Goal: Task Accomplishment & Management: Complete application form

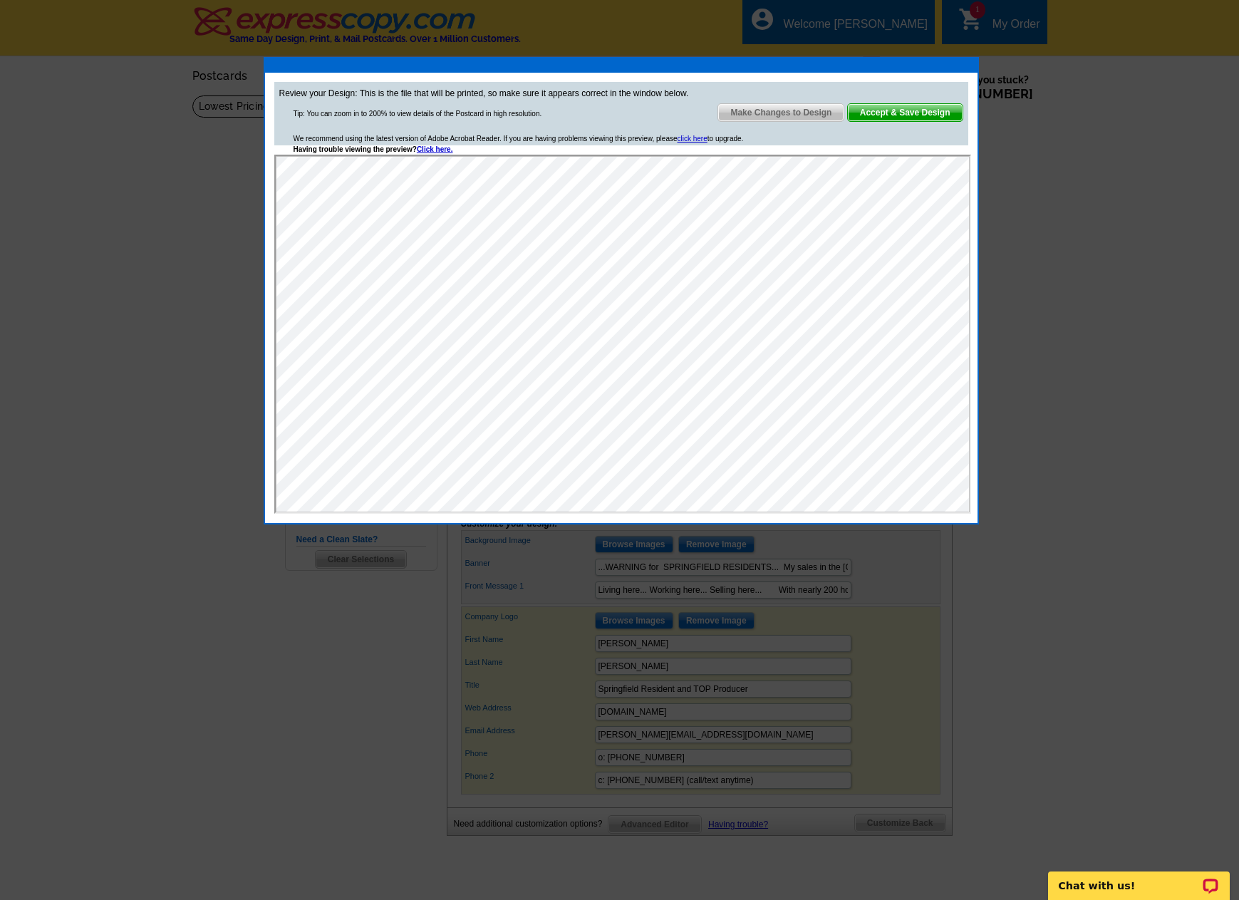
click at [906, 108] on span "Accept & Save Design" at bounding box center [905, 112] width 115 height 17
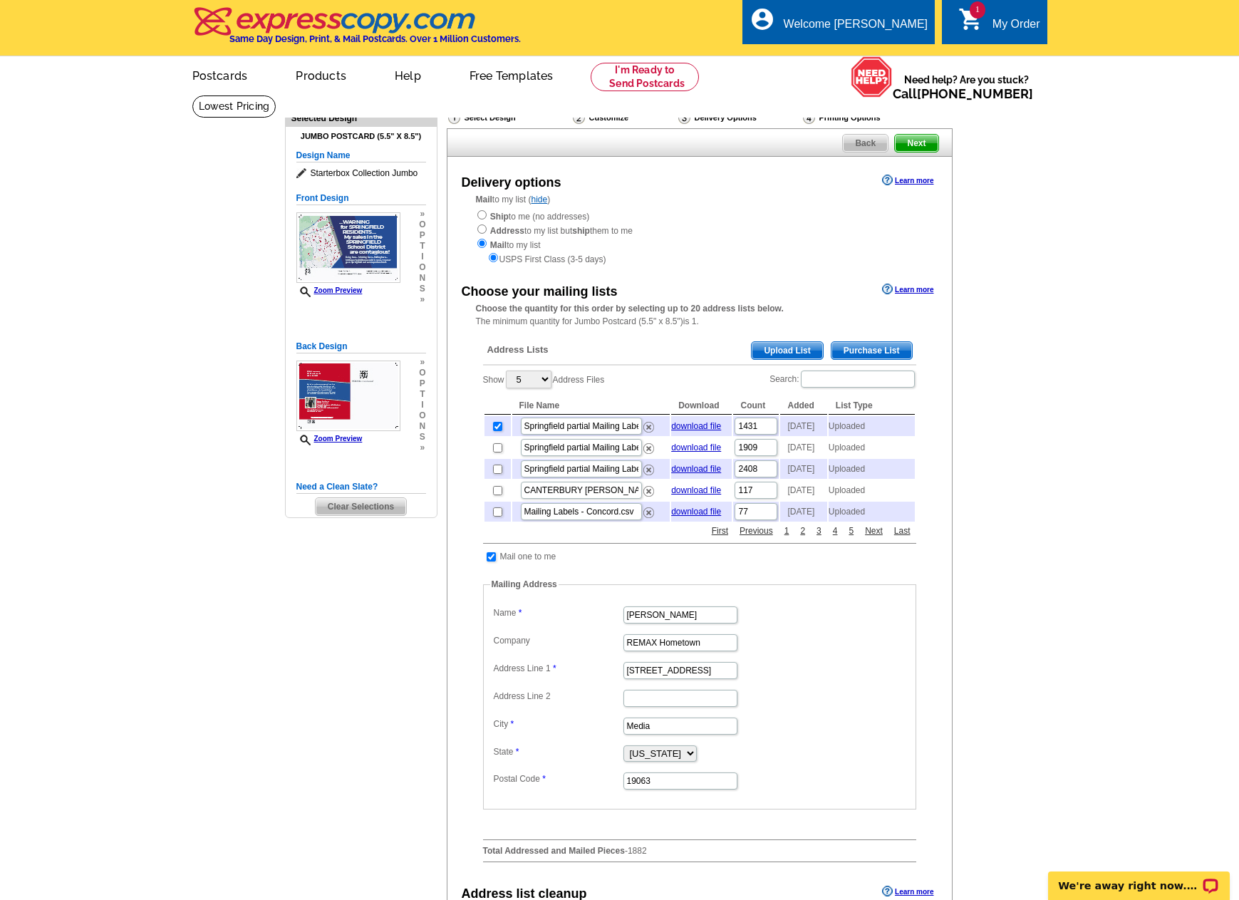
click at [479, 114] on div "Select Design" at bounding box center [509, 119] width 125 height 18
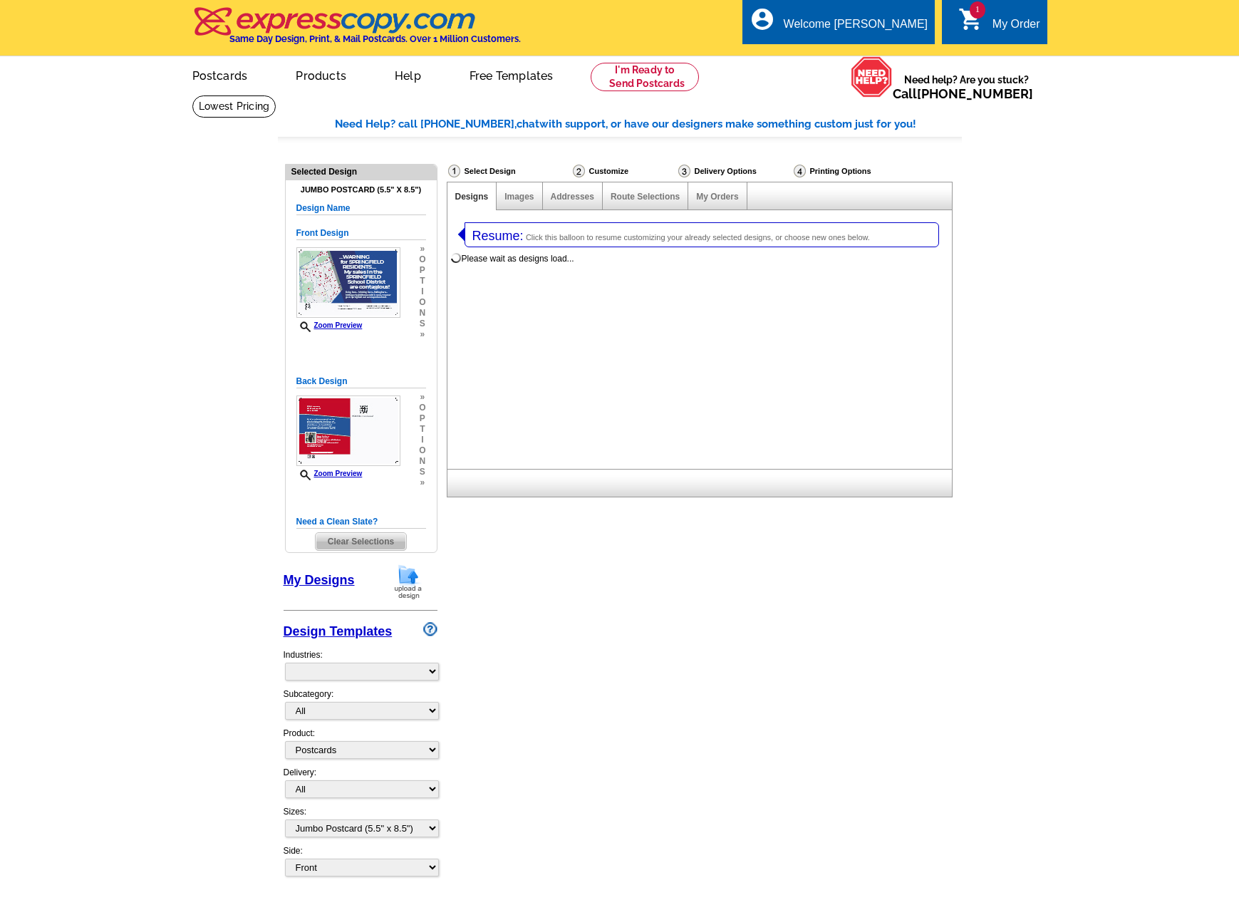
select select "1"
select select "2"
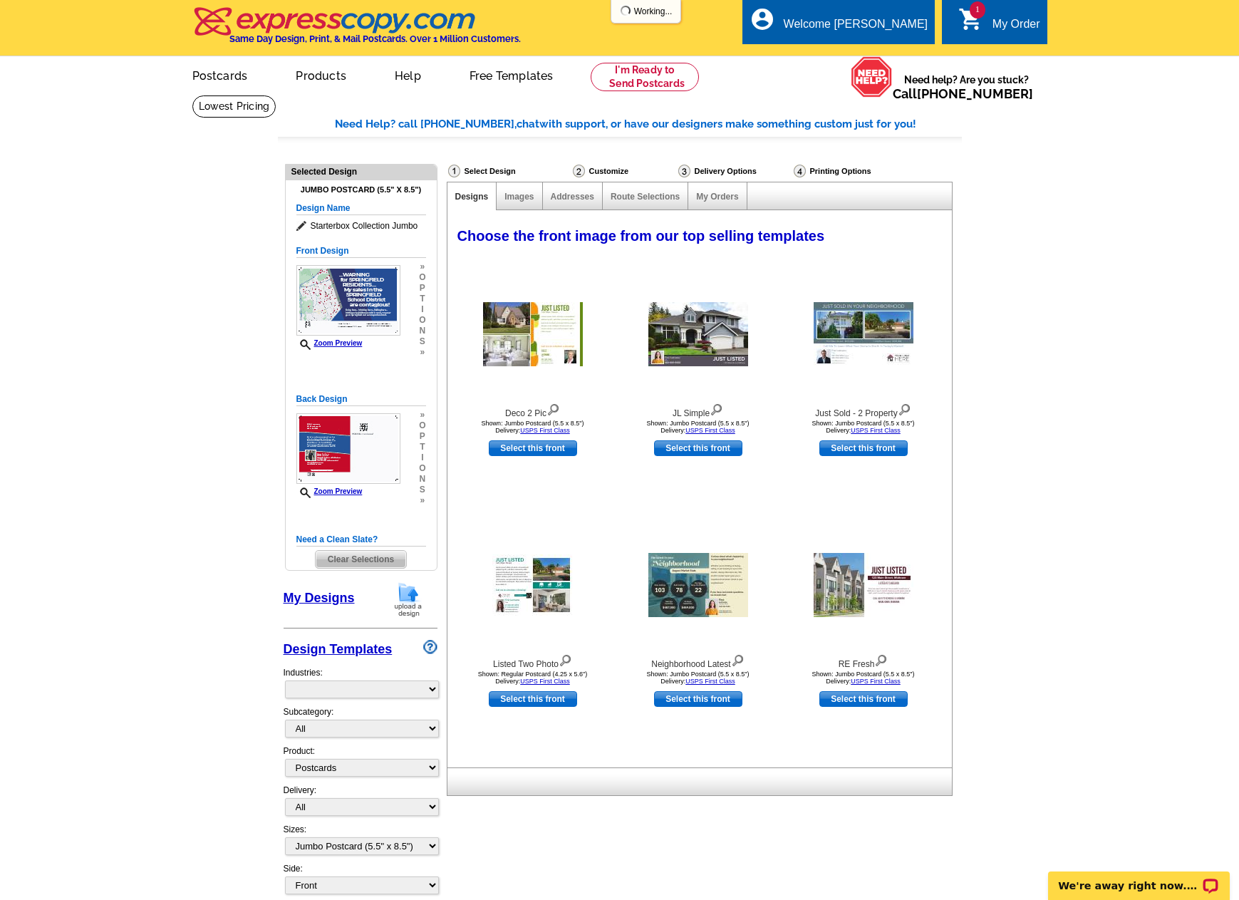
select select "785"
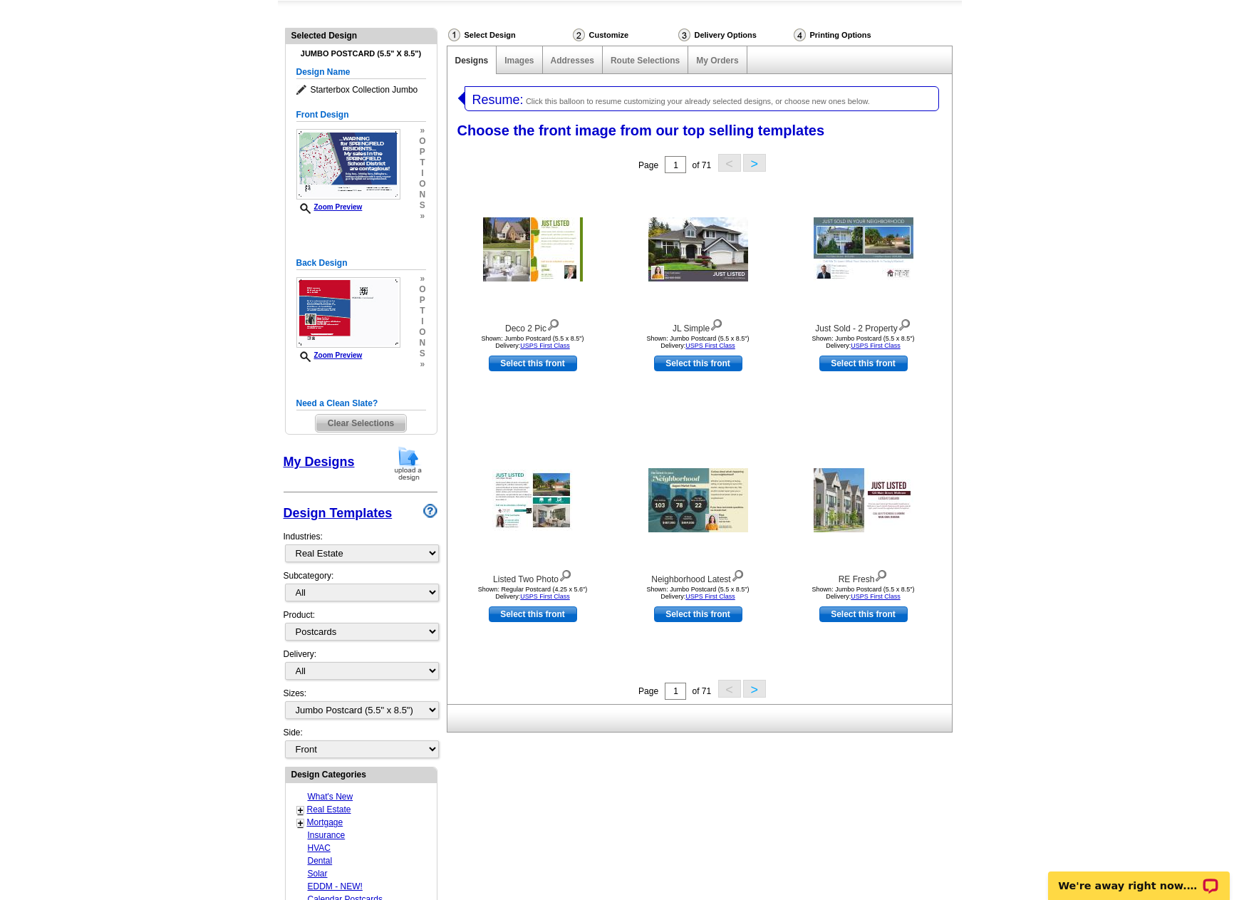
scroll to position [143, 0]
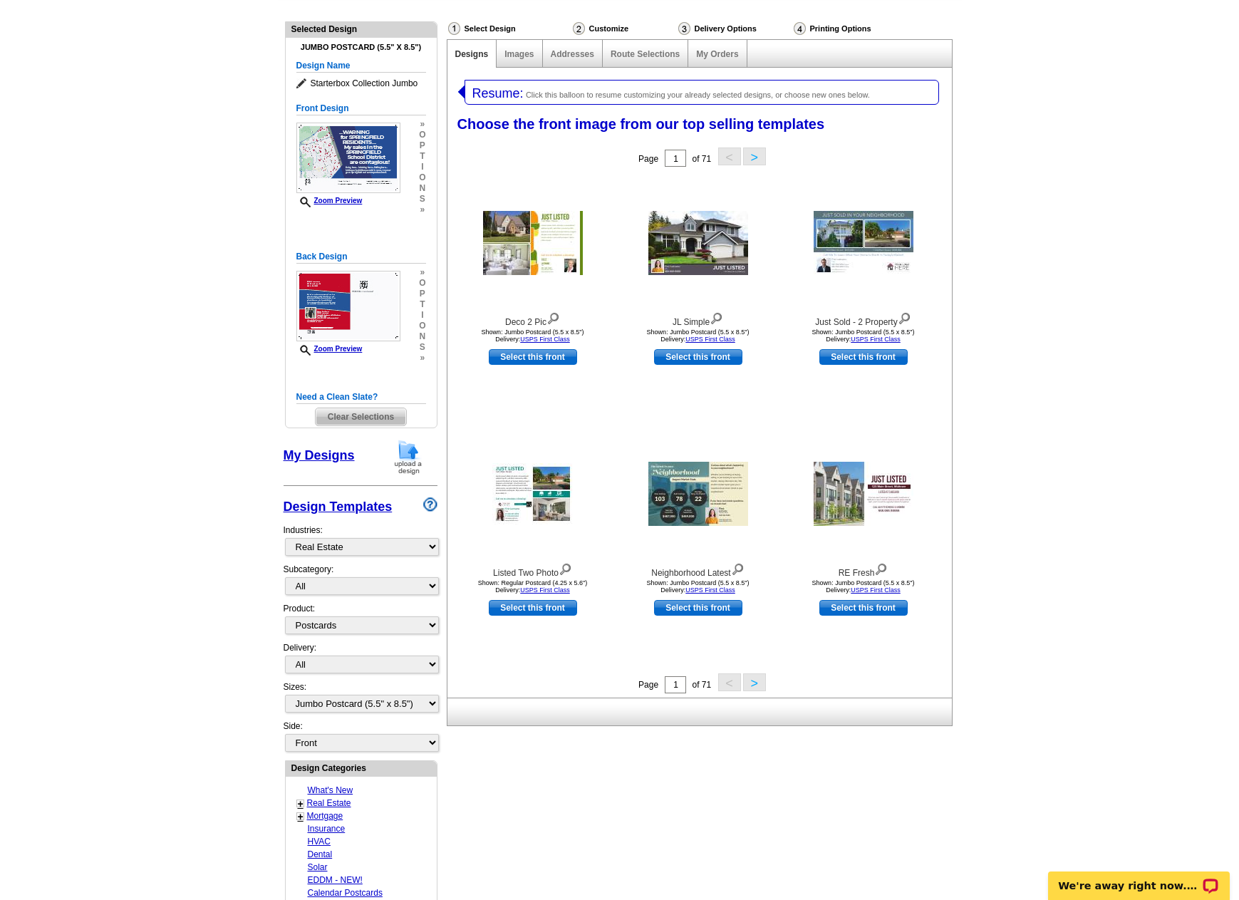
click at [754, 685] on button ">" at bounding box center [754, 682] width 23 height 18
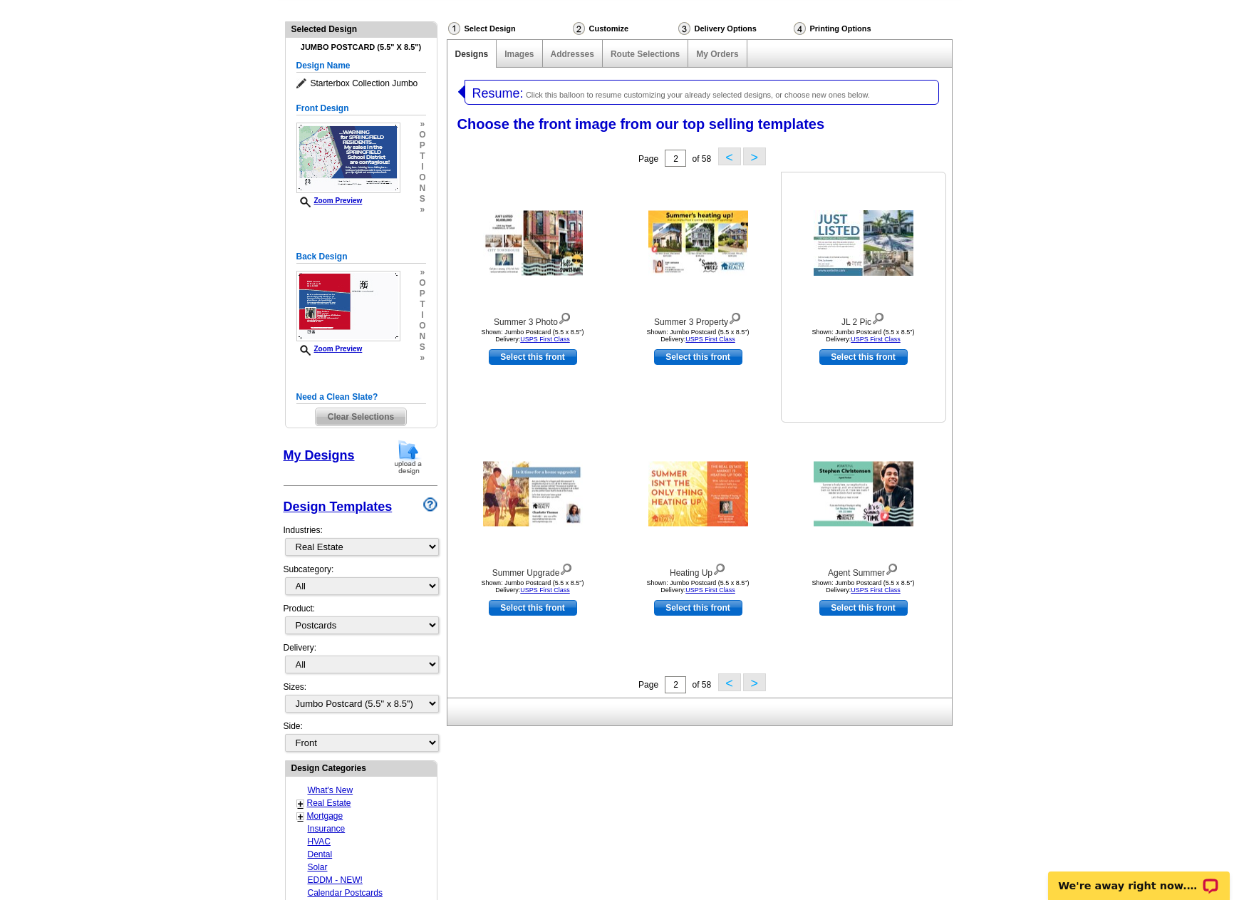
click at [867, 360] on link "Select this front" at bounding box center [863, 357] width 88 height 16
select select "back"
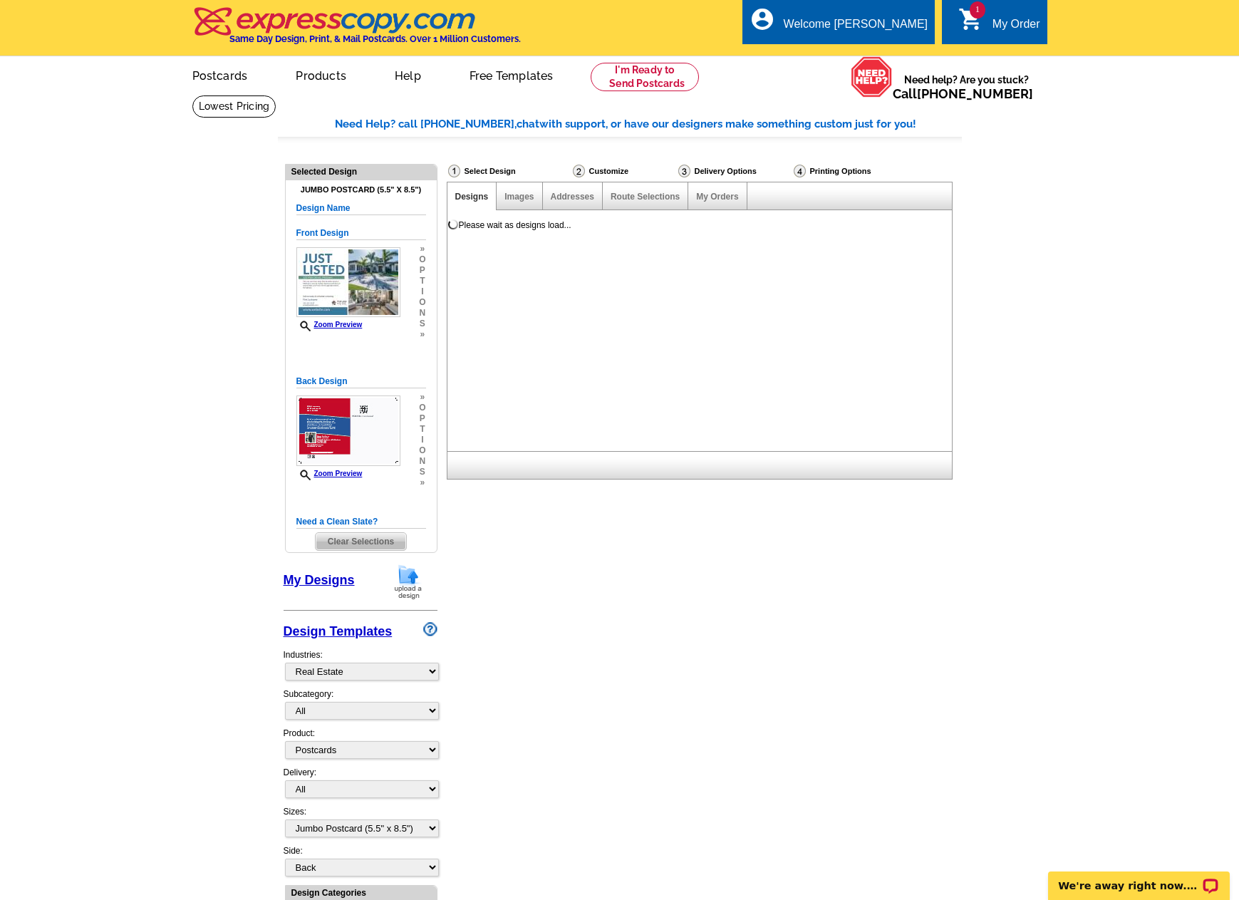
scroll to position [0, 0]
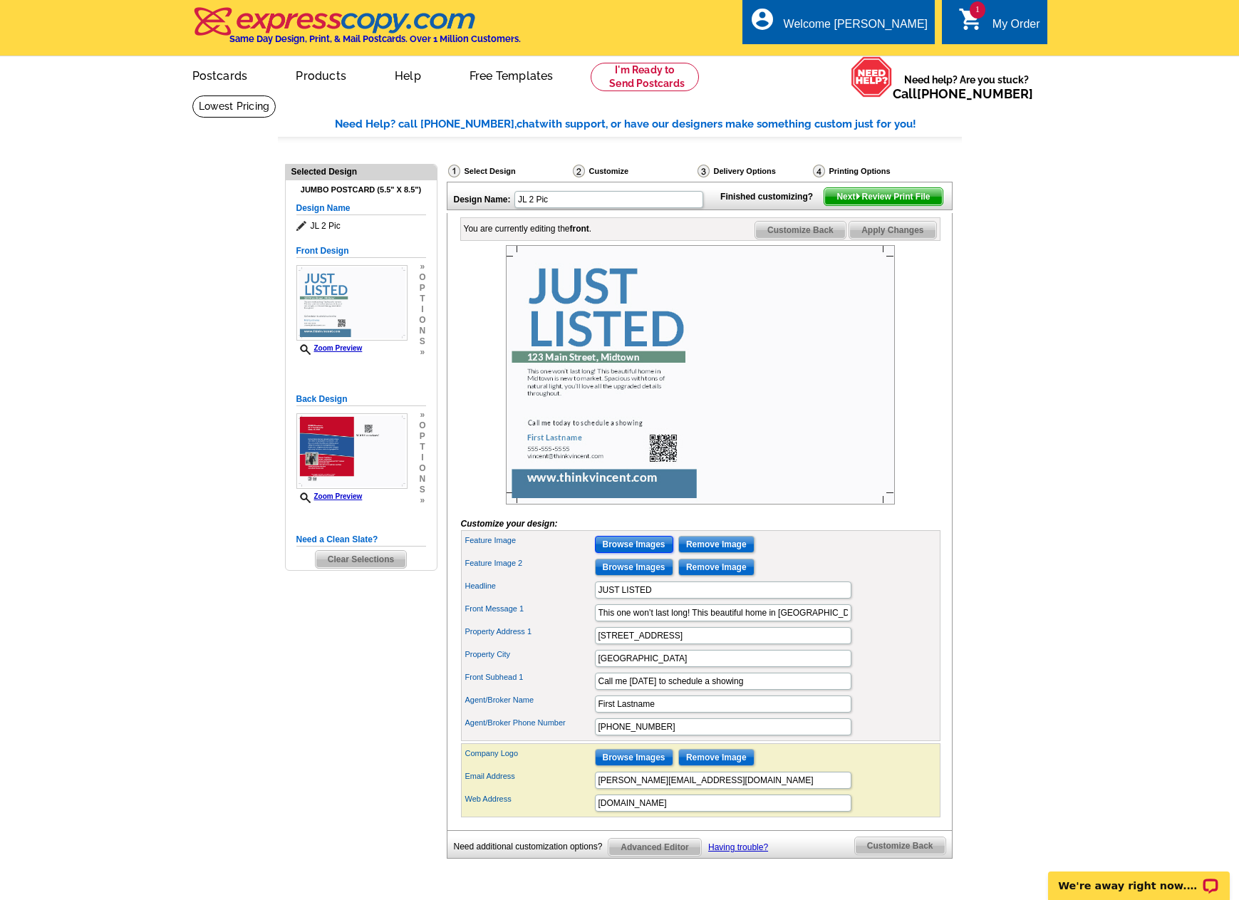
click at [628, 553] on input "Browse Images" at bounding box center [634, 544] width 78 height 17
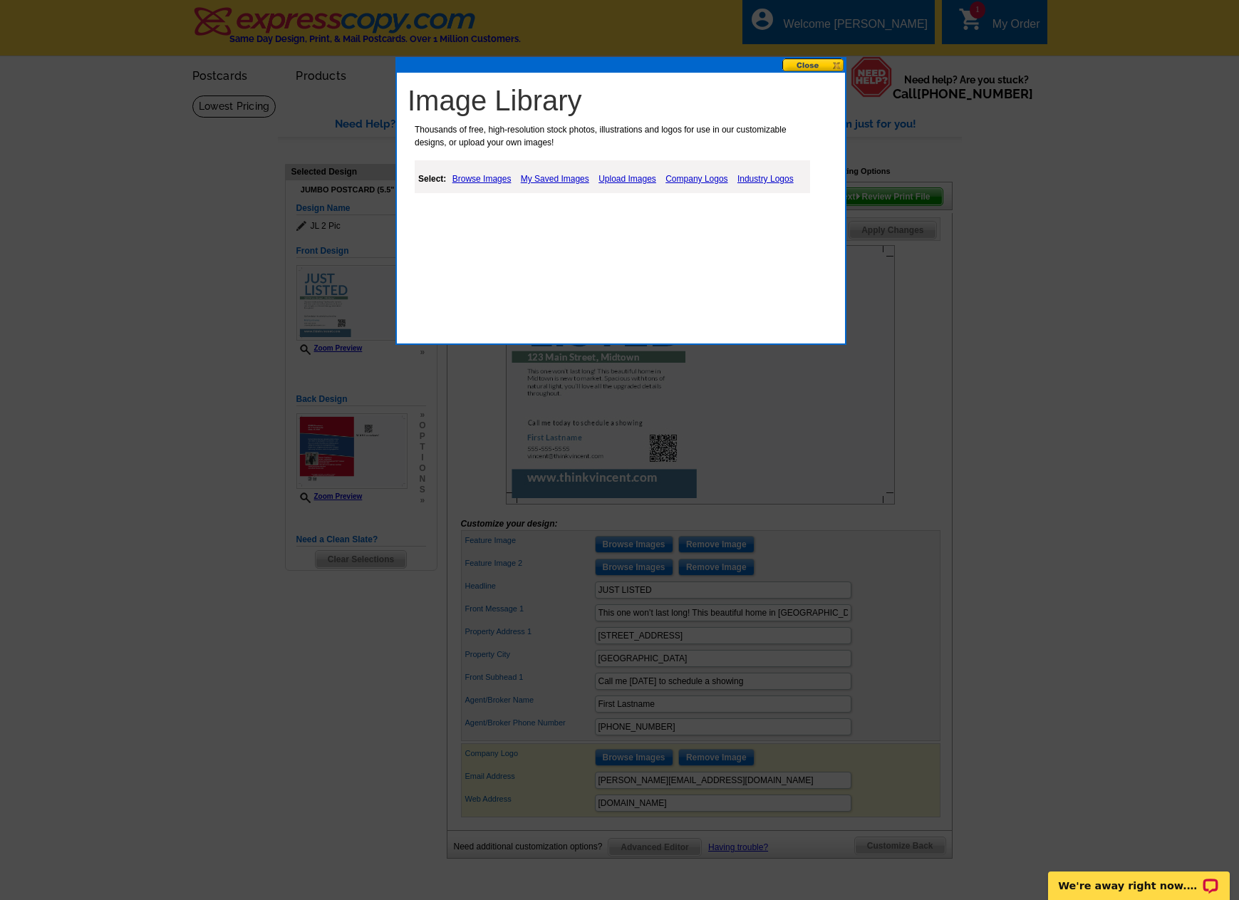
click at [477, 176] on link "Browse Images" at bounding box center [482, 178] width 66 height 17
click at [565, 175] on link "My Saved Images" at bounding box center [557, 178] width 76 height 17
click at [621, 172] on link "Upload Images" at bounding box center [628, 178] width 65 height 17
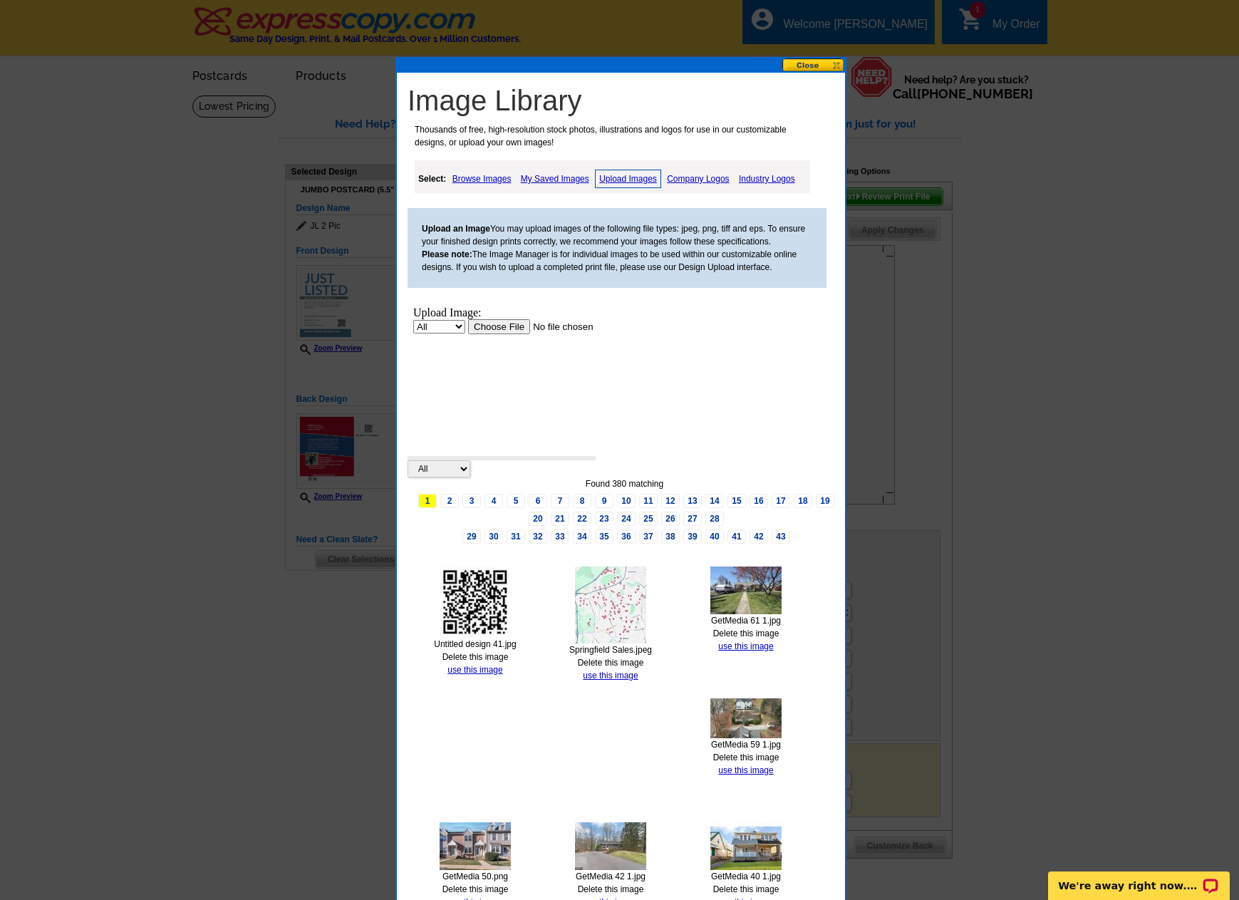
click at [619, 615] on img at bounding box center [610, 605] width 71 height 77
click at [612, 677] on link "use this image" at bounding box center [610, 676] width 55 height 10
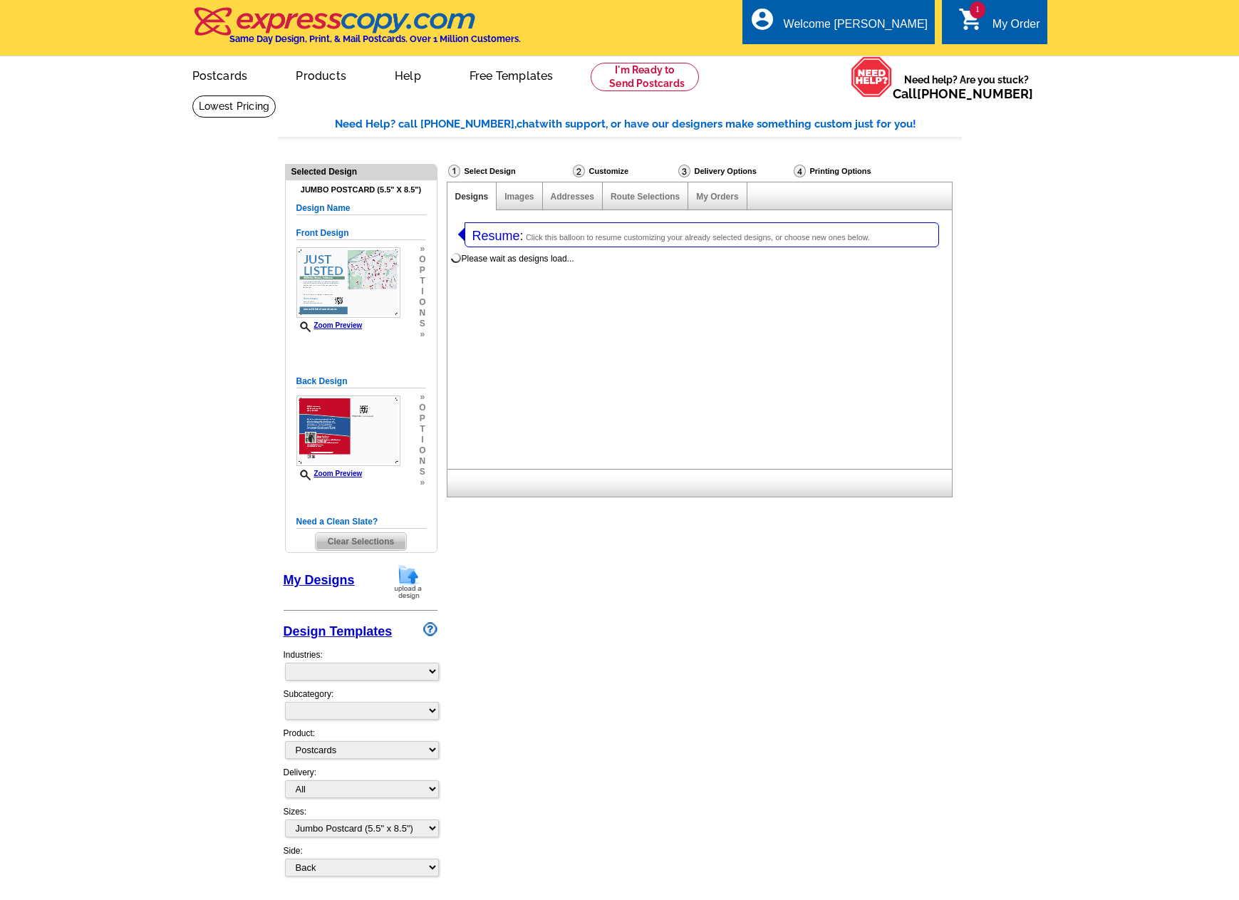
select select
select select "1"
select select "2"
select select "back"
select select "785"
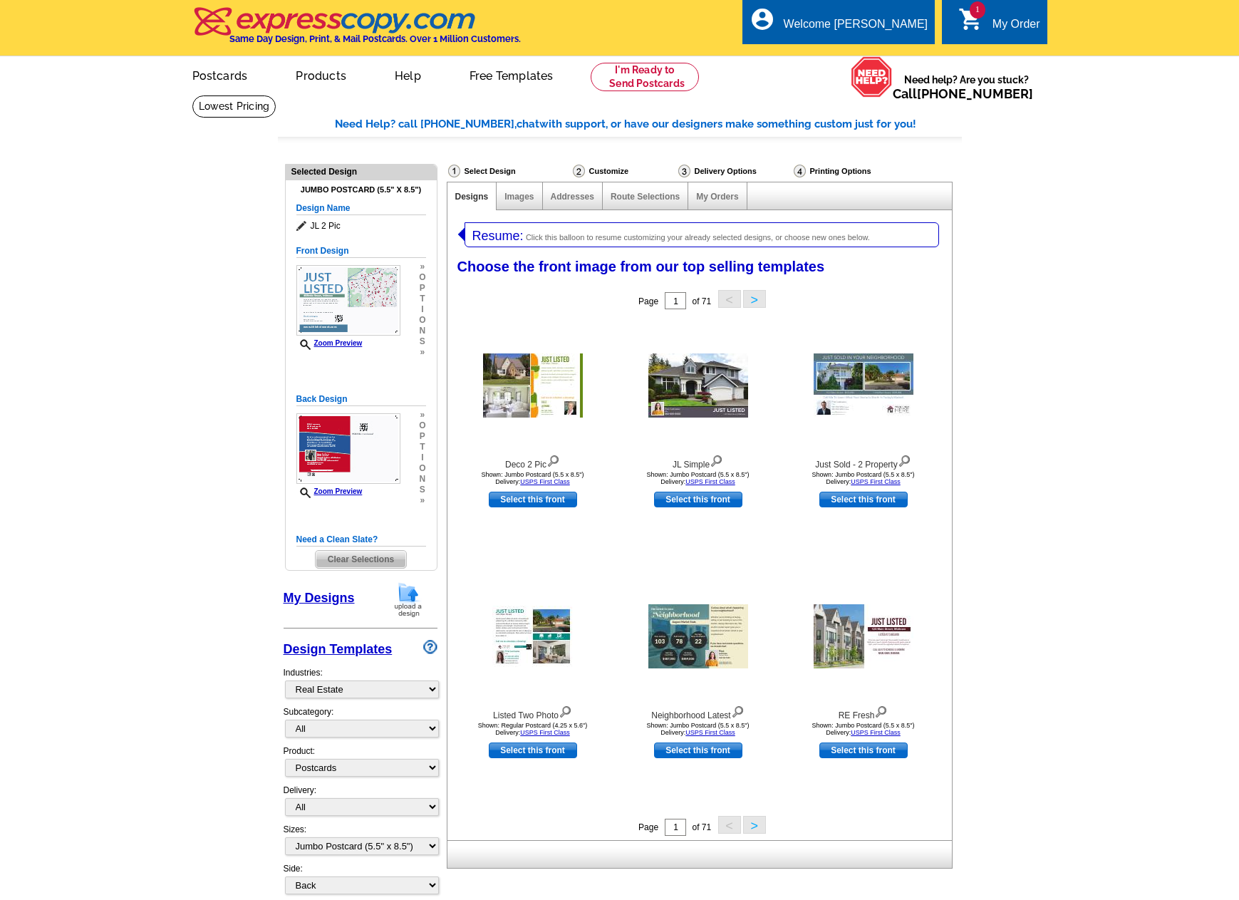
click at [755, 822] on button ">" at bounding box center [754, 825] width 23 height 18
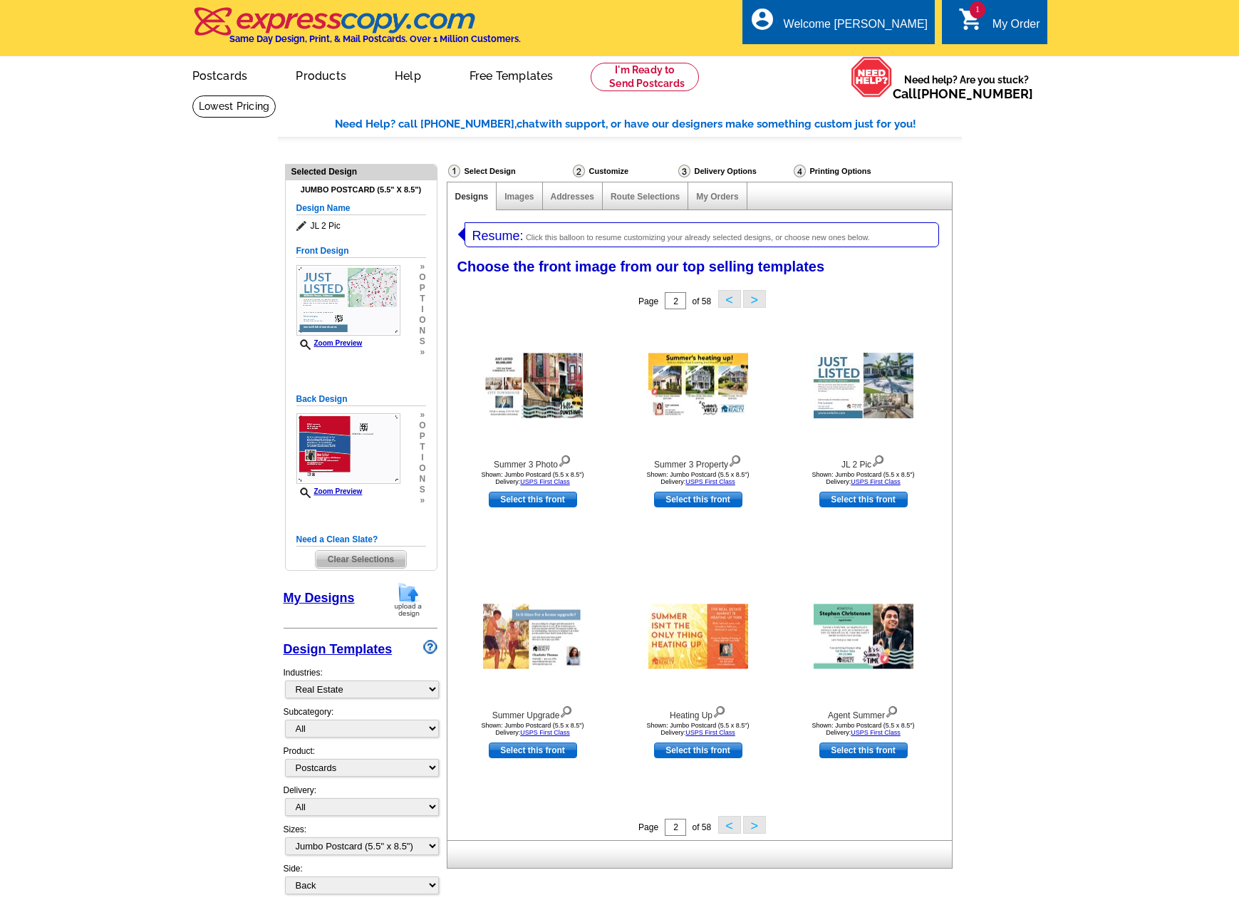
click at [755, 834] on button ">" at bounding box center [754, 825] width 23 height 18
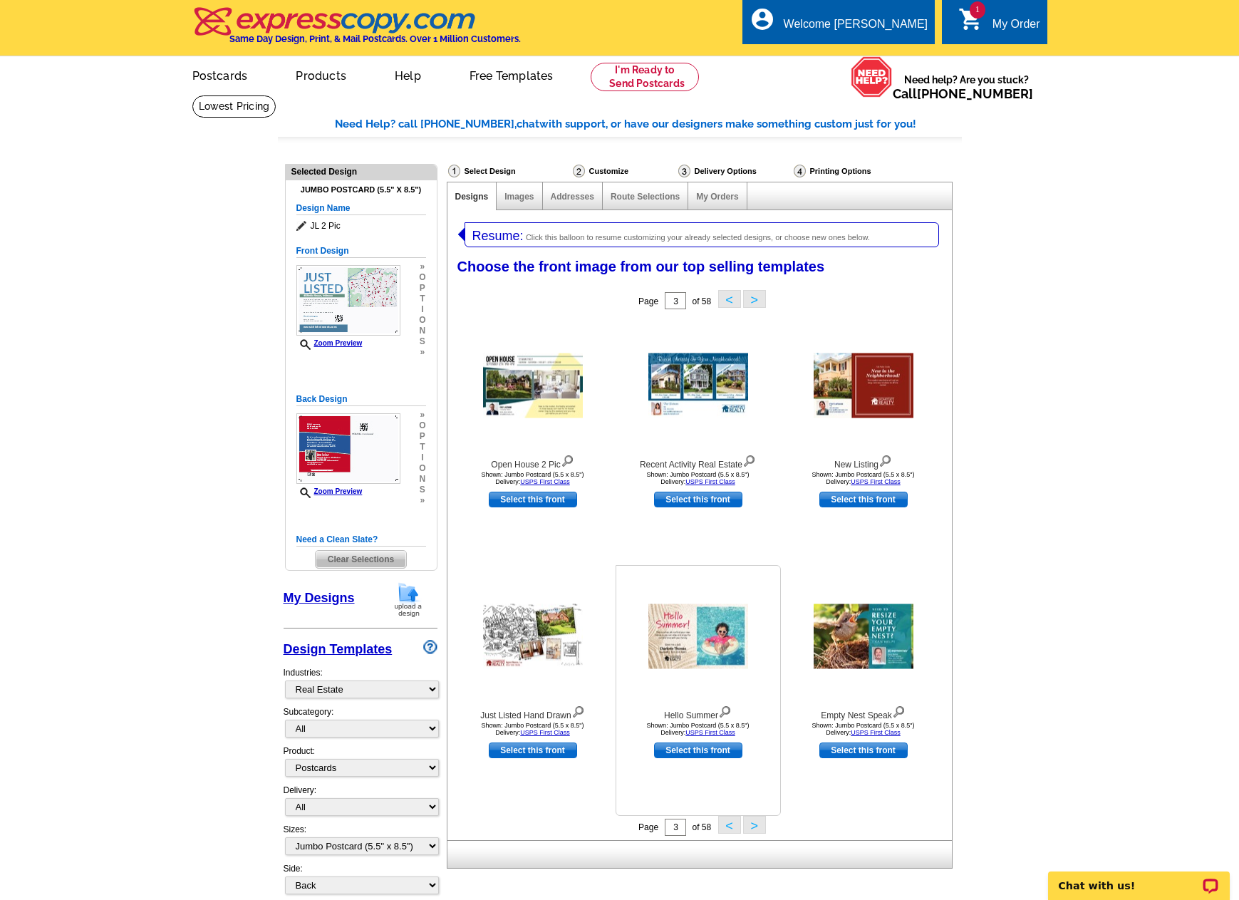
click at [698, 754] on link "Select this front" at bounding box center [698, 751] width 88 height 16
select select "back"
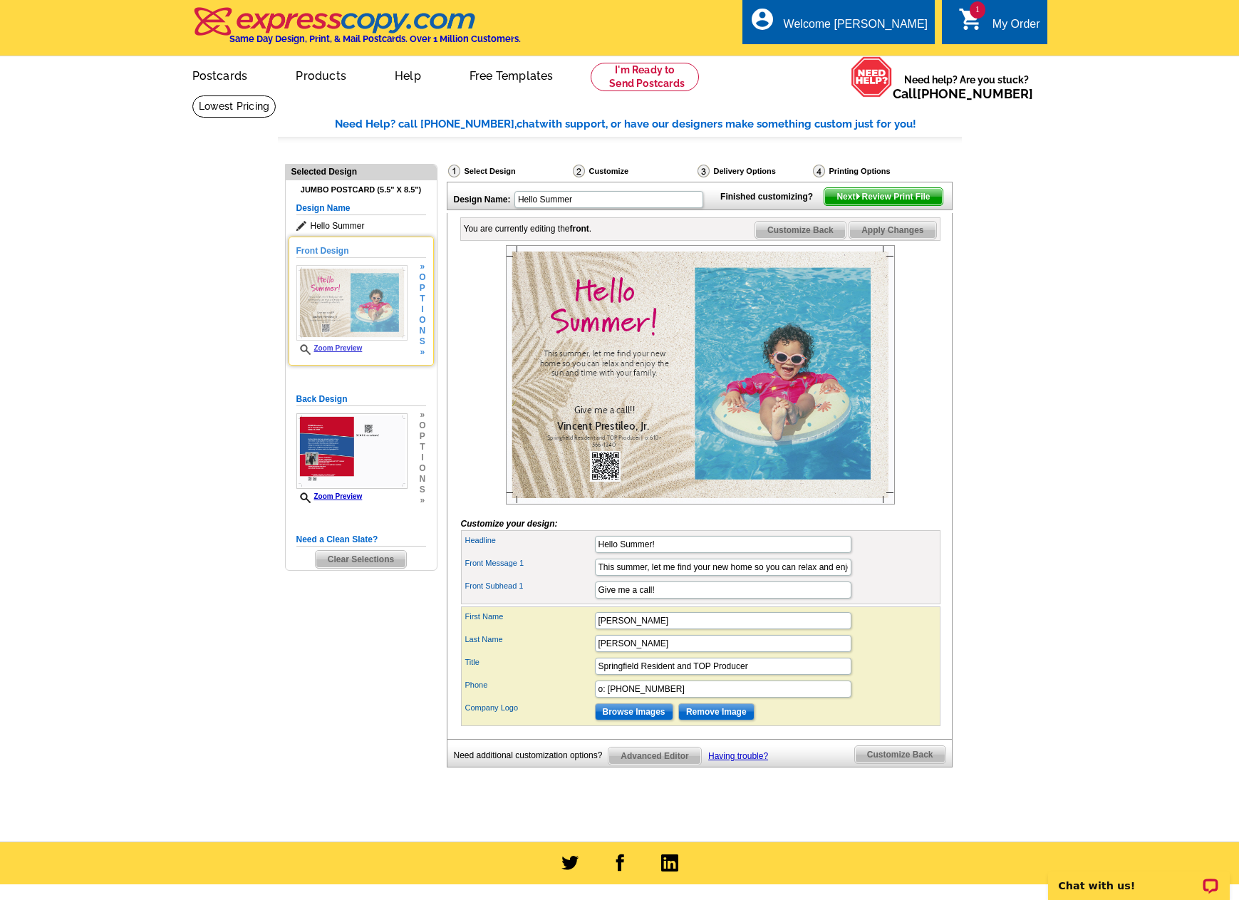
click at [418, 307] on div "» o p t i o n s »" at bounding box center [420, 310] width 10 height 96
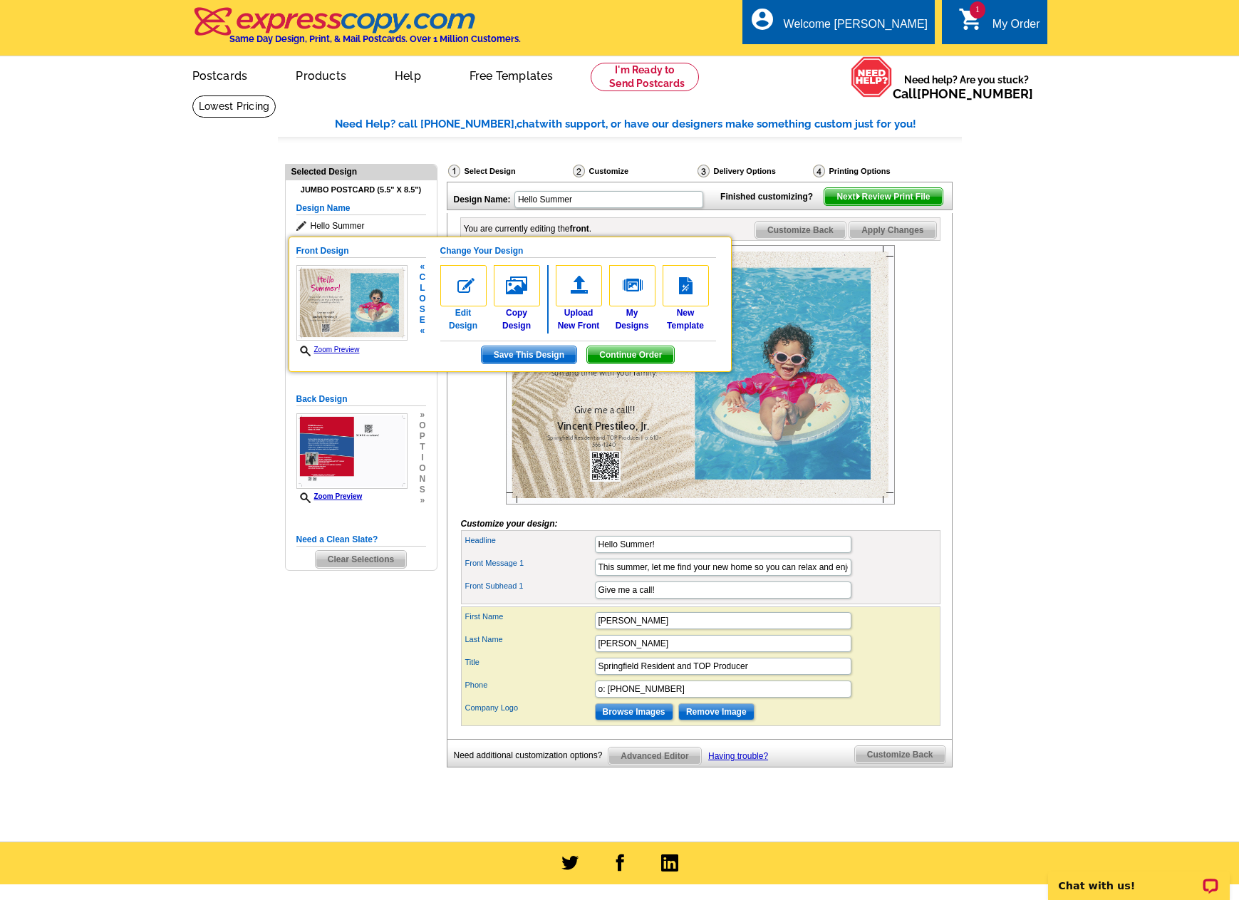
click at [467, 292] on img at bounding box center [463, 285] width 46 height 41
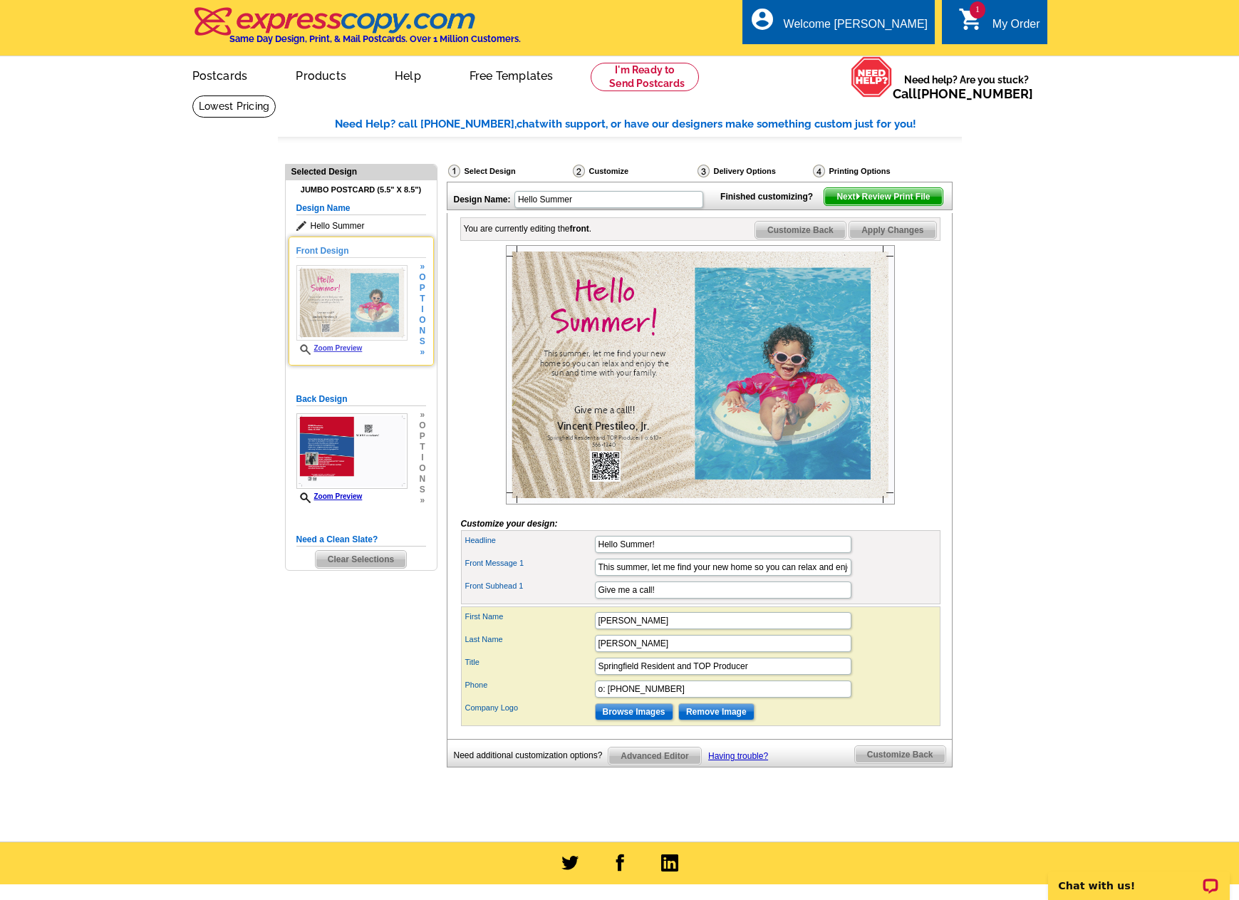
click at [423, 316] on span "o" at bounding box center [422, 320] width 6 height 11
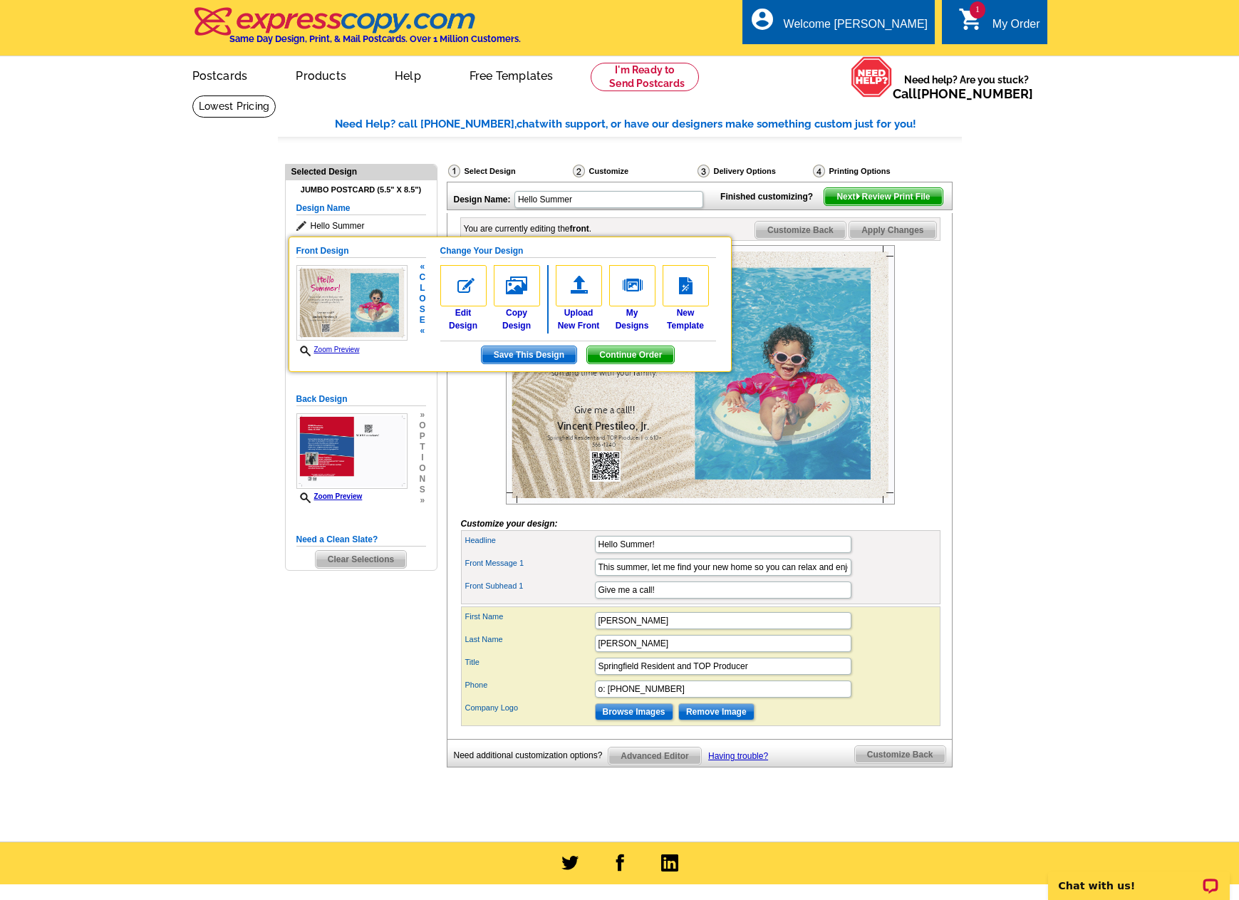
click at [480, 249] on h5 "Change Your Design" at bounding box center [578, 251] width 276 height 14
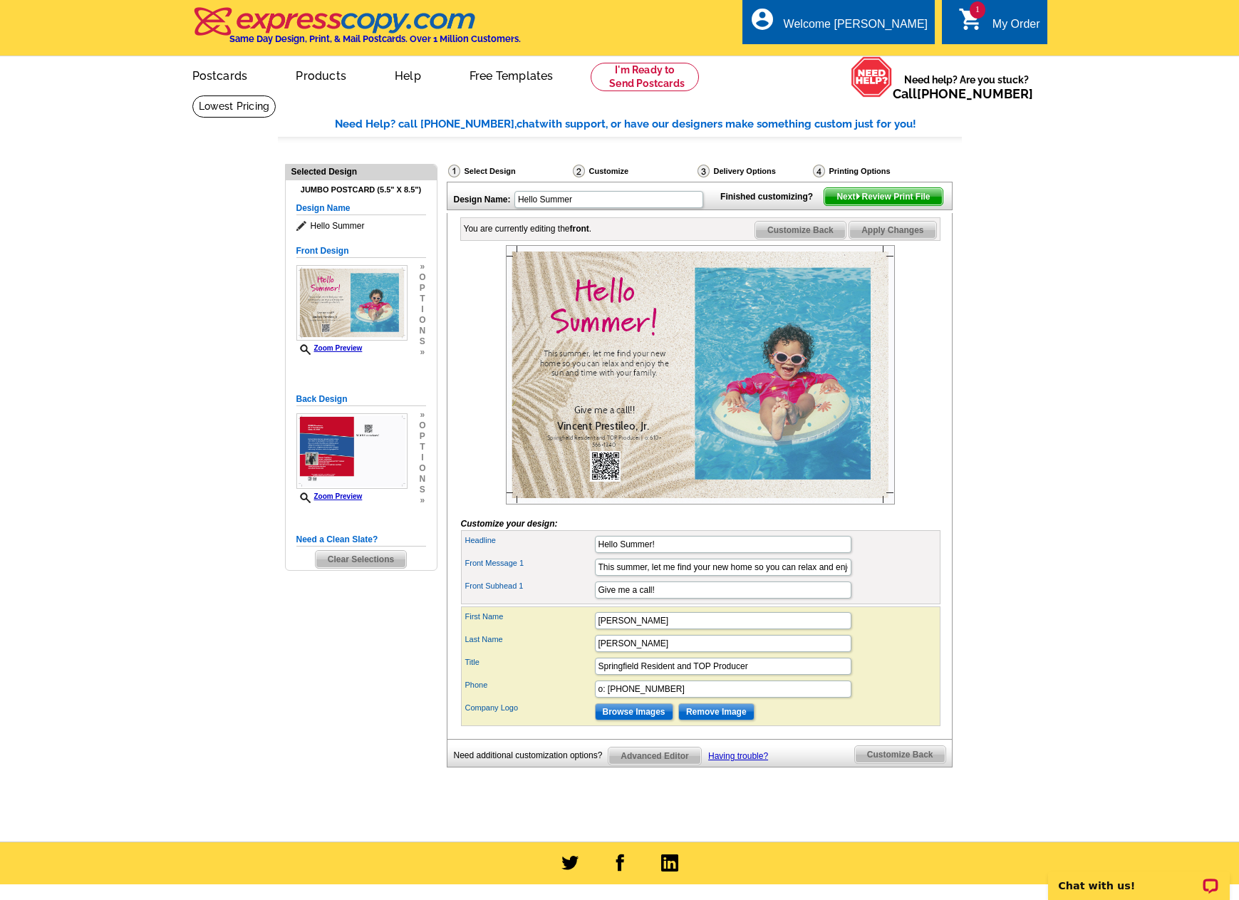
click at [494, 167] on div "Select Design" at bounding box center [509, 173] width 125 height 18
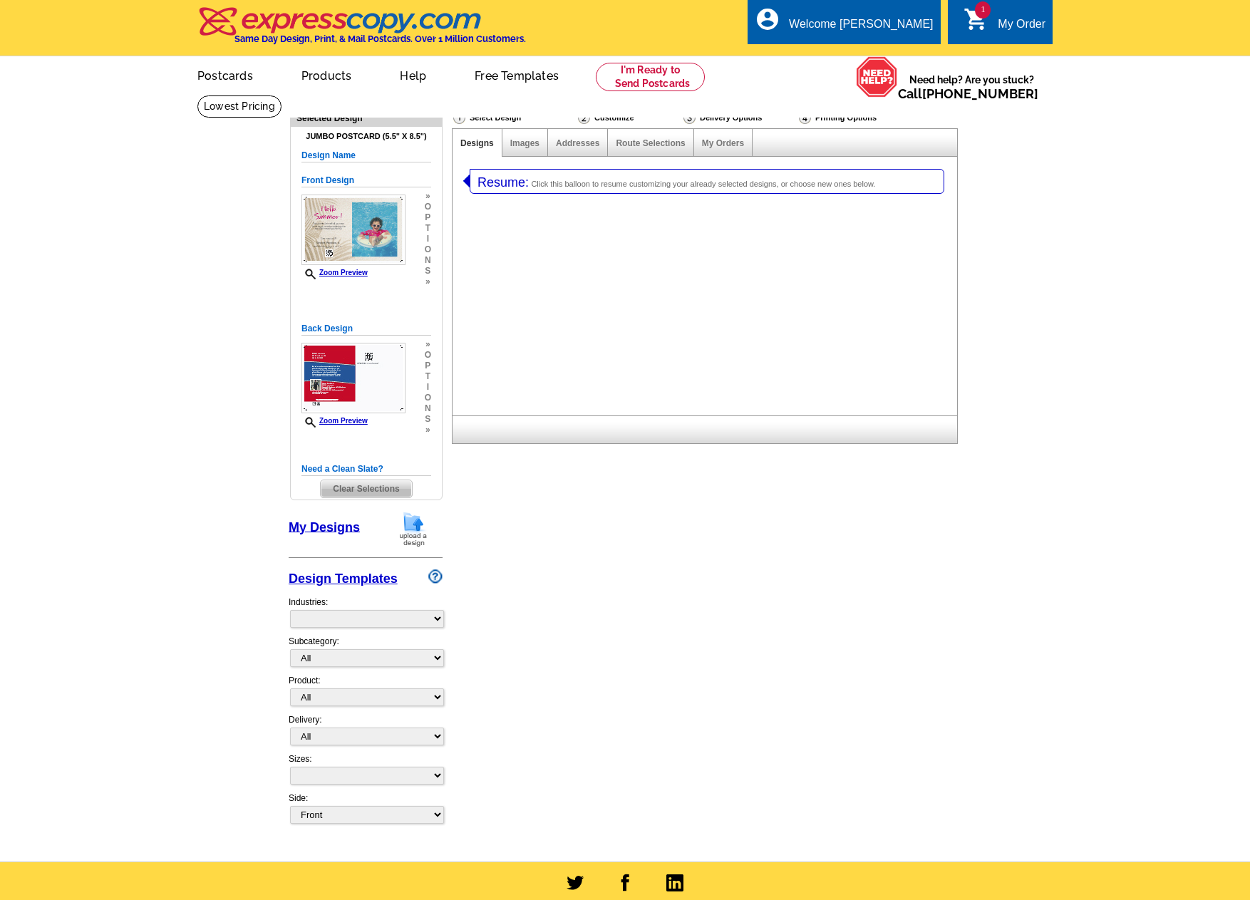
select select "1"
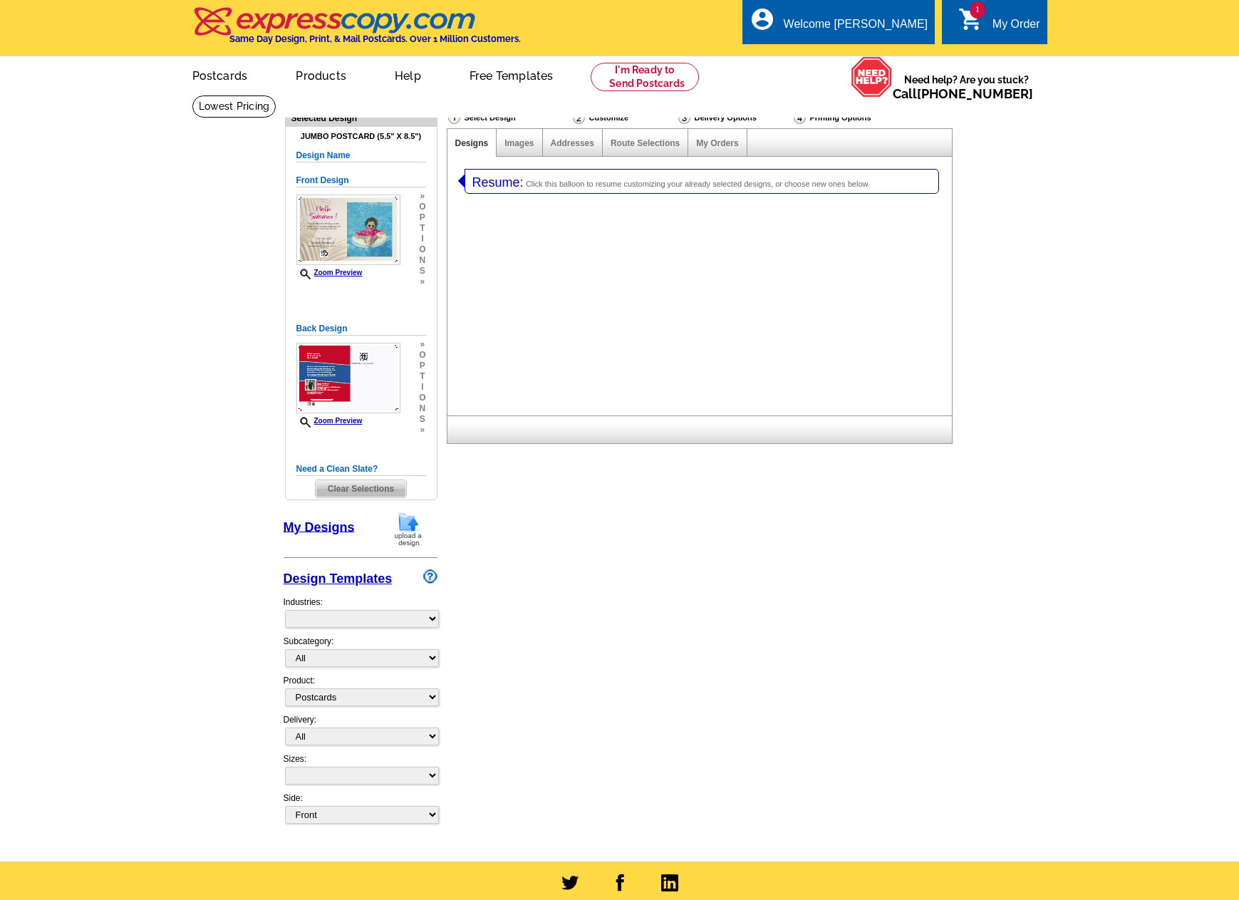
select select "2"
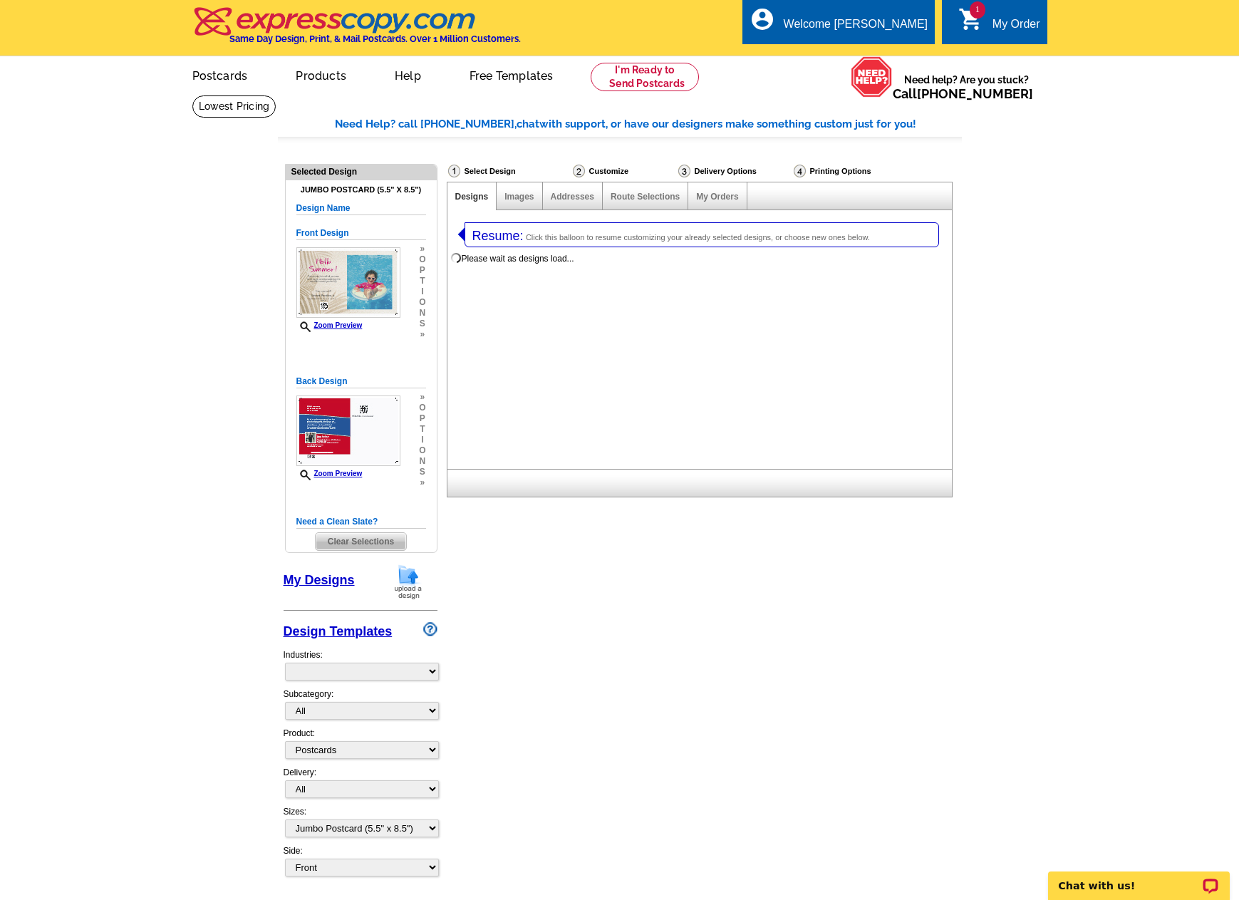
select select "785"
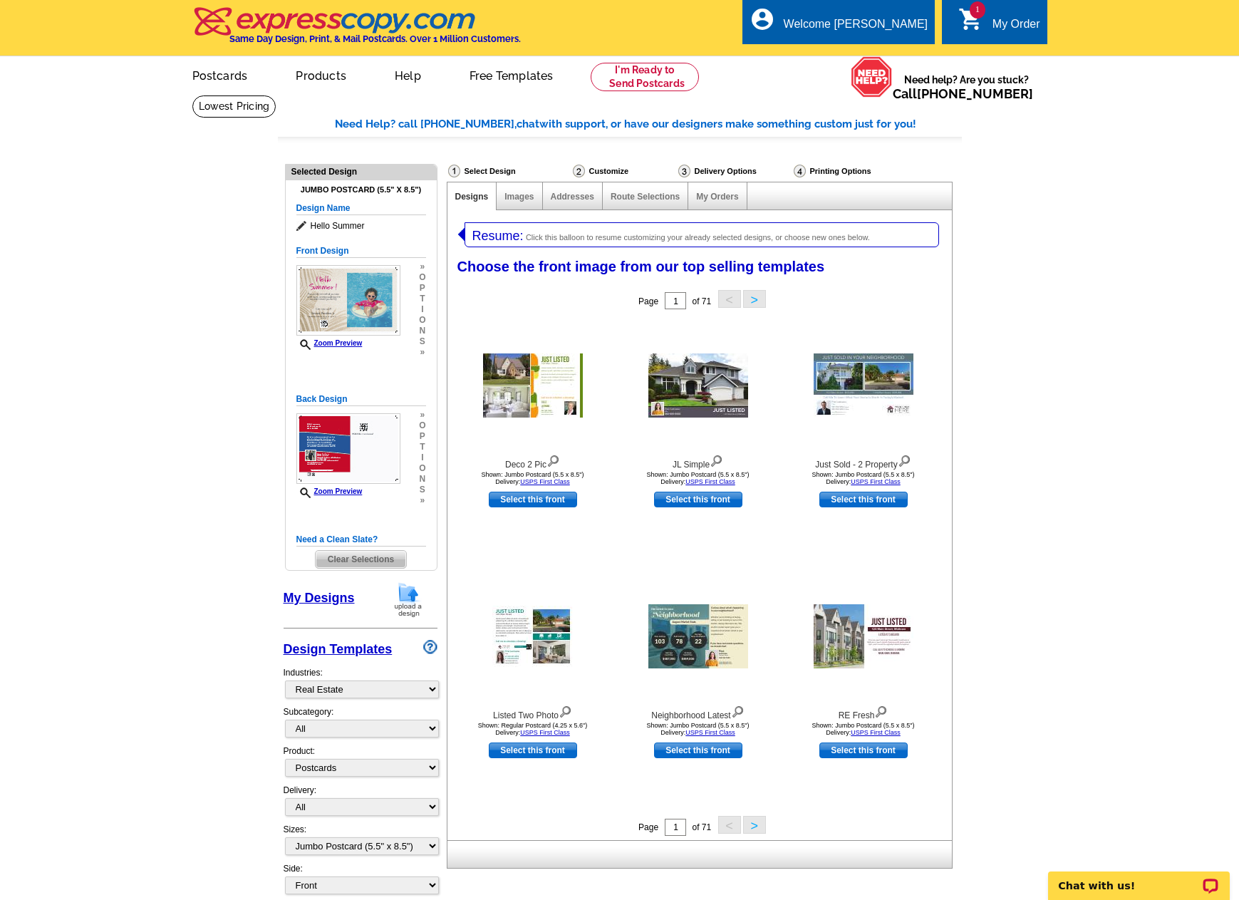
click at [758, 827] on button ">" at bounding box center [754, 825] width 23 height 18
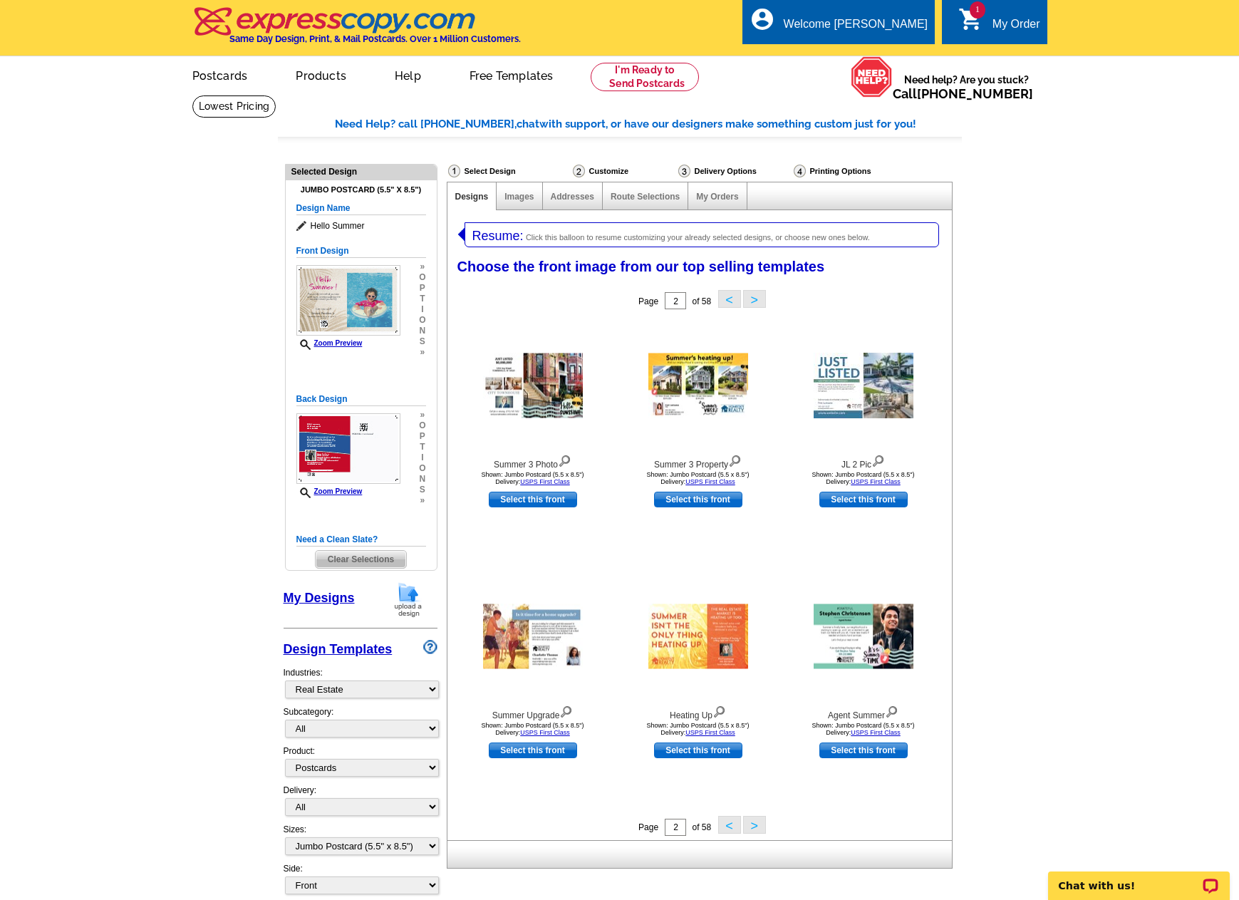
click at [758, 827] on button ">" at bounding box center [754, 825] width 23 height 18
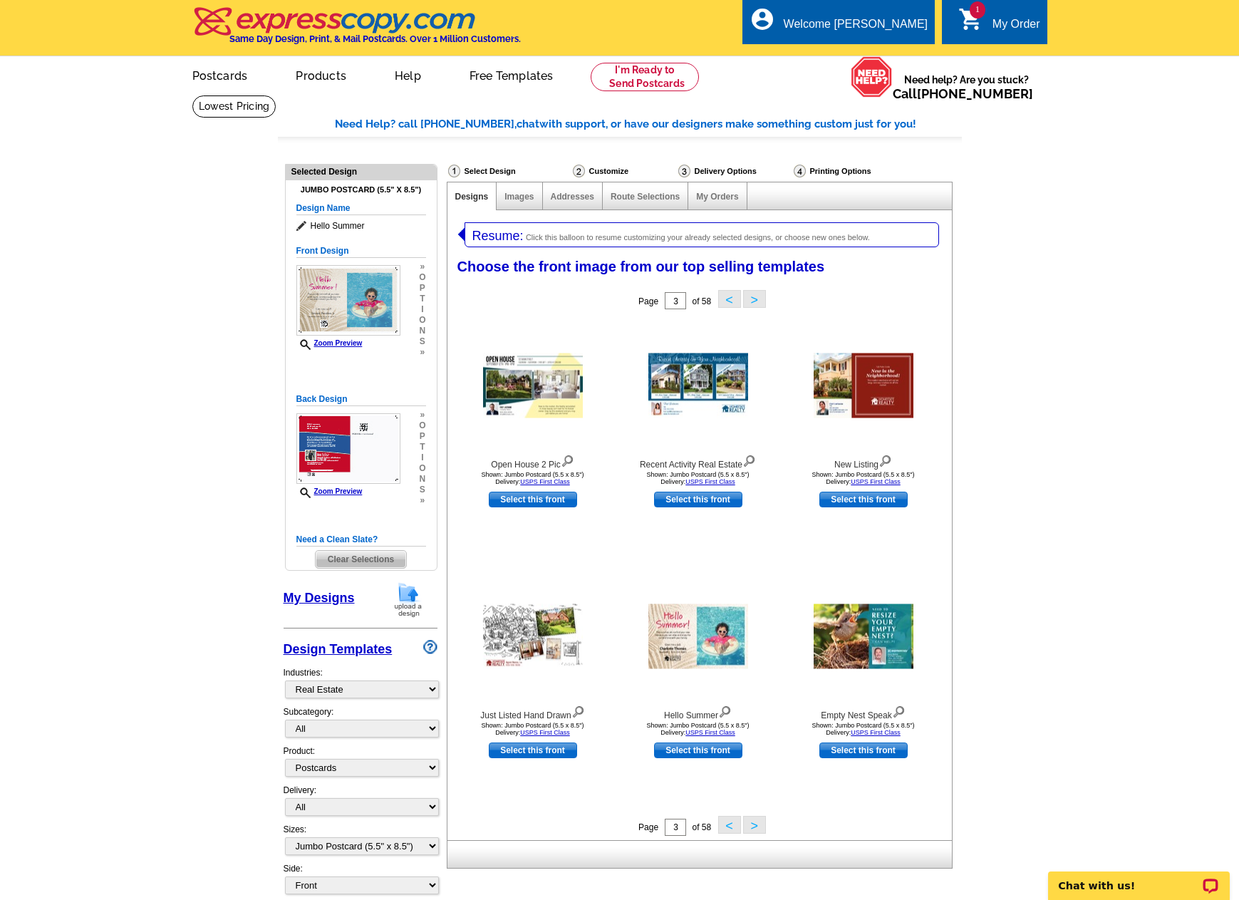
click at [758, 827] on button ">" at bounding box center [754, 825] width 23 height 18
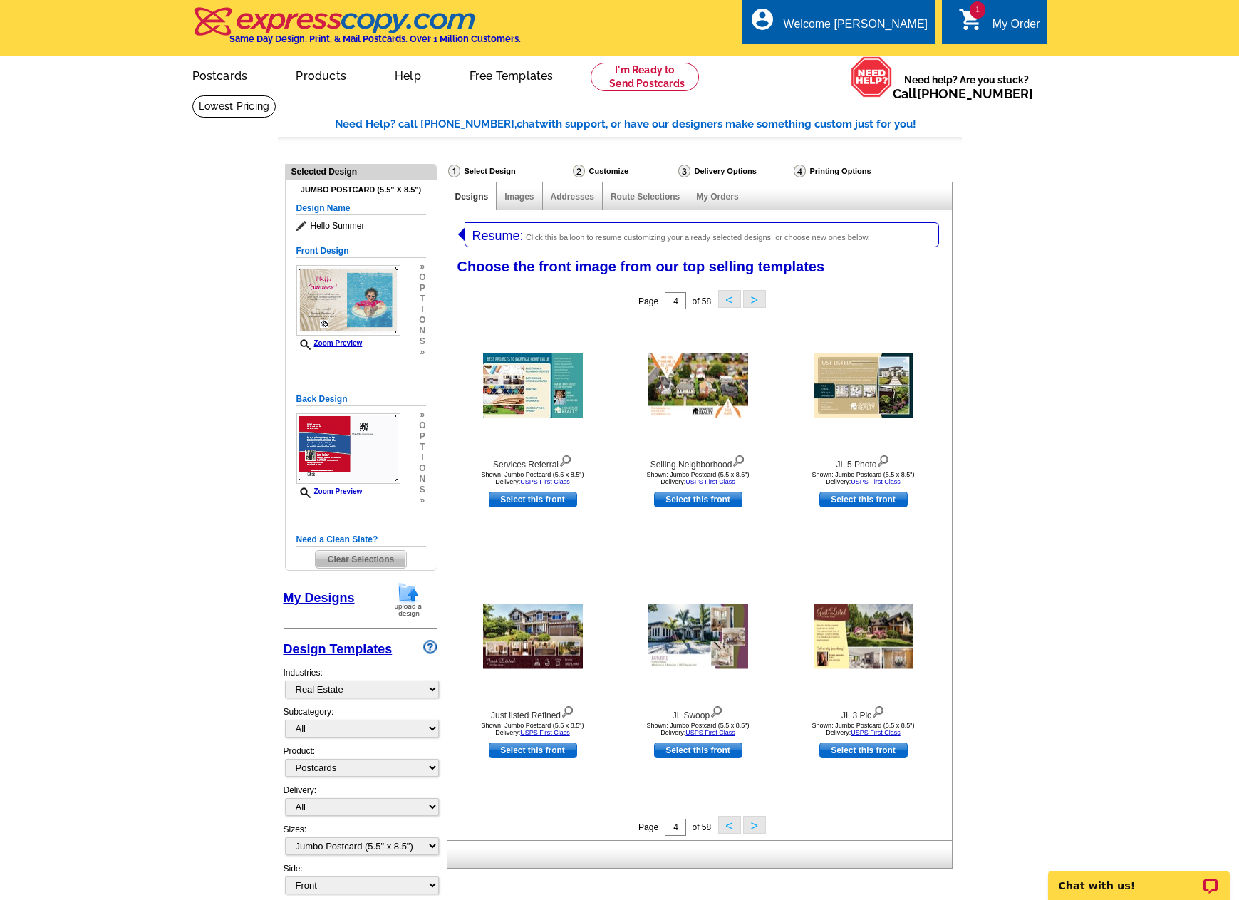
click at [758, 827] on button ">" at bounding box center [754, 825] width 23 height 18
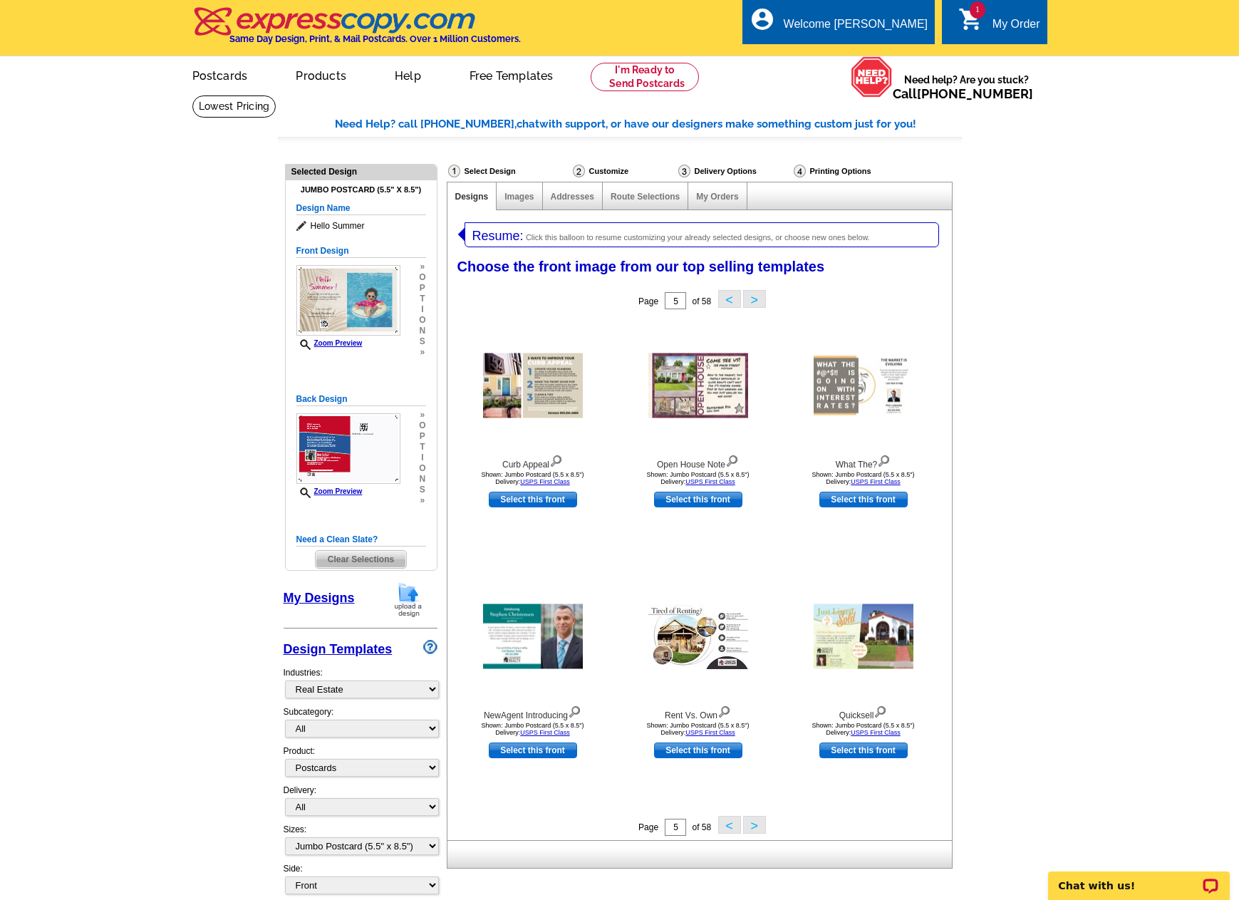
click at [758, 827] on button ">" at bounding box center [754, 825] width 23 height 18
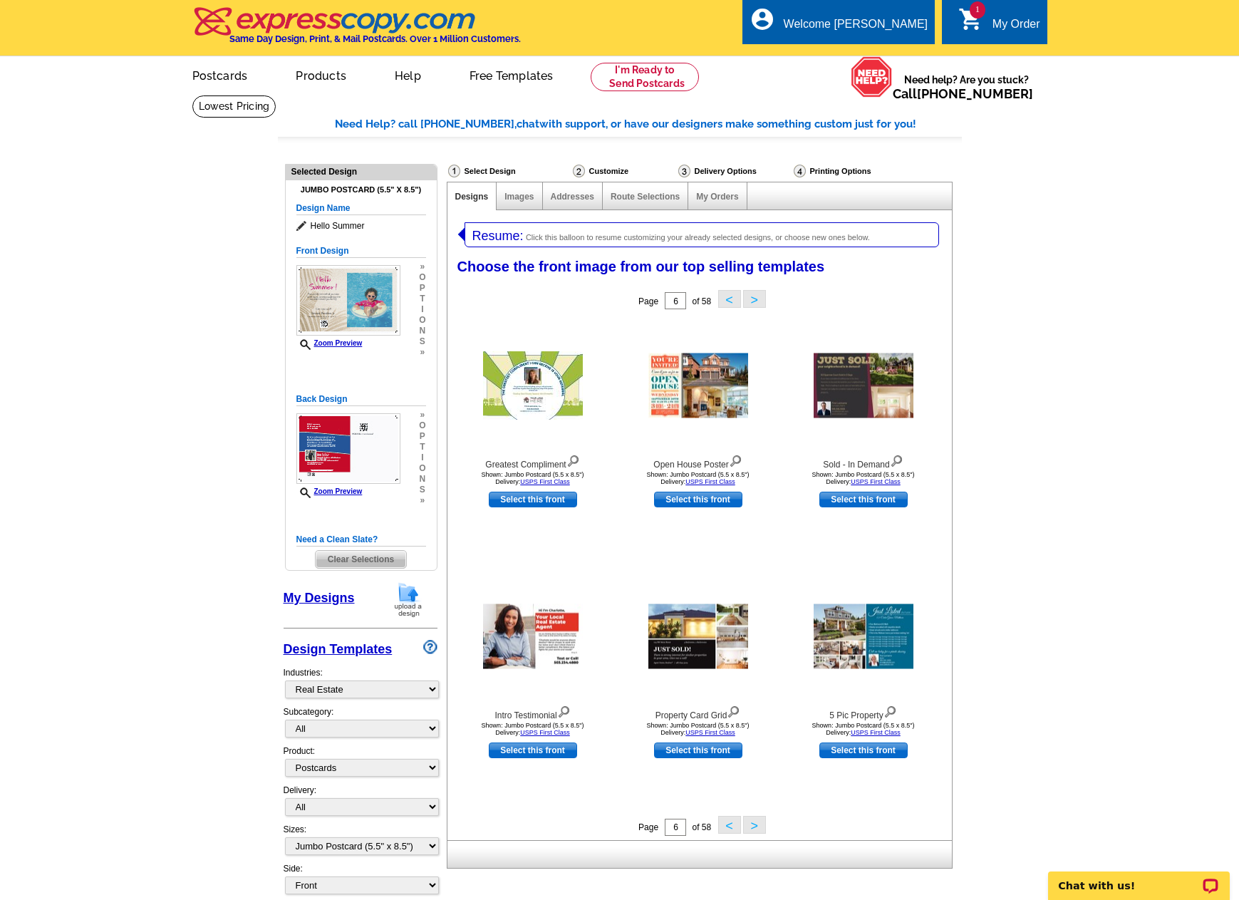
click at [758, 827] on button ">" at bounding box center [754, 825] width 23 height 18
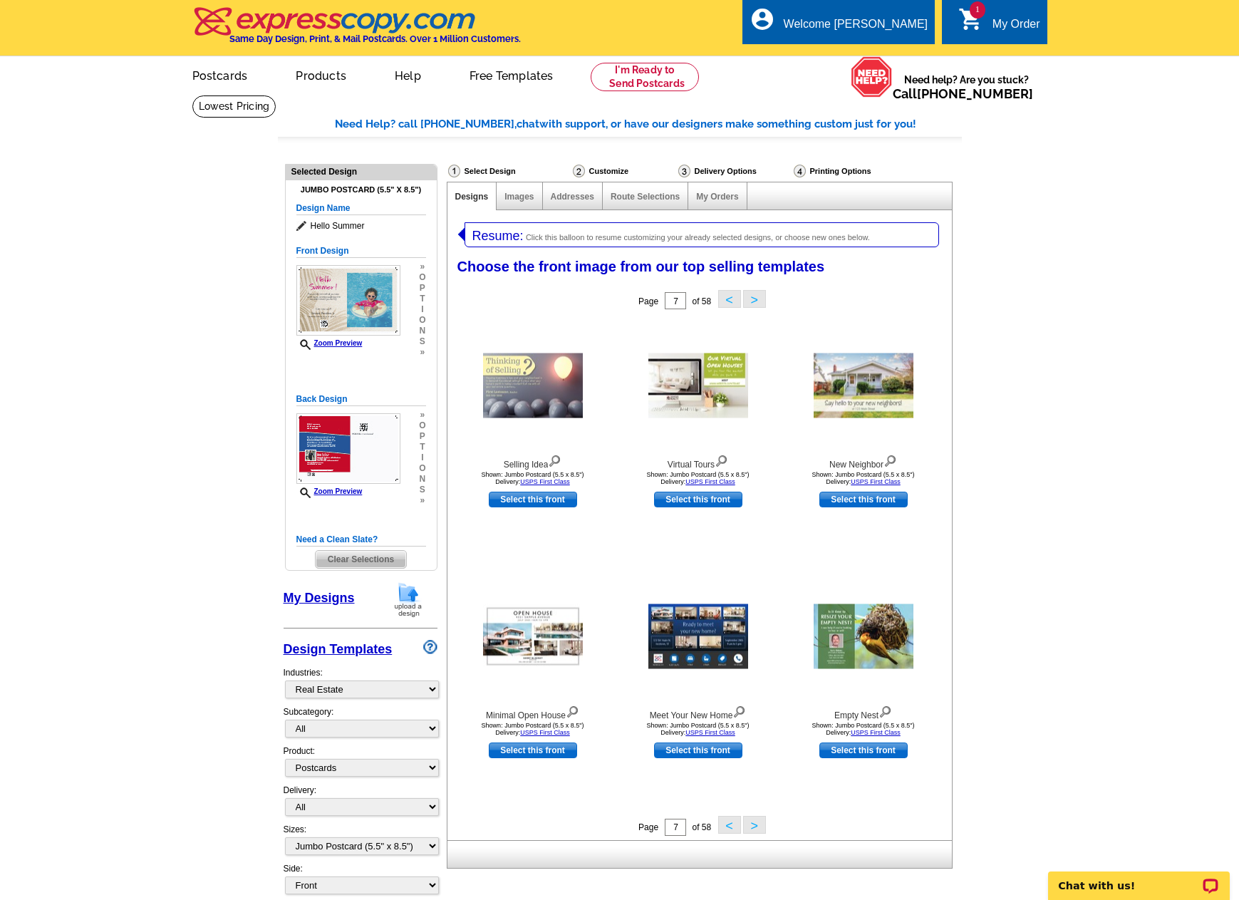
click at [758, 827] on button ">" at bounding box center [754, 825] width 23 height 18
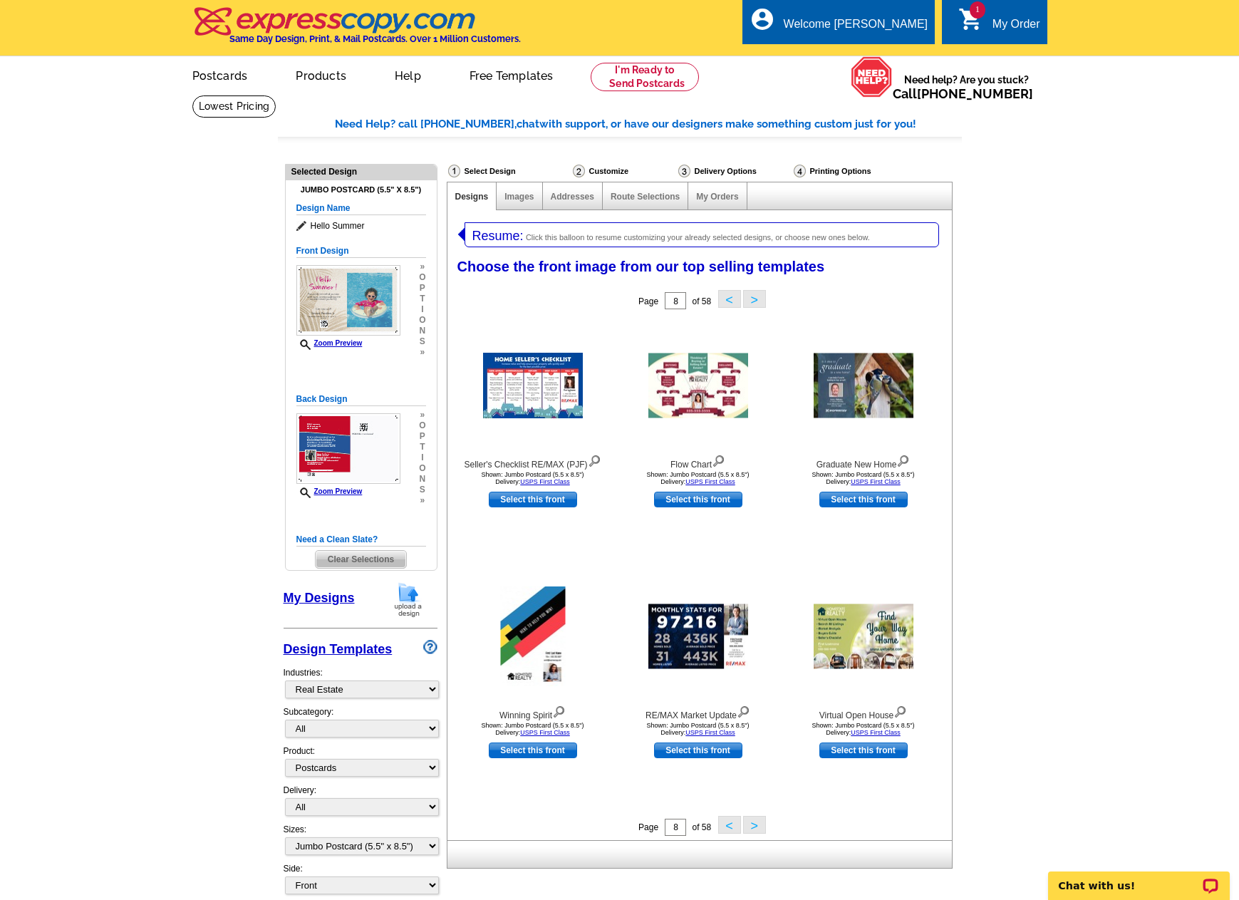
click at [758, 827] on button ">" at bounding box center [754, 825] width 23 height 18
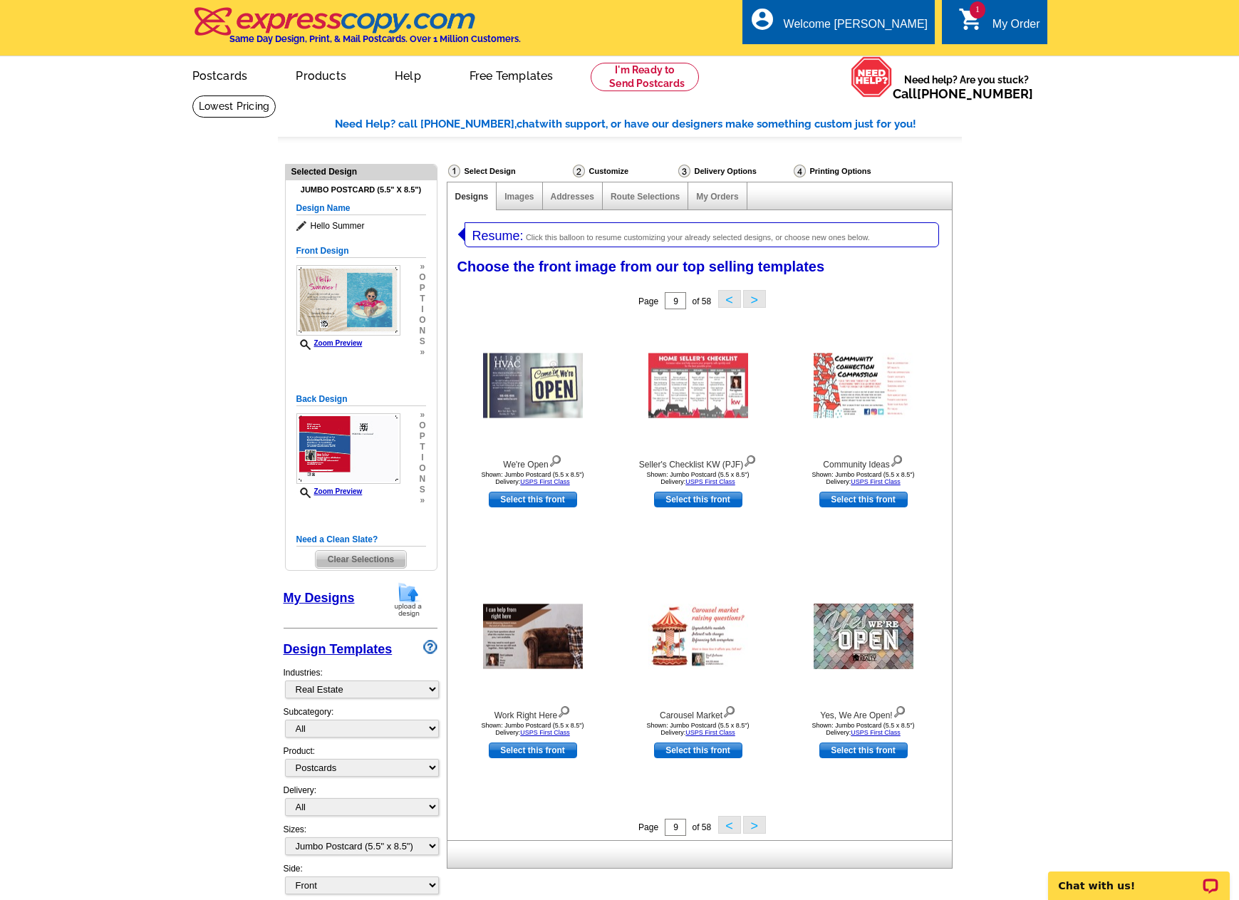
click at [758, 827] on button ">" at bounding box center [754, 825] width 23 height 18
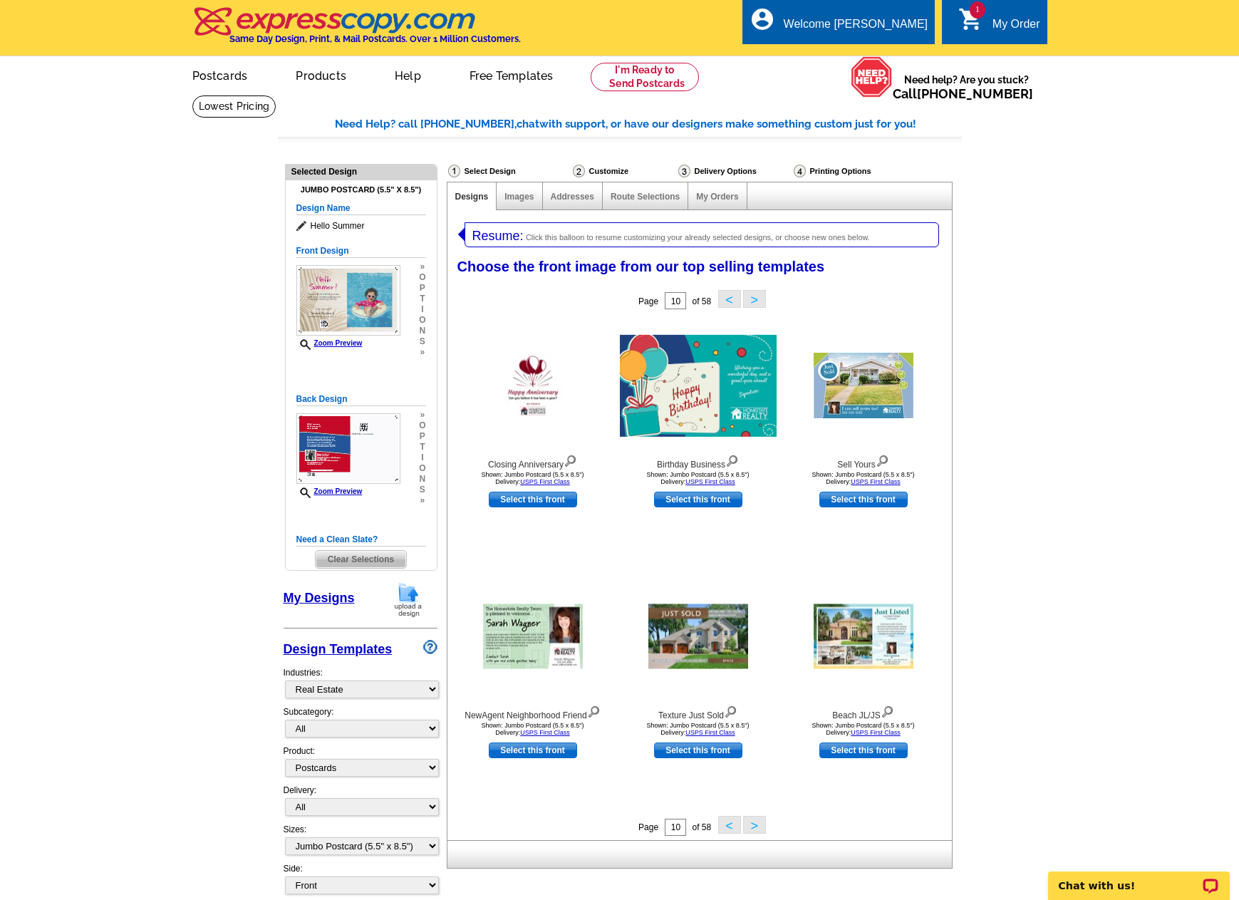
click at [758, 827] on button ">" at bounding box center [754, 825] width 23 height 18
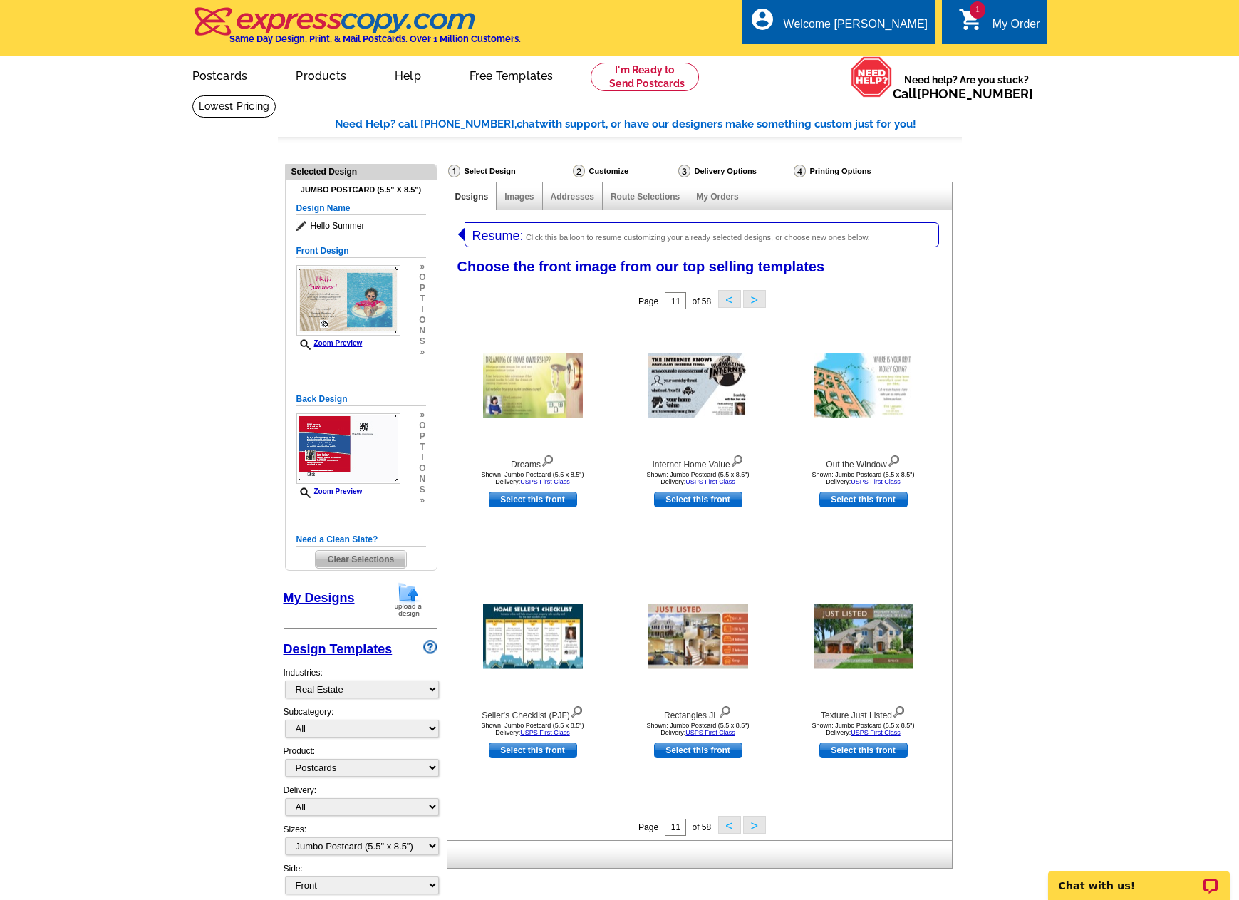
click at [758, 827] on button ">" at bounding box center [754, 825] width 23 height 18
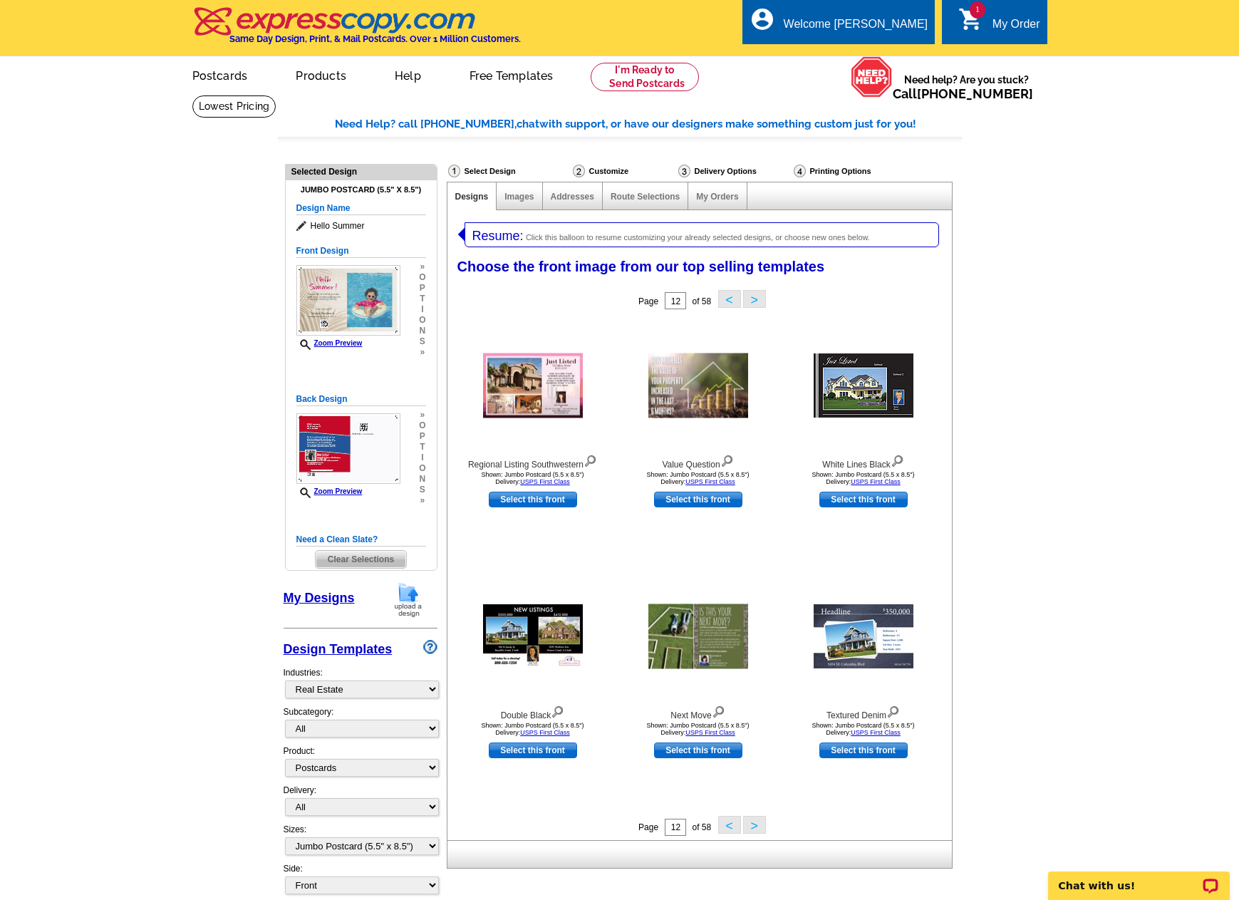
click at [752, 825] on button ">" at bounding box center [754, 825] width 23 height 18
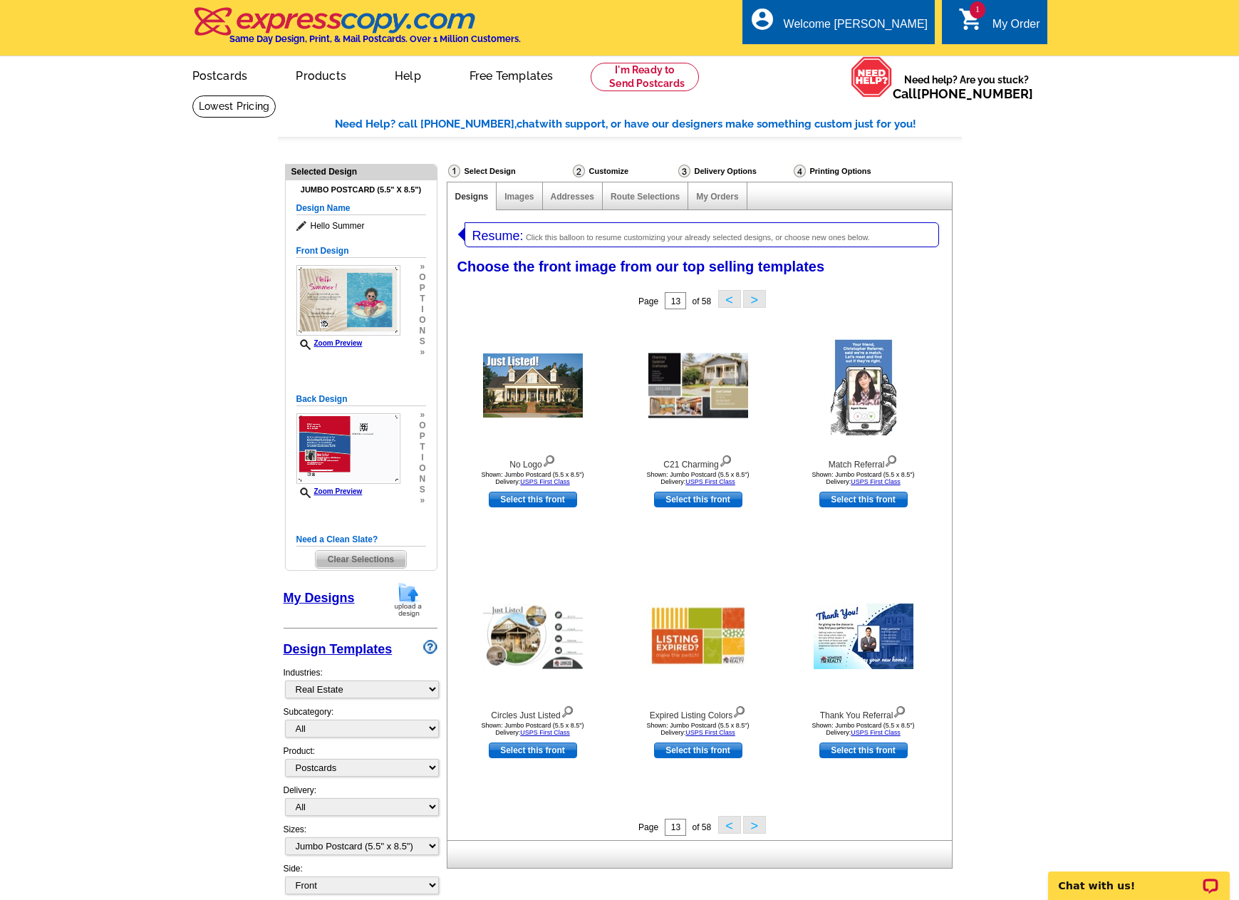
click at [752, 825] on button ">" at bounding box center [754, 825] width 23 height 18
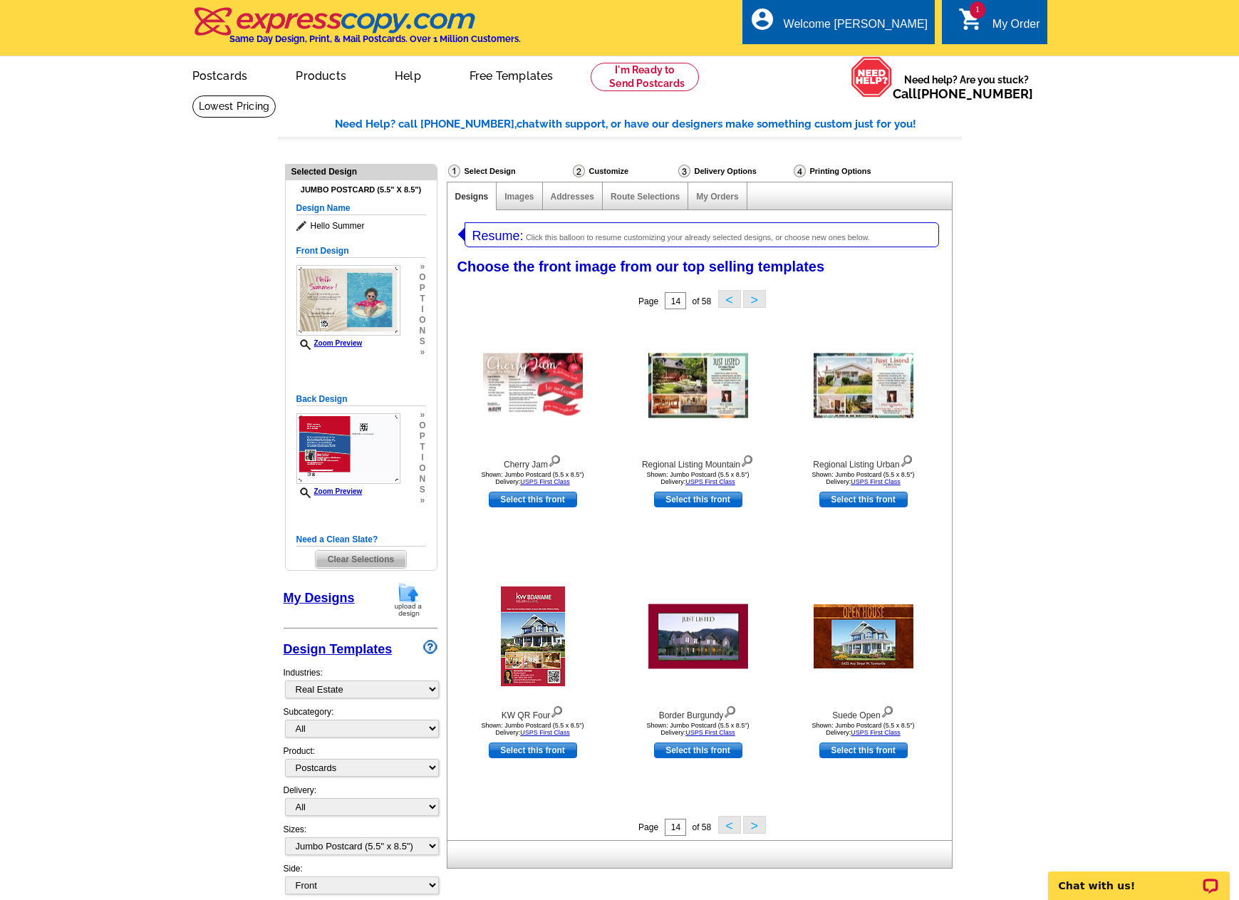
click at [752, 825] on button ">" at bounding box center [754, 825] width 23 height 18
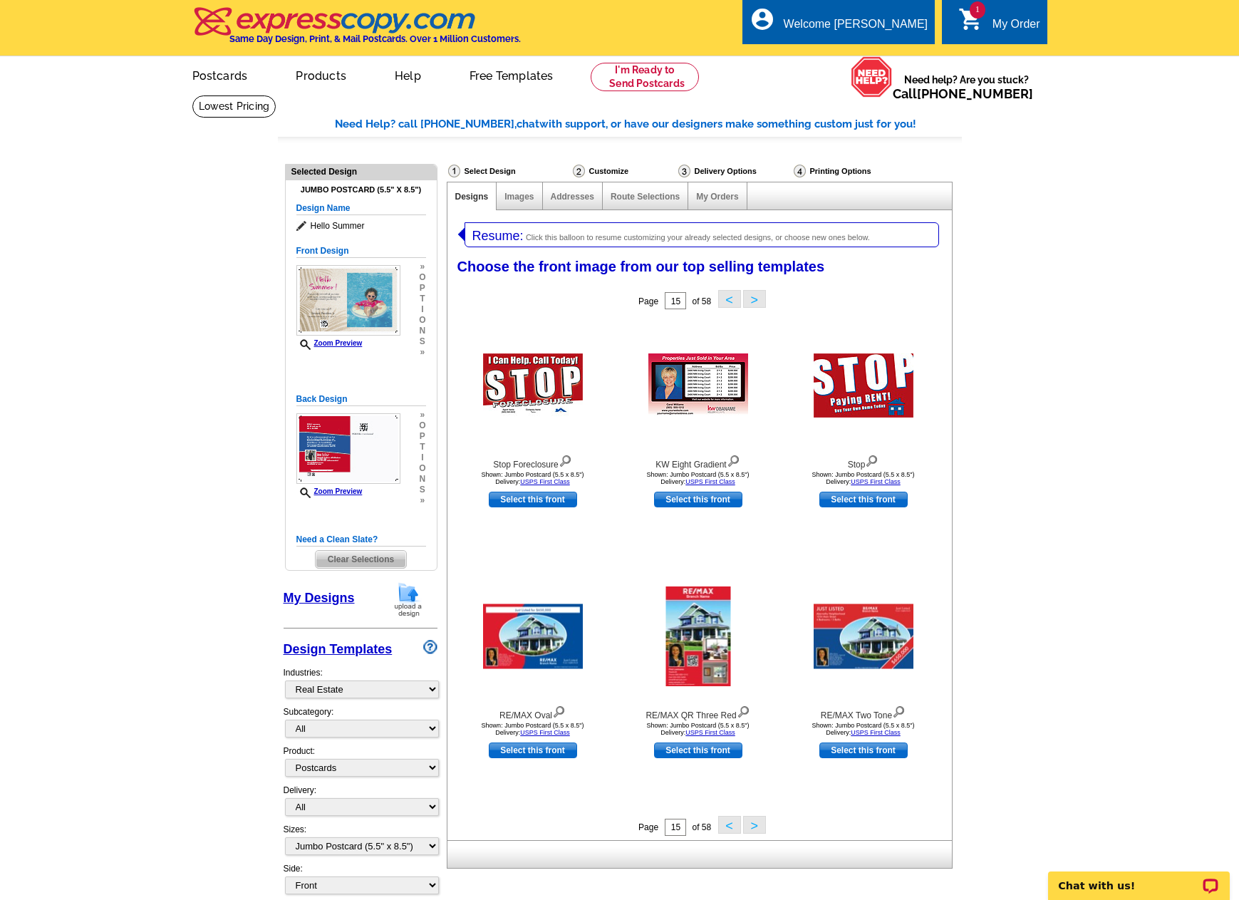
click at [752, 825] on button ">" at bounding box center [754, 825] width 23 height 18
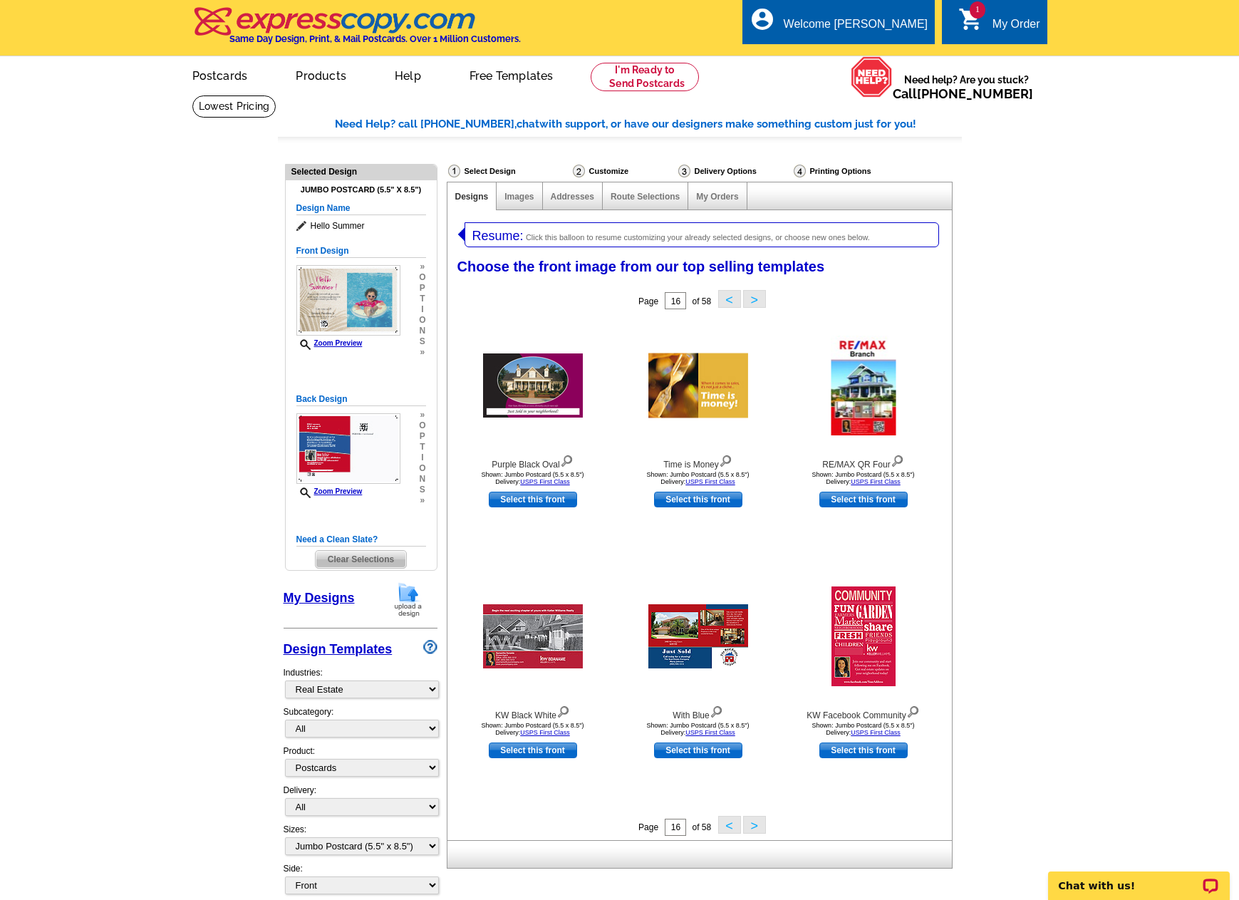
click at [751, 827] on button ">" at bounding box center [754, 825] width 23 height 18
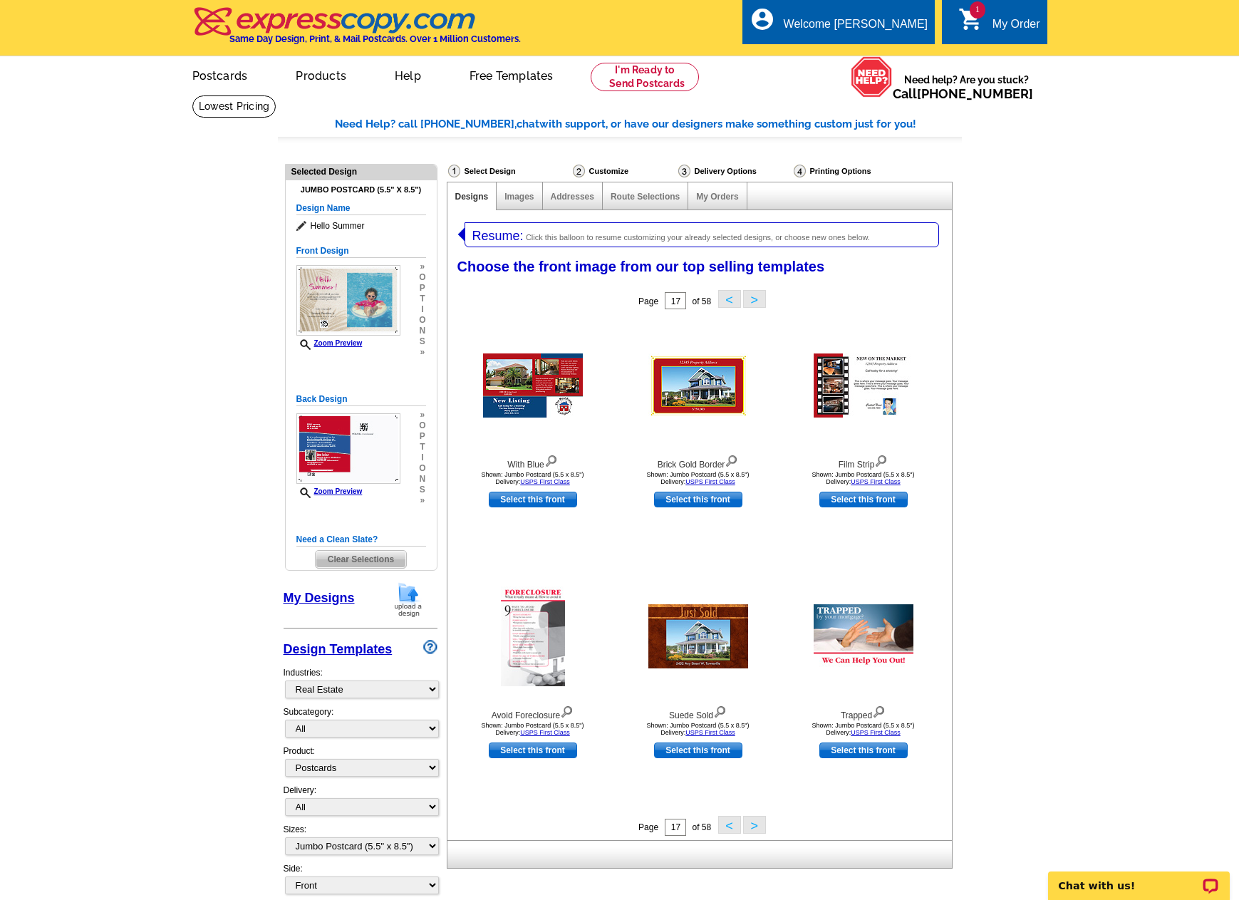
click at [751, 827] on button ">" at bounding box center [754, 825] width 23 height 18
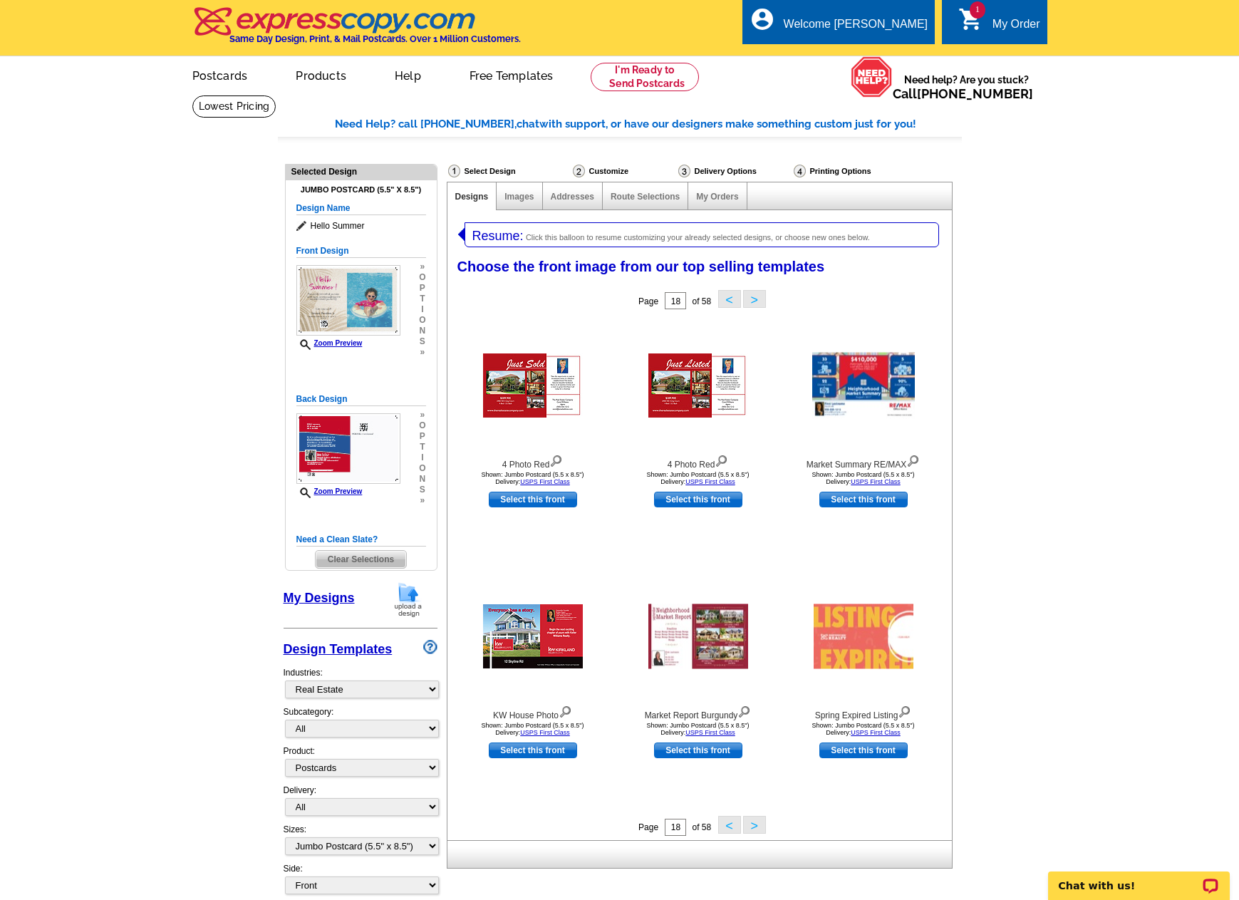
click at [751, 827] on button ">" at bounding box center [754, 825] width 23 height 18
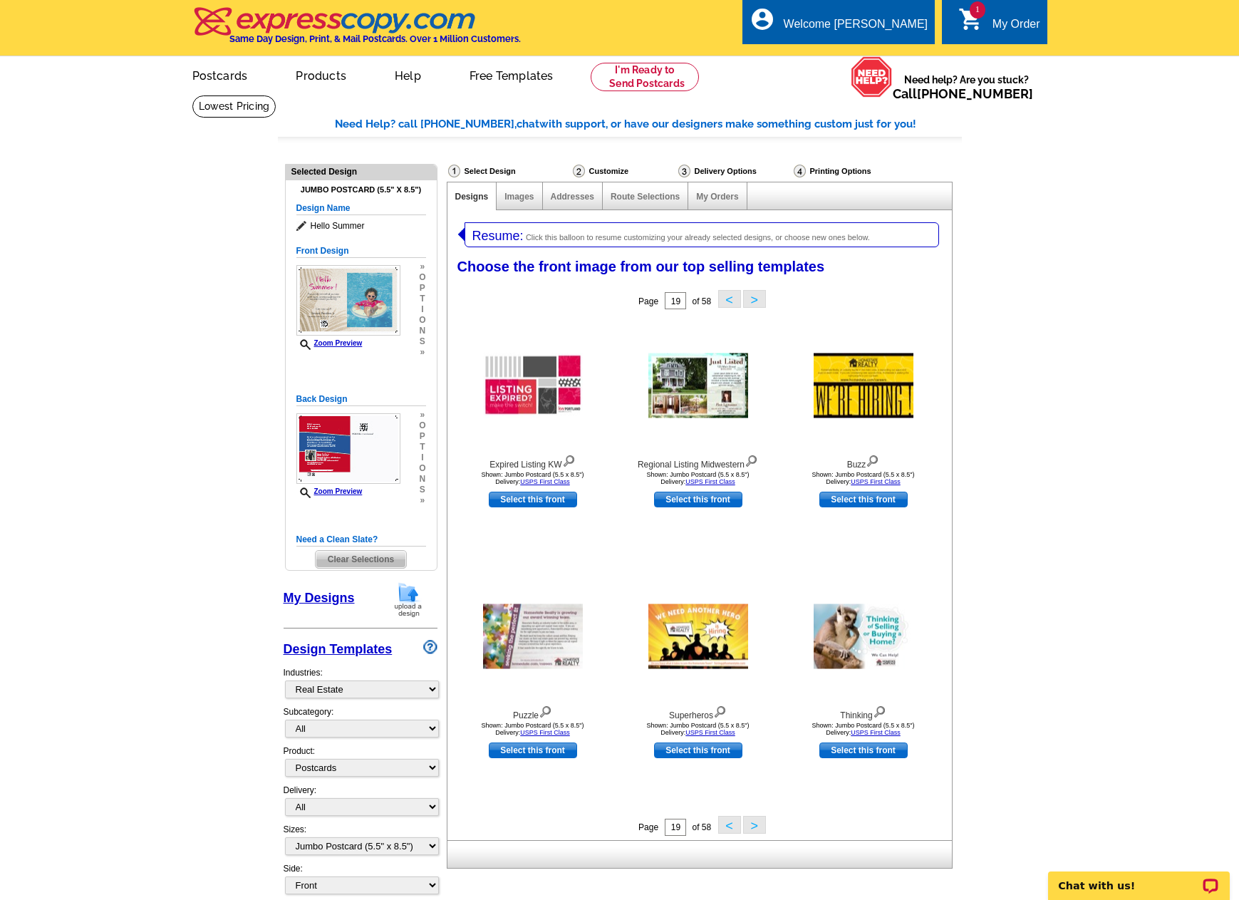
click at [751, 827] on button ">" at bounding box center [754, 825] width 23 height 18
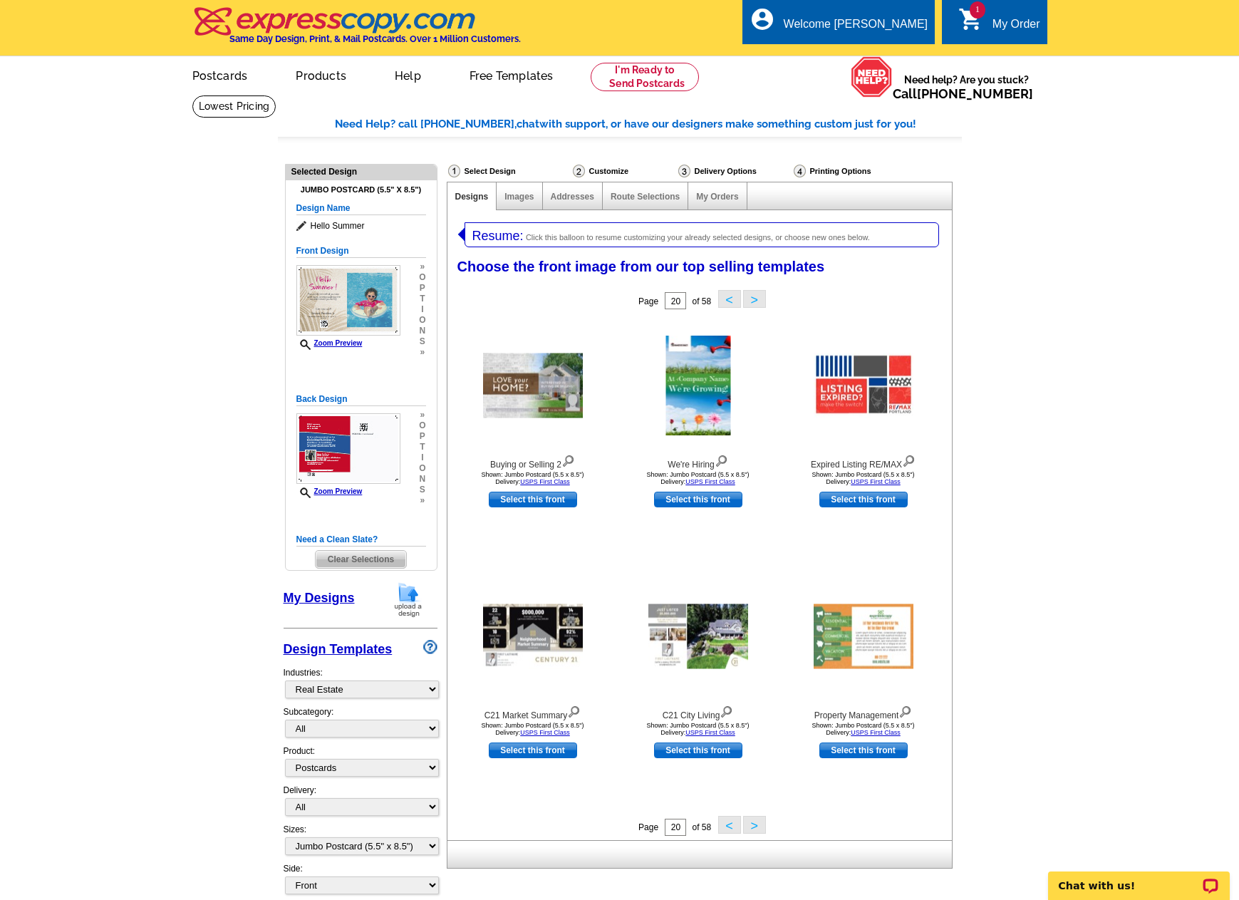
click at [751, 827] on button ">" at bounding box center [754, 825] width 23 height 18
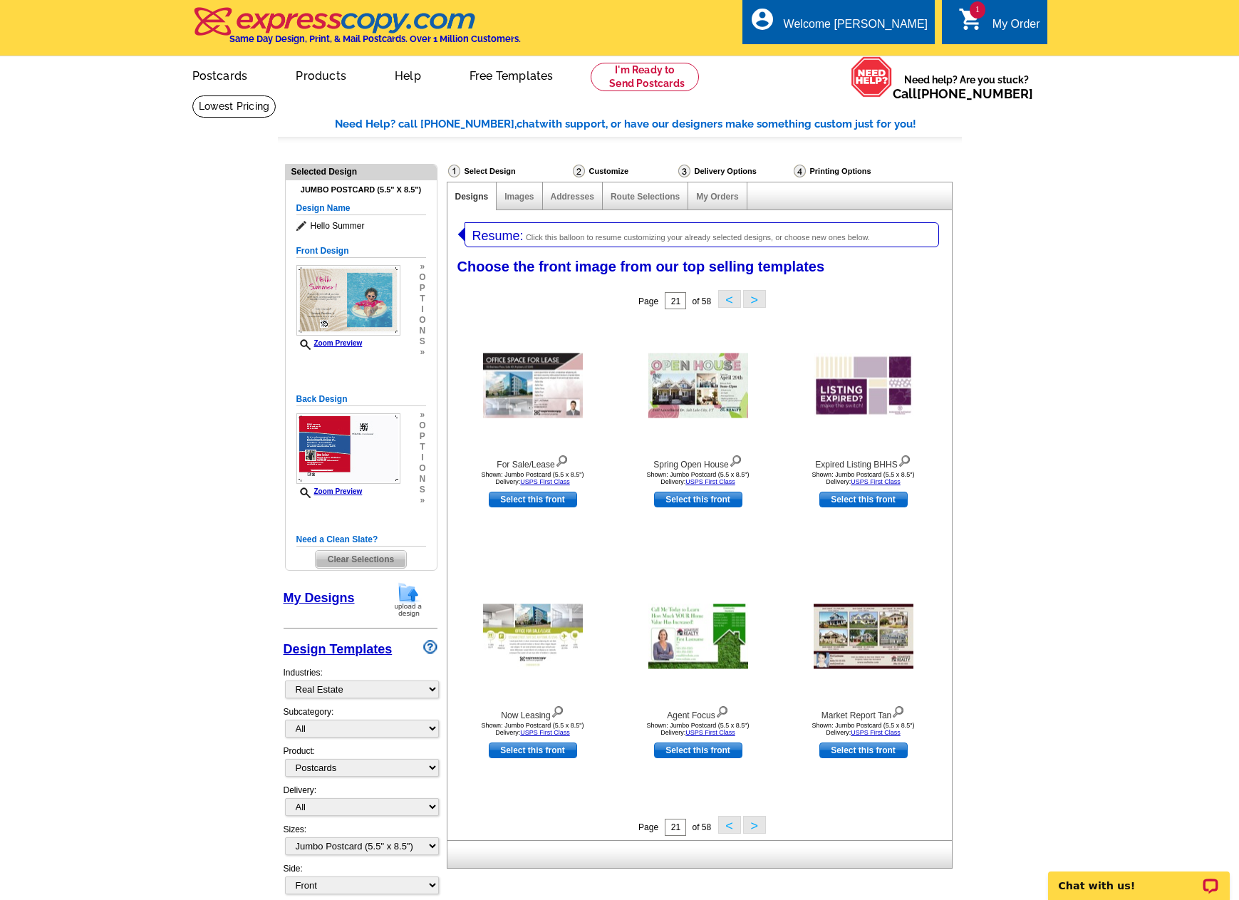
click at [751, 827] on button ">" at bounding box center [754, 825] width 23 height 18
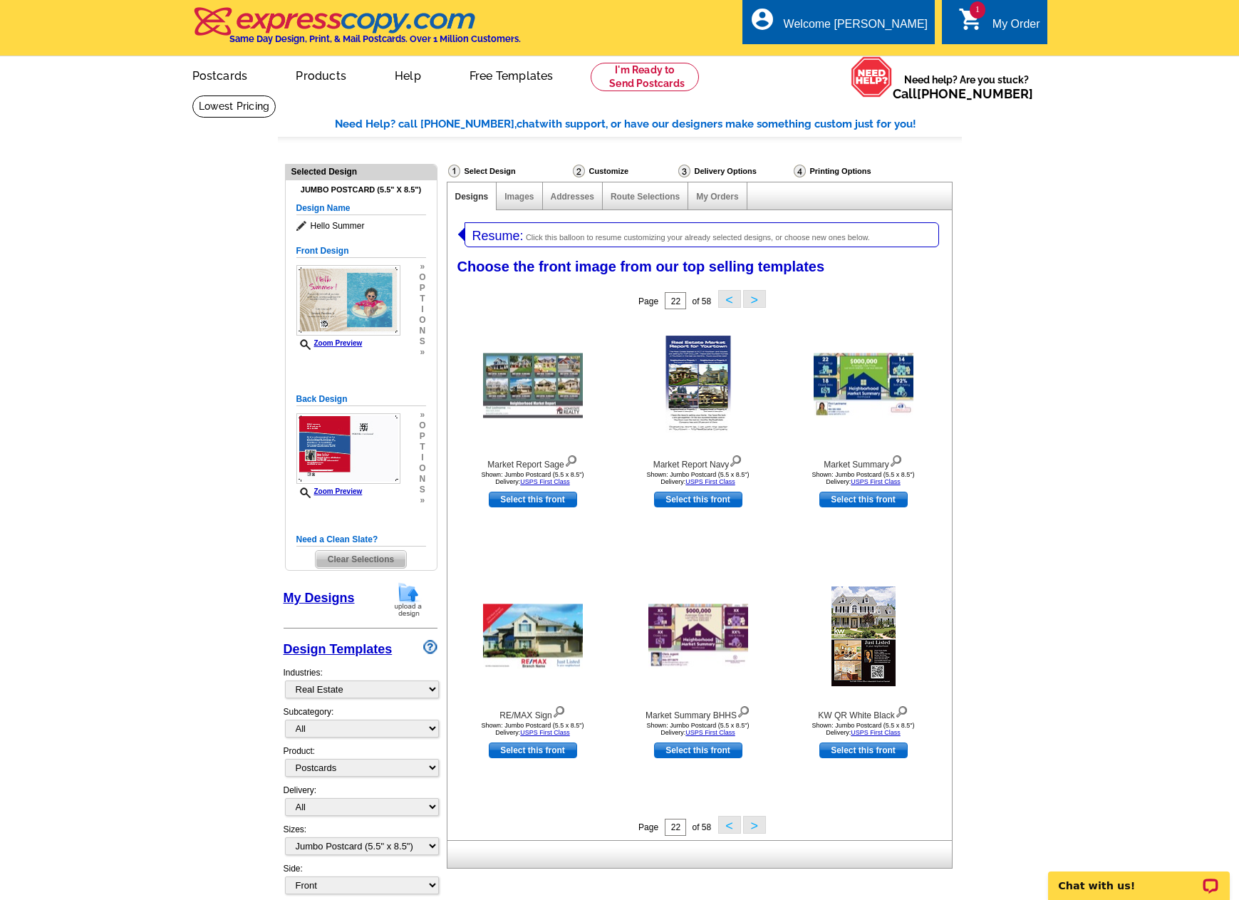
click at [751, 827] on button ">" at bounding box center [754, 825] width 23 height 18
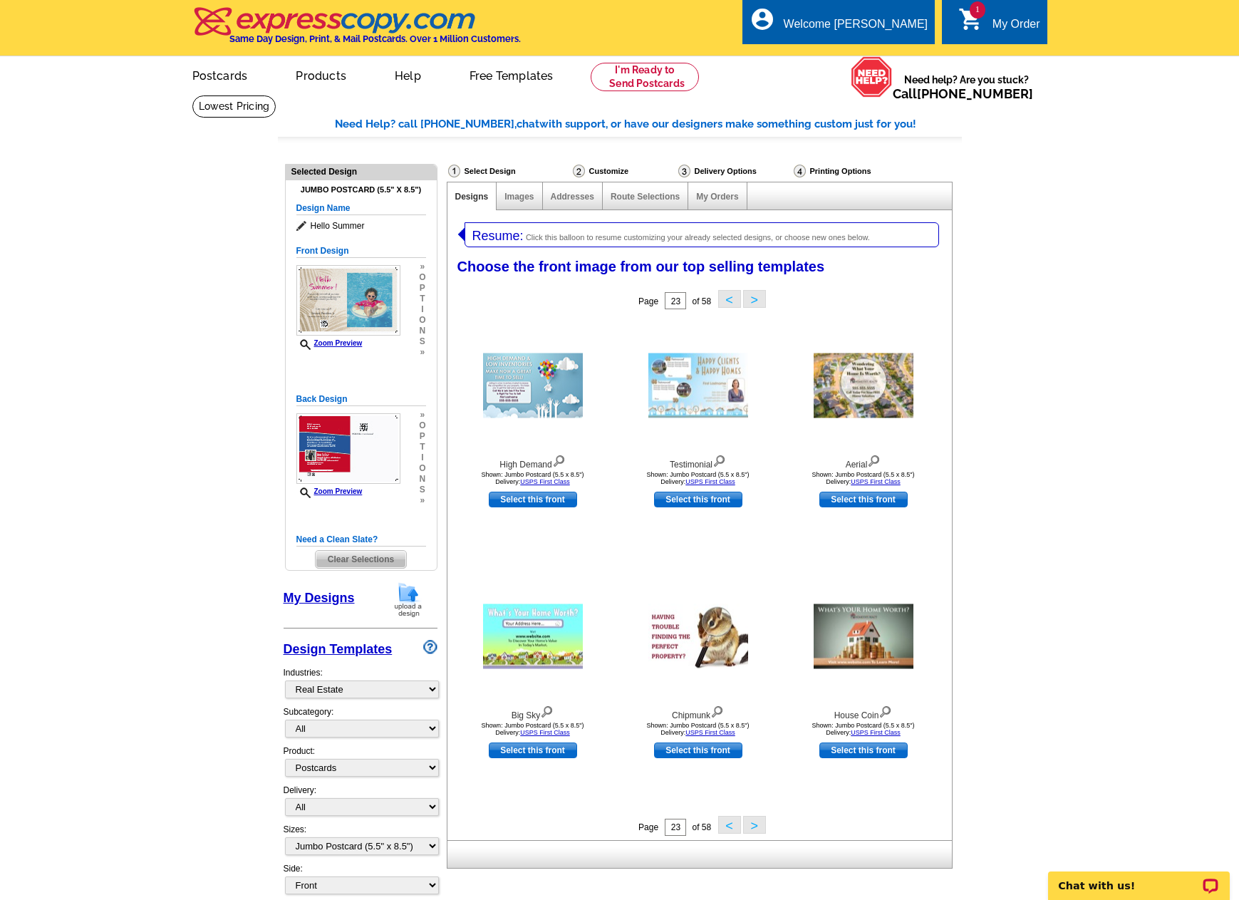
click at [725, 827] on button "<" at bounding box center [729, 825] width 23 height 18
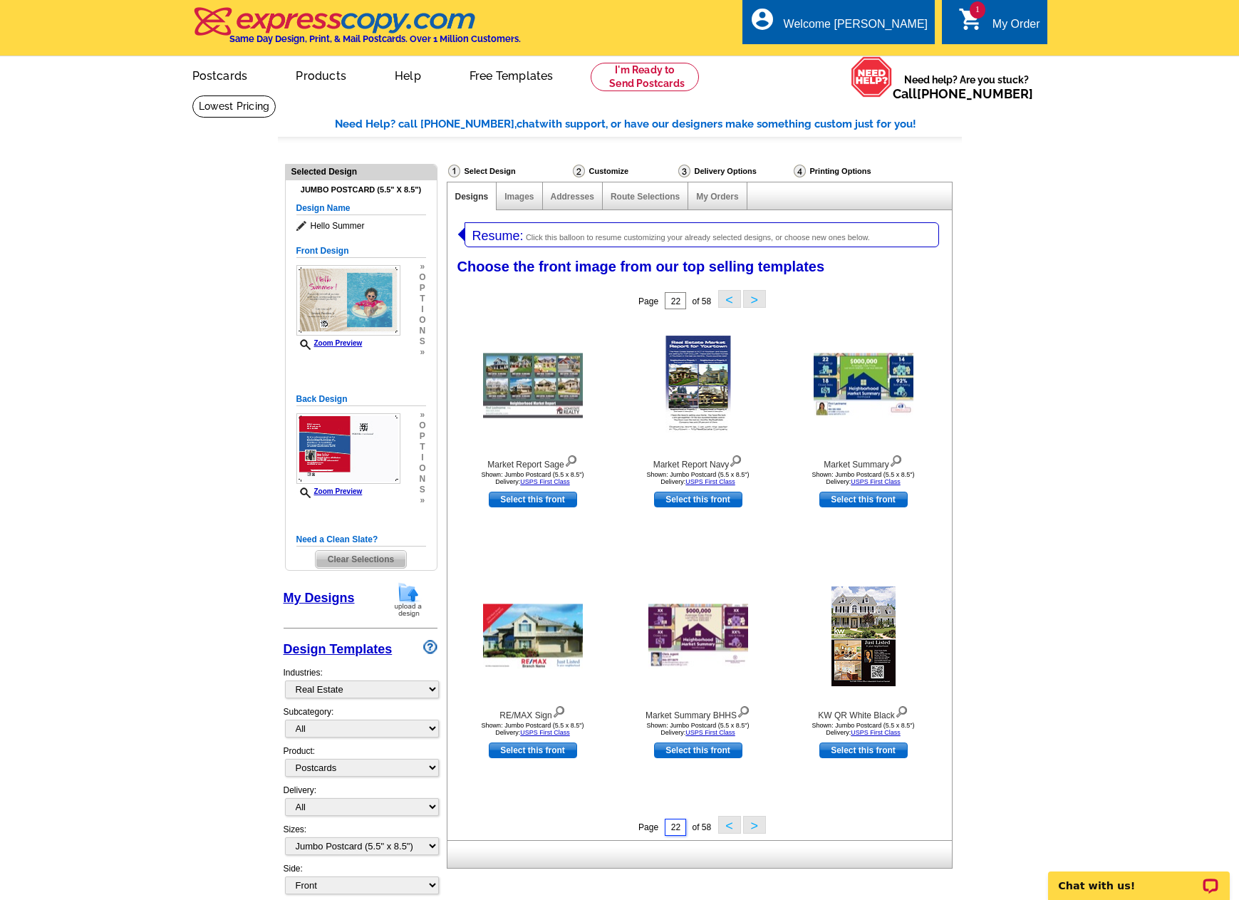
click at [674, 829] on input "22" at bounding box center [675, 827] width 21 height 17
type input "1"
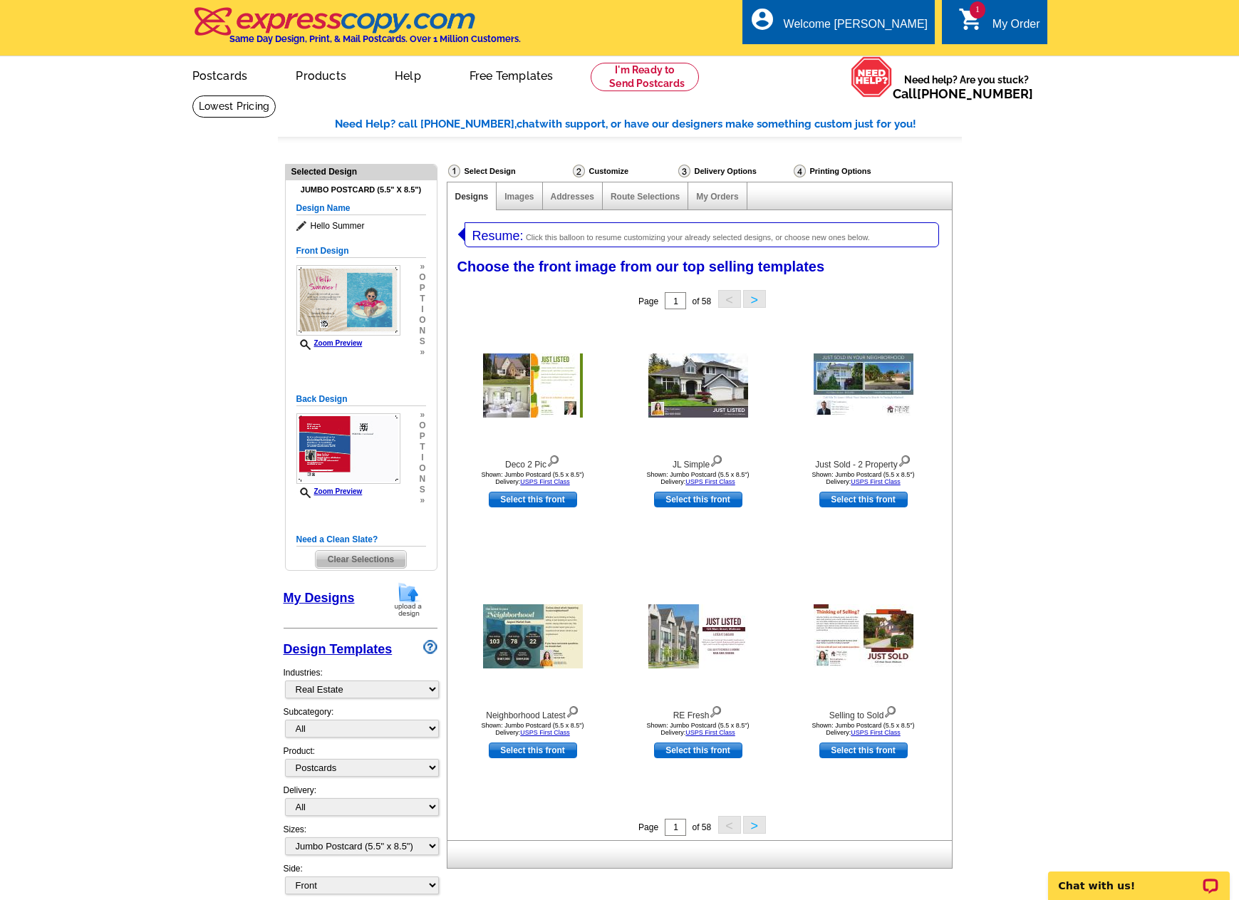
click at [762, 827] on button ">" at bounding box center [754, 825] width 23 height 18
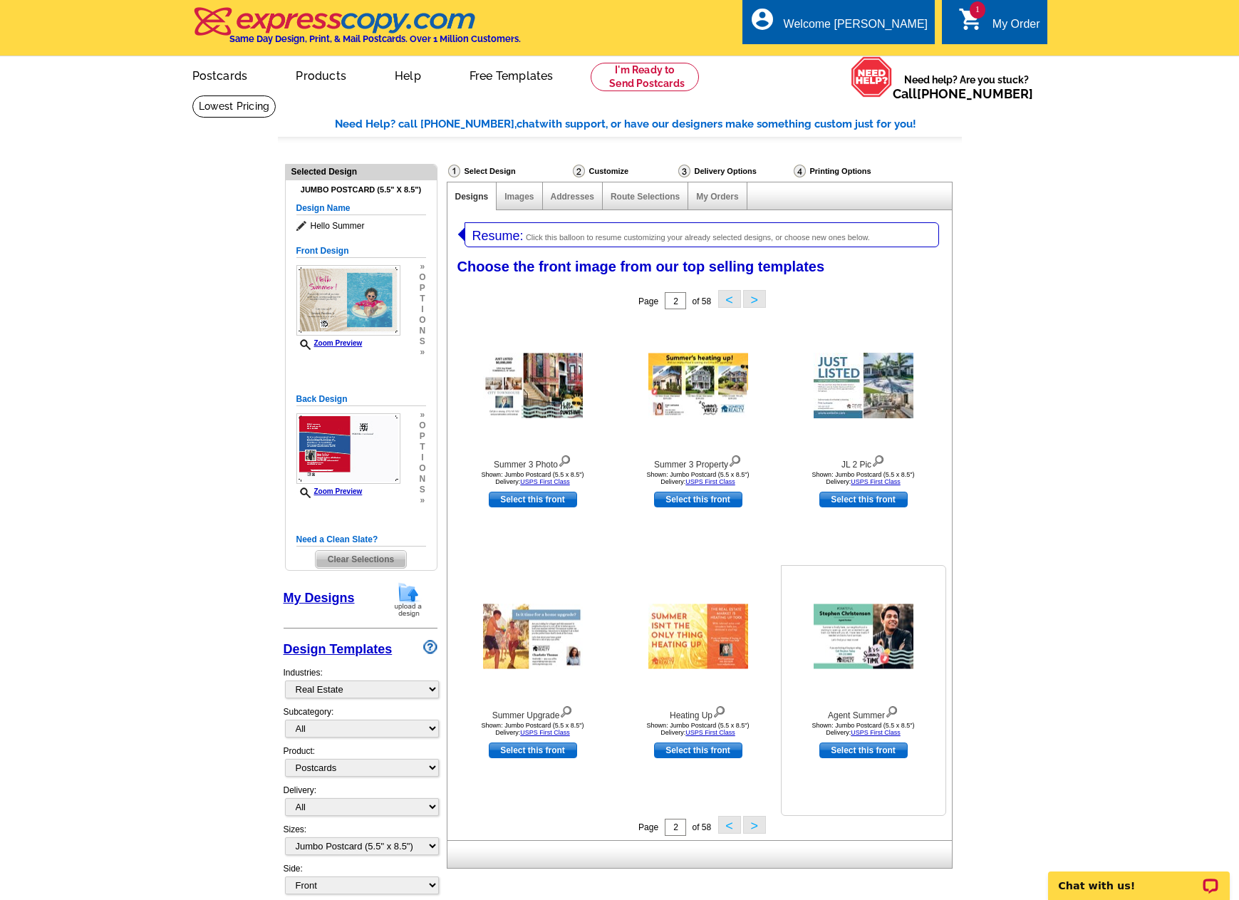
click at [894, 711] on img at bounding box center [892, 711] width 14 height 16
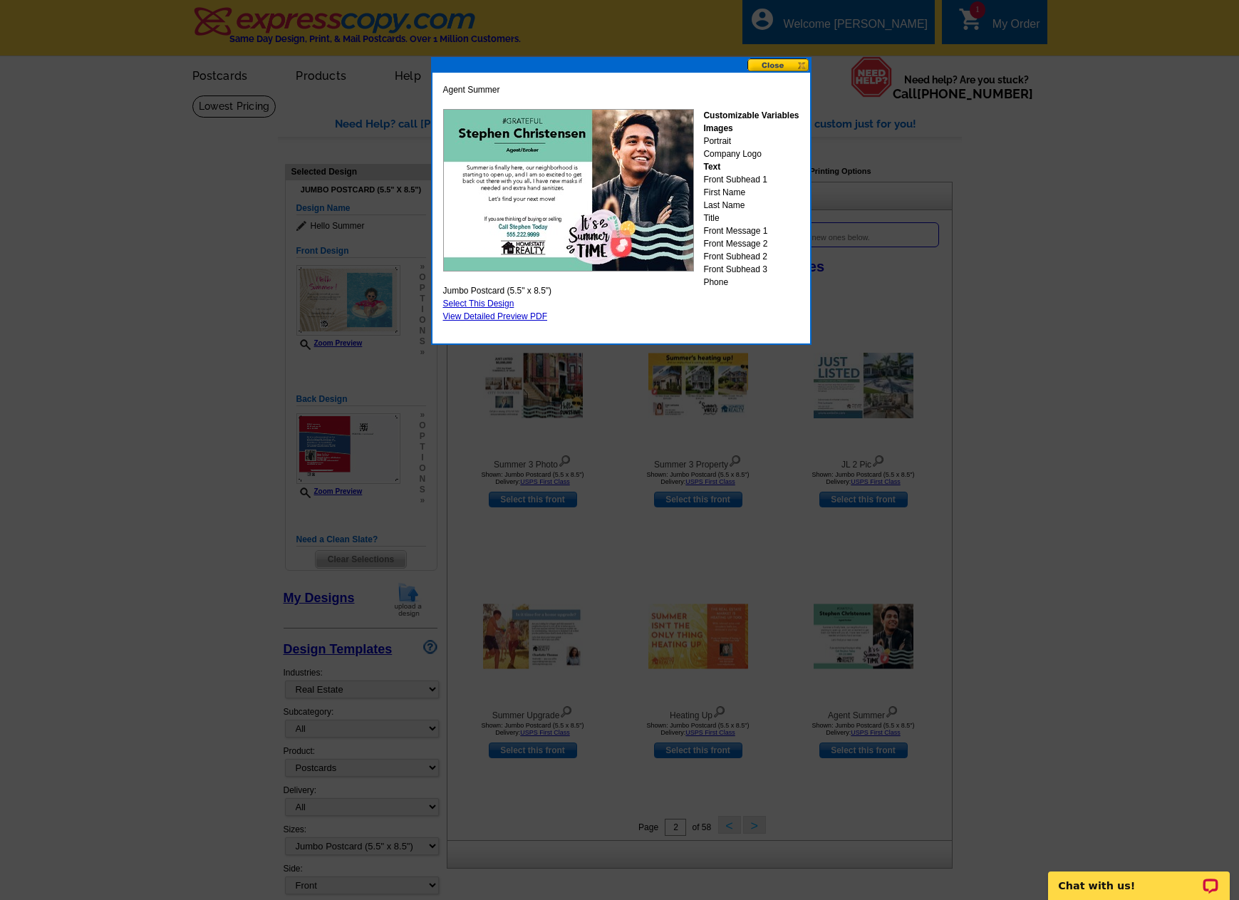
click at [780, 65] on button at bounding box center [779, 65] width 63 height 14
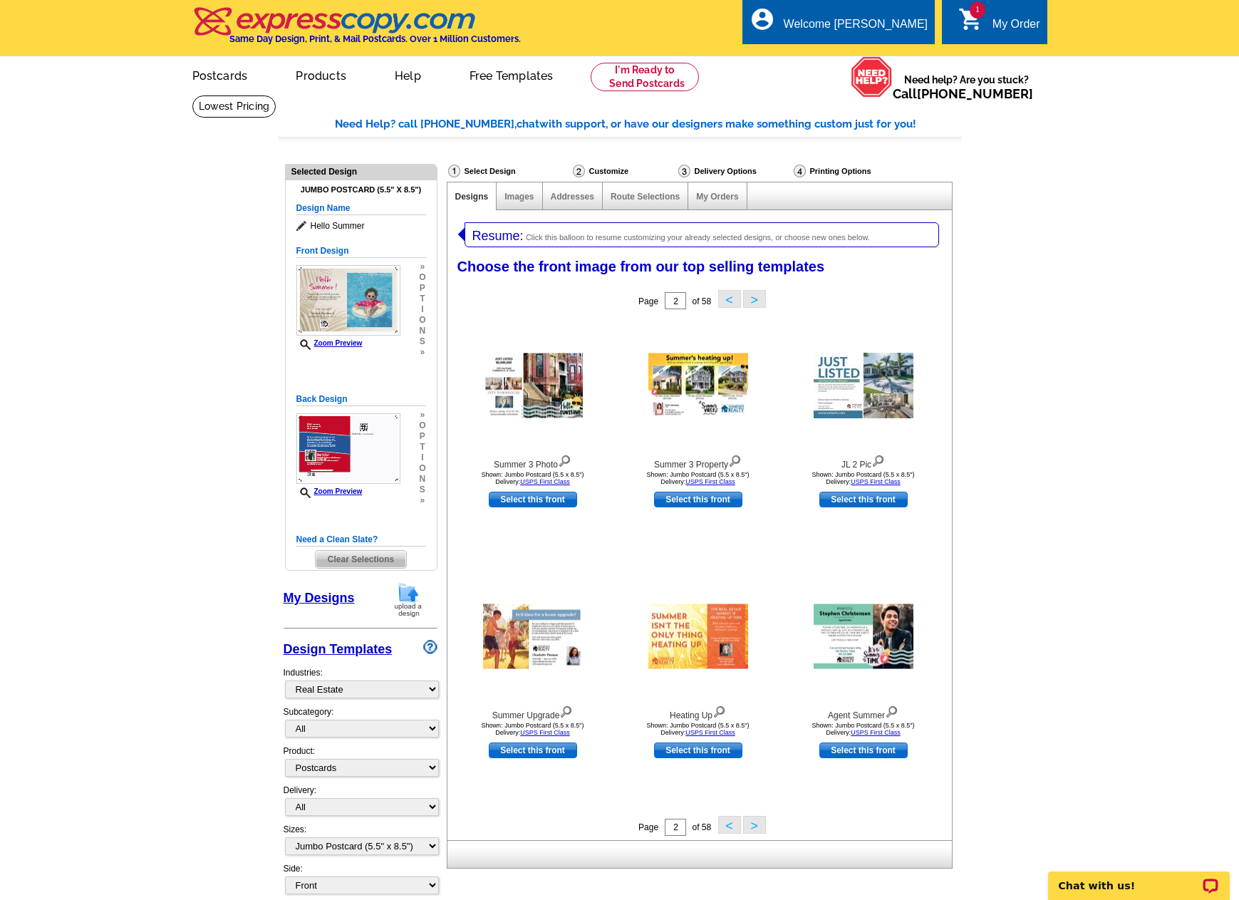
drag, startPoint x: 756, startPoint y: 827, endPoint x: 762, endPoint y: 823, distance: 7.7
click at [756, 827] on button ">" at bounding box center [754, 825] width 23 height 18
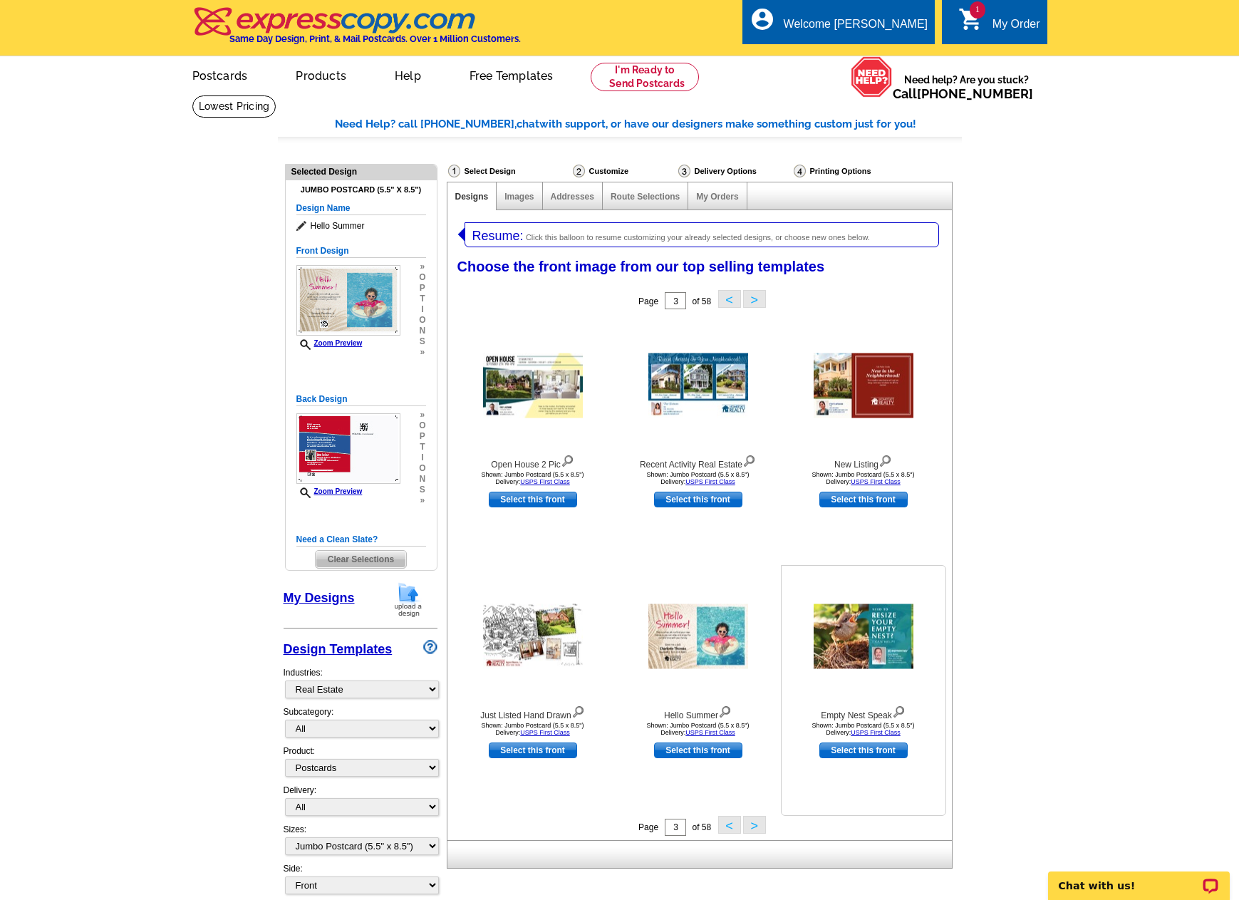
click at [872, 752] on link "Select this front" at bounding box center [863, 751] width 88 height 16
select select "back"
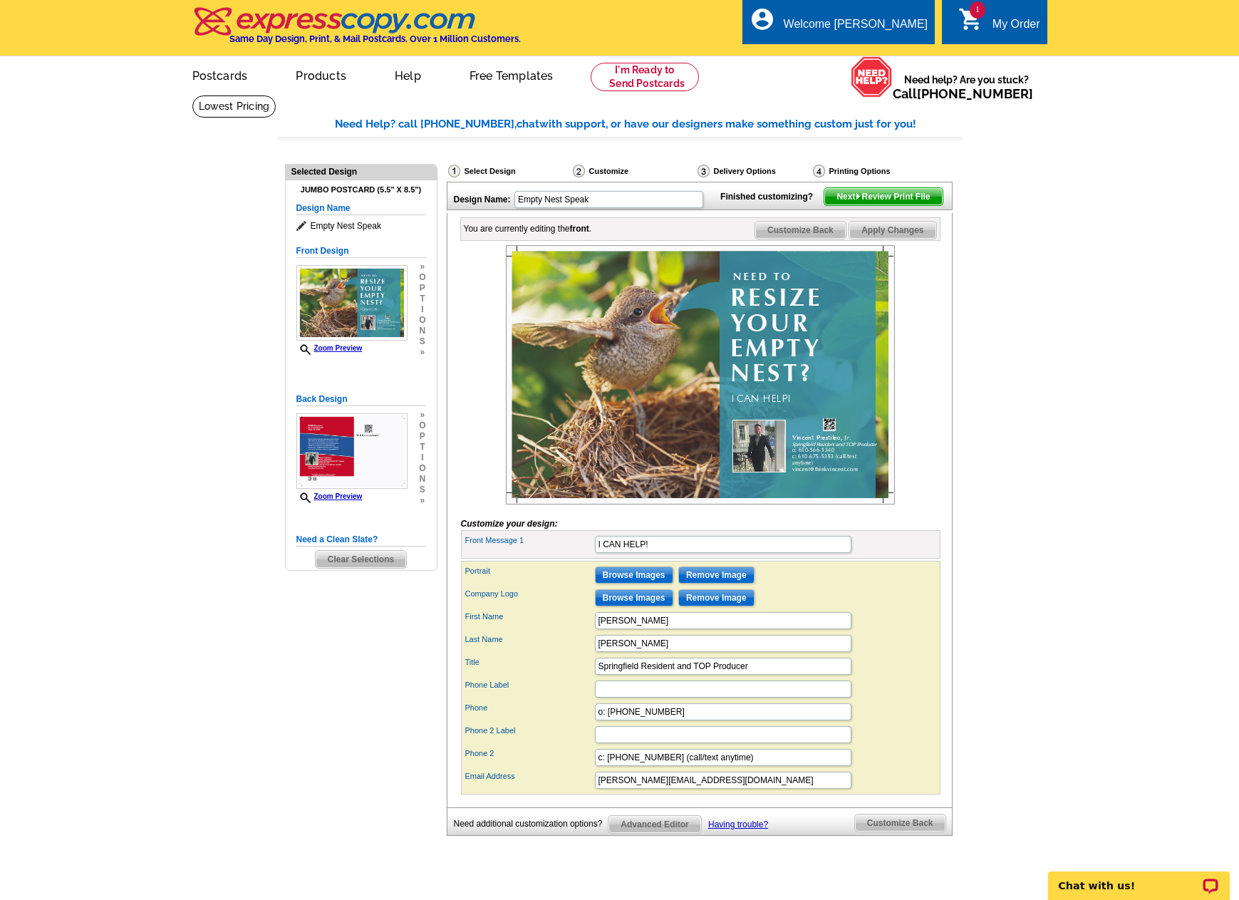
click at [505, 167] on div "Select Design" at bounding box center [509, 173] width 125 height 18
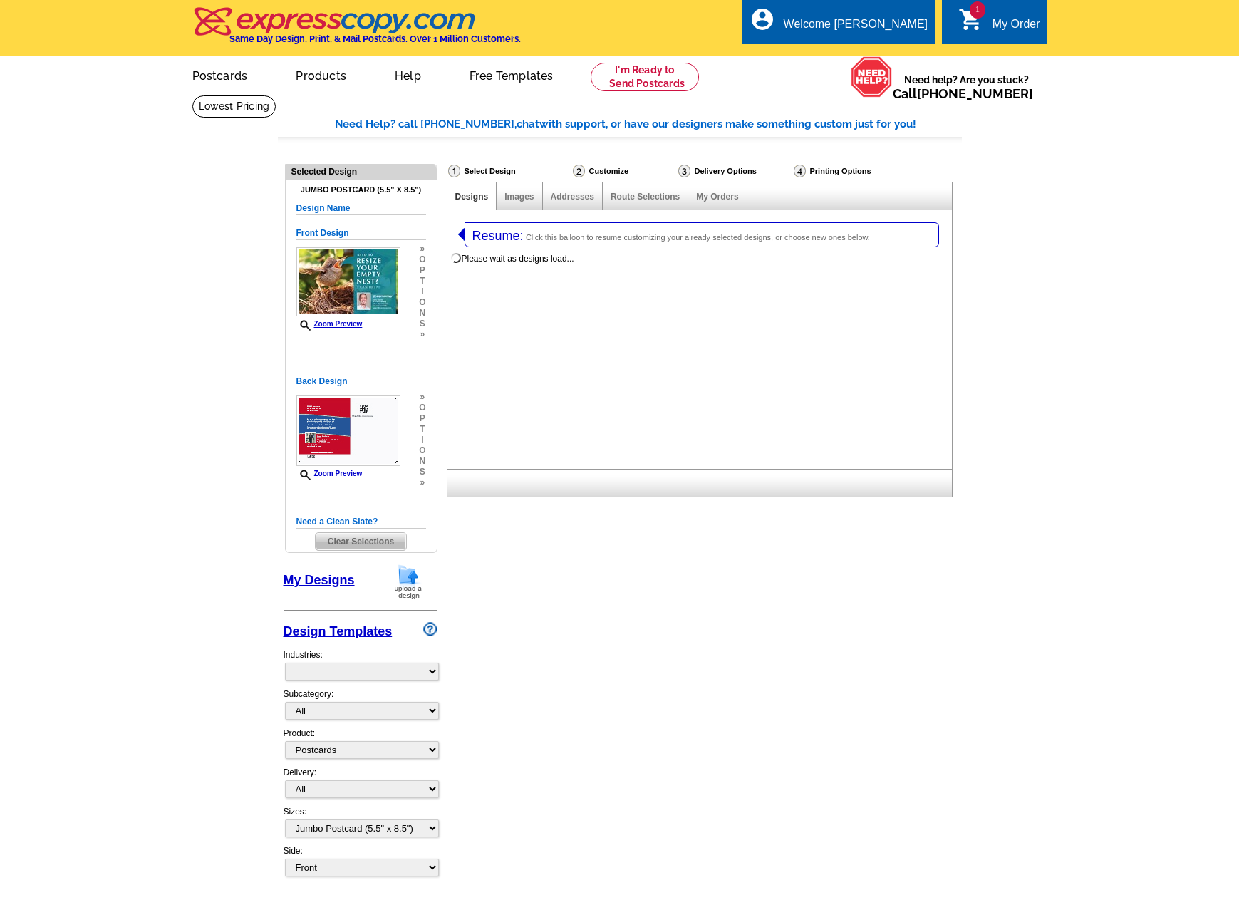
select select "1"
select select "2"
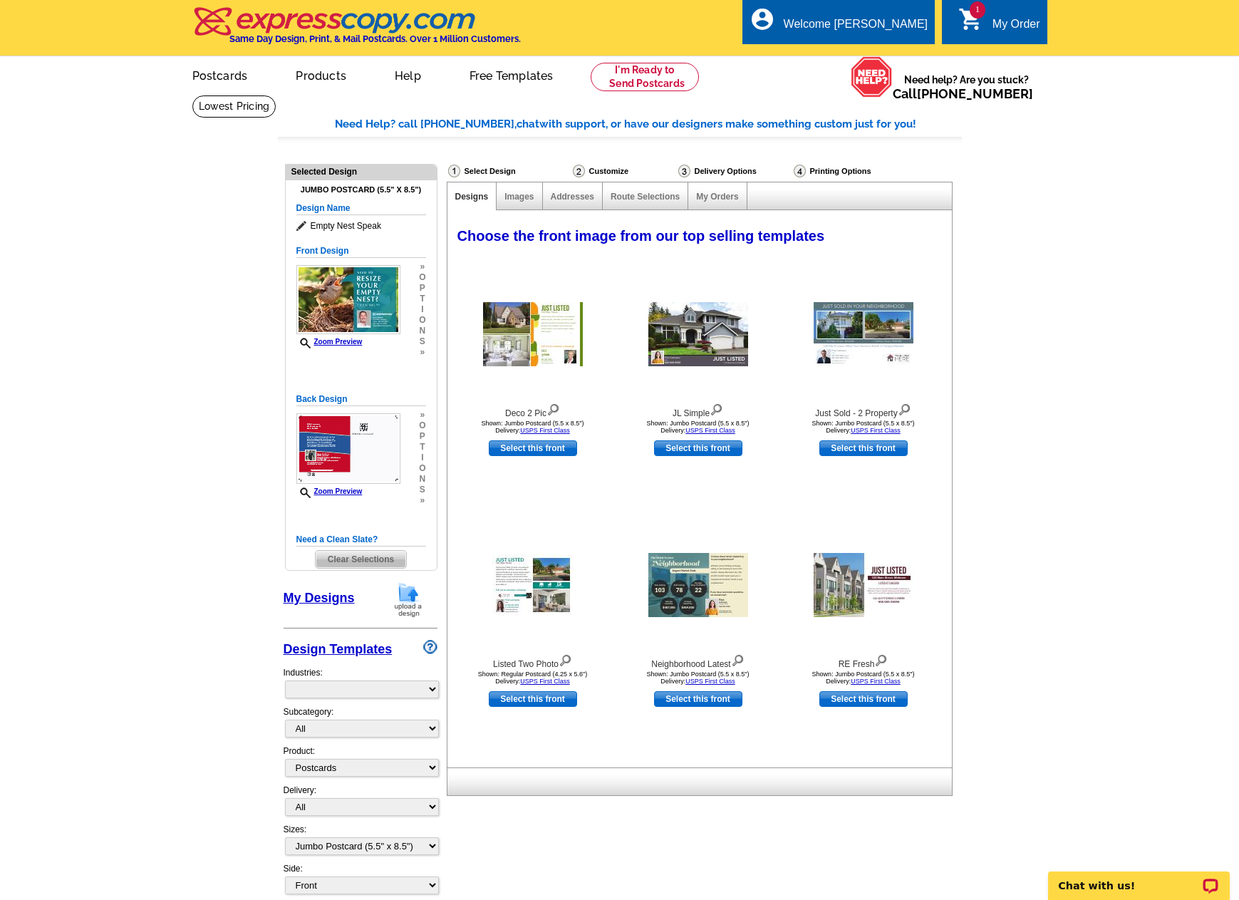
select select "785"
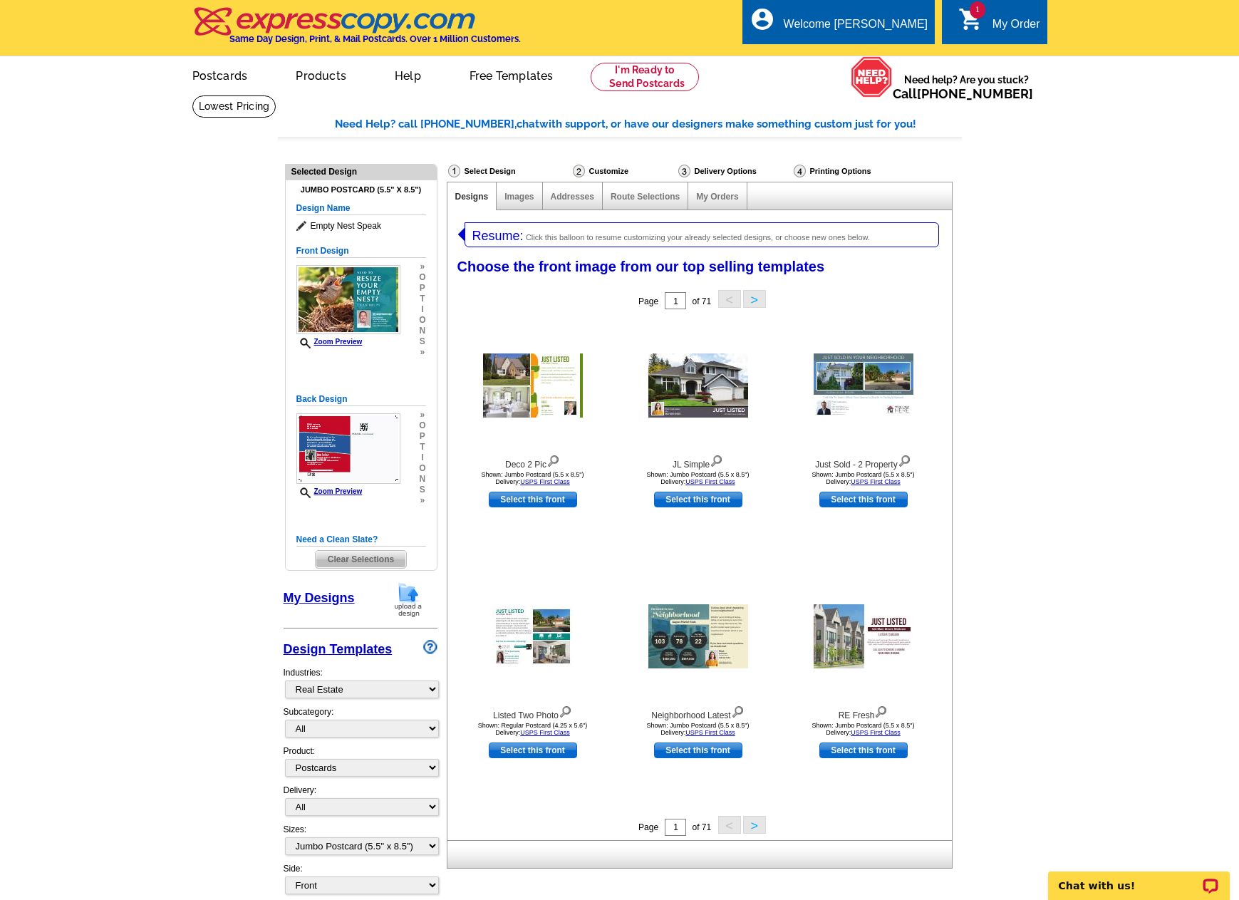
click at [755, 828] on button ">" at bounding box center [754, 825] width 23 height 18
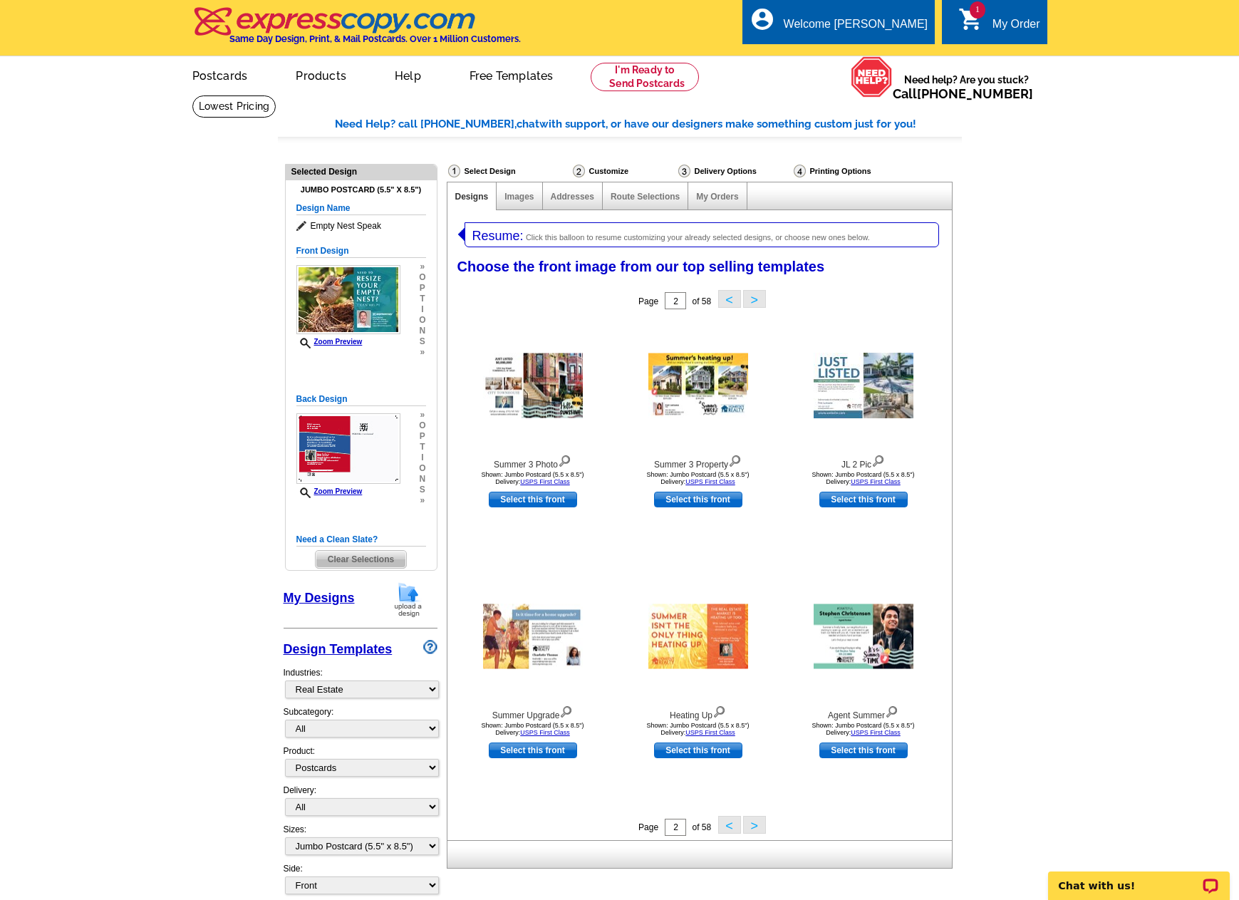
click at [755, 828] on button ">" at bounding box center [754, 825] width 23 height 18
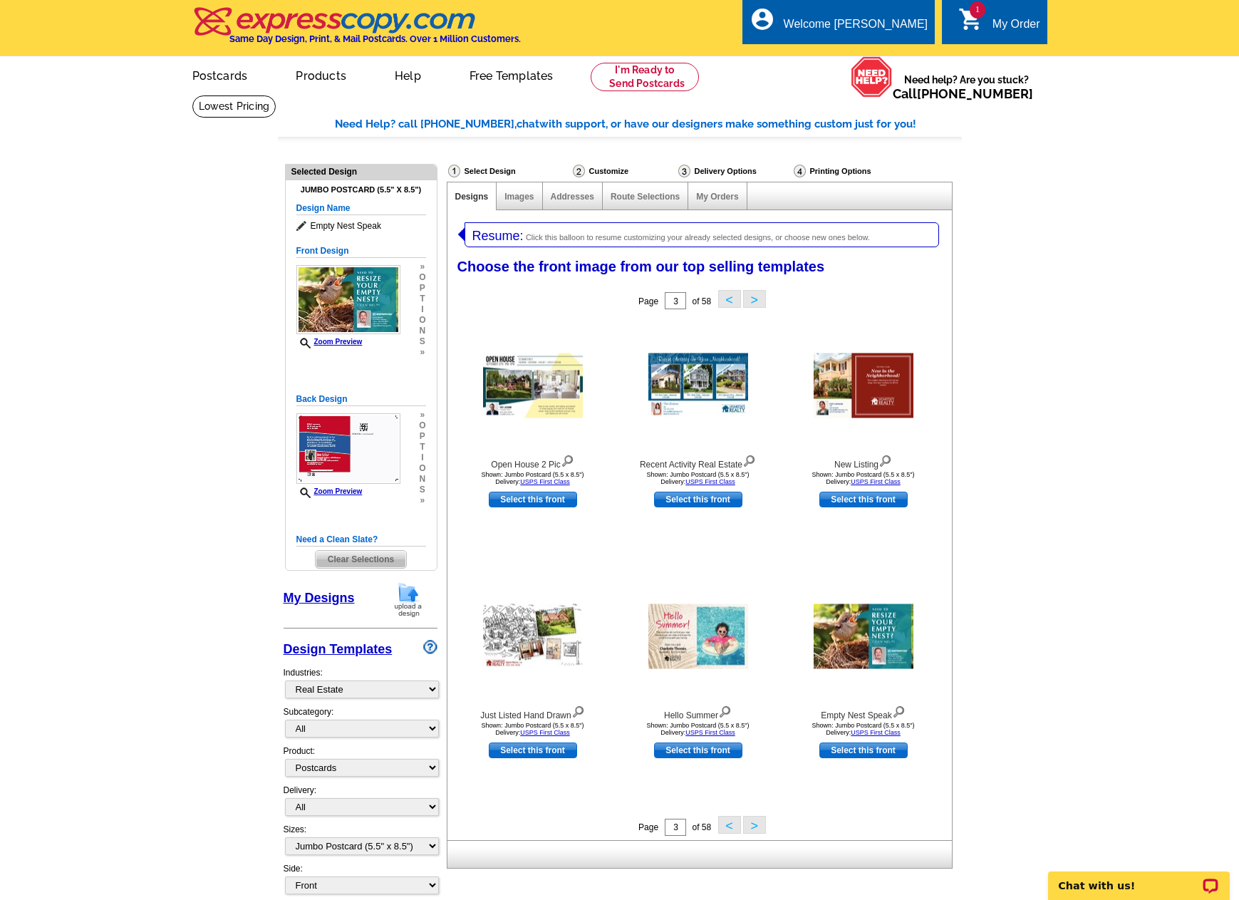
click at [758, 829] on button ">" at bounding box center [754, 825] width 23 height 18
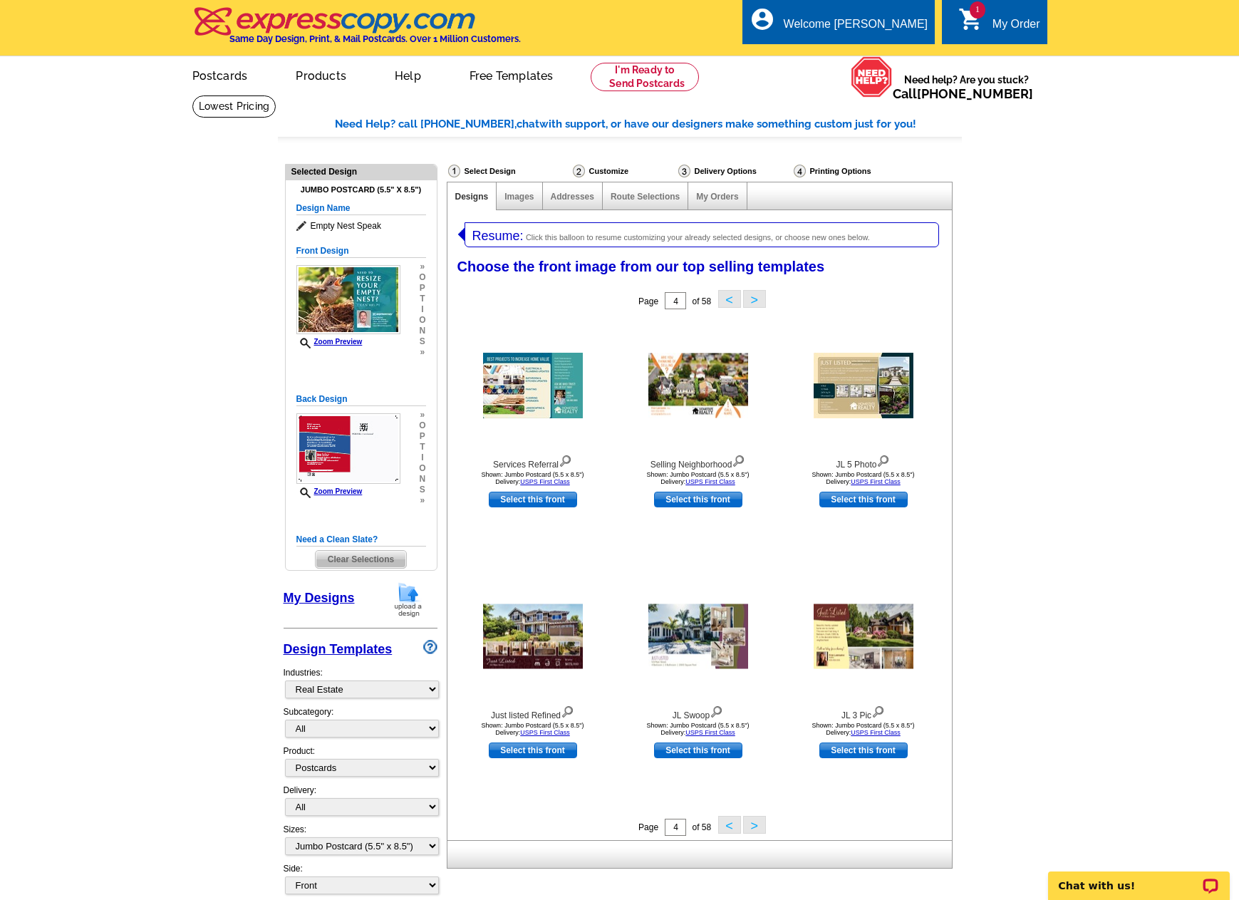
click at [761, 825] on button ">" at bounding box center [754, 825] width 23 height 18
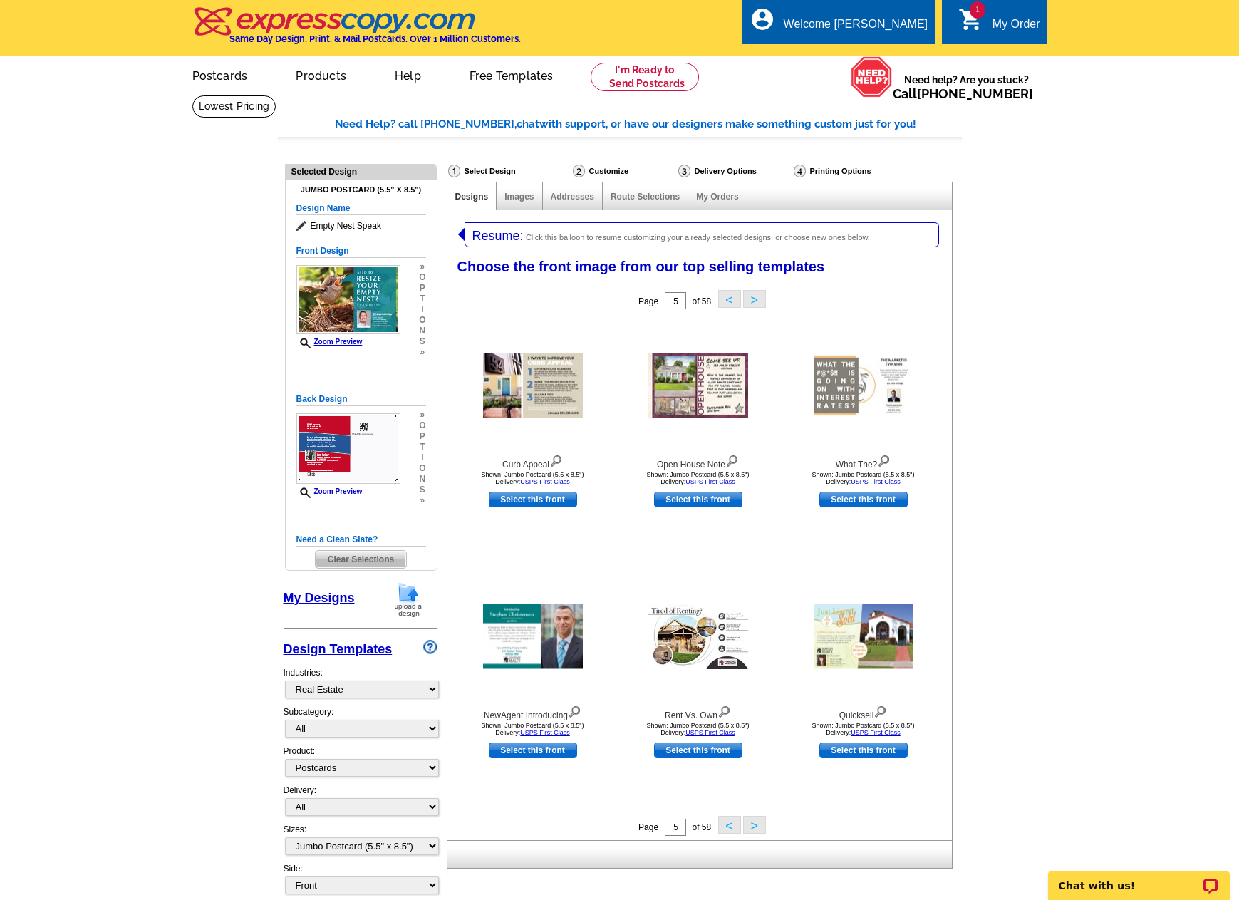
click at [761, 825] on button ">" at bounding box center [754, 825] width 23 height 18
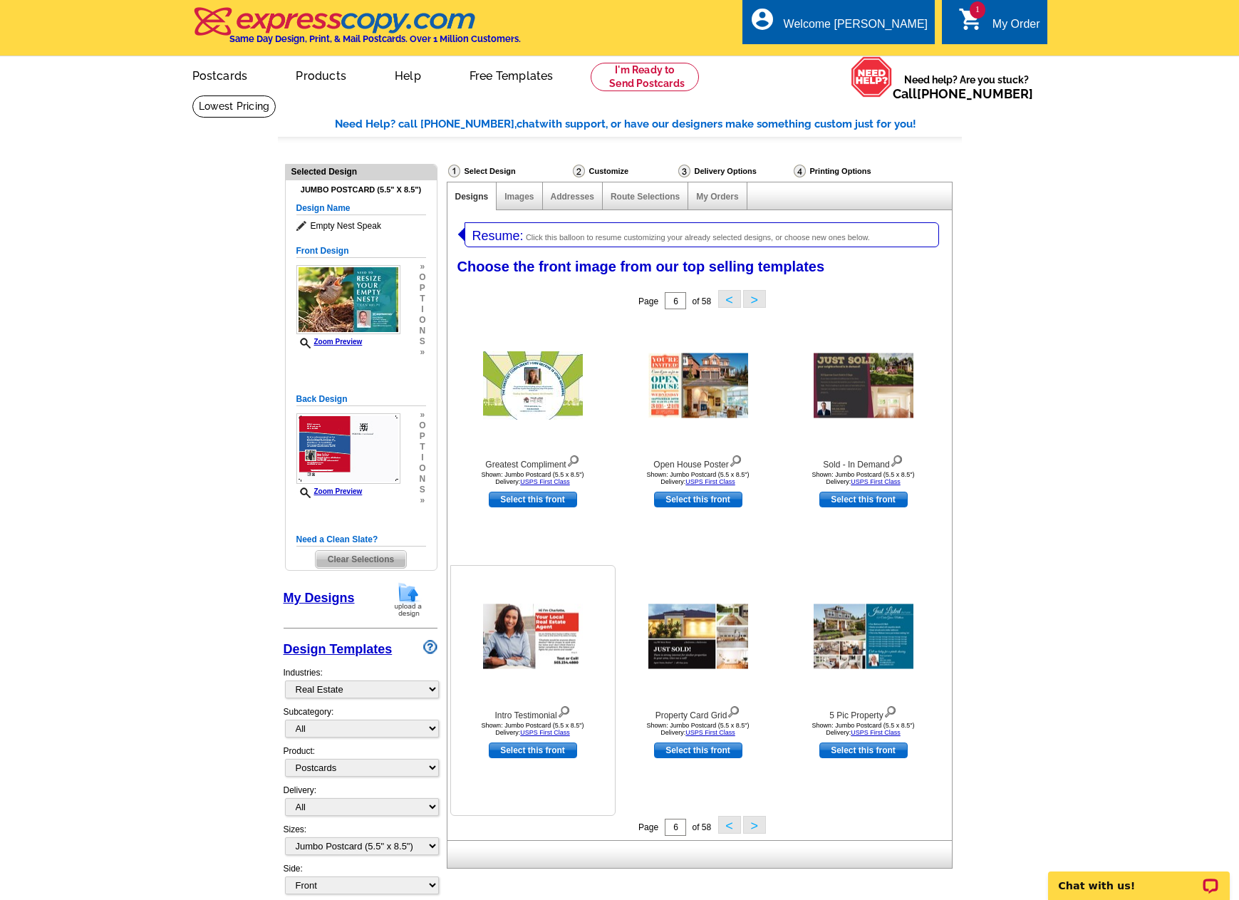
click at [544, 750] on link "Select this front" at bounding box center [533, 751] width 88 height 16
select select "back"
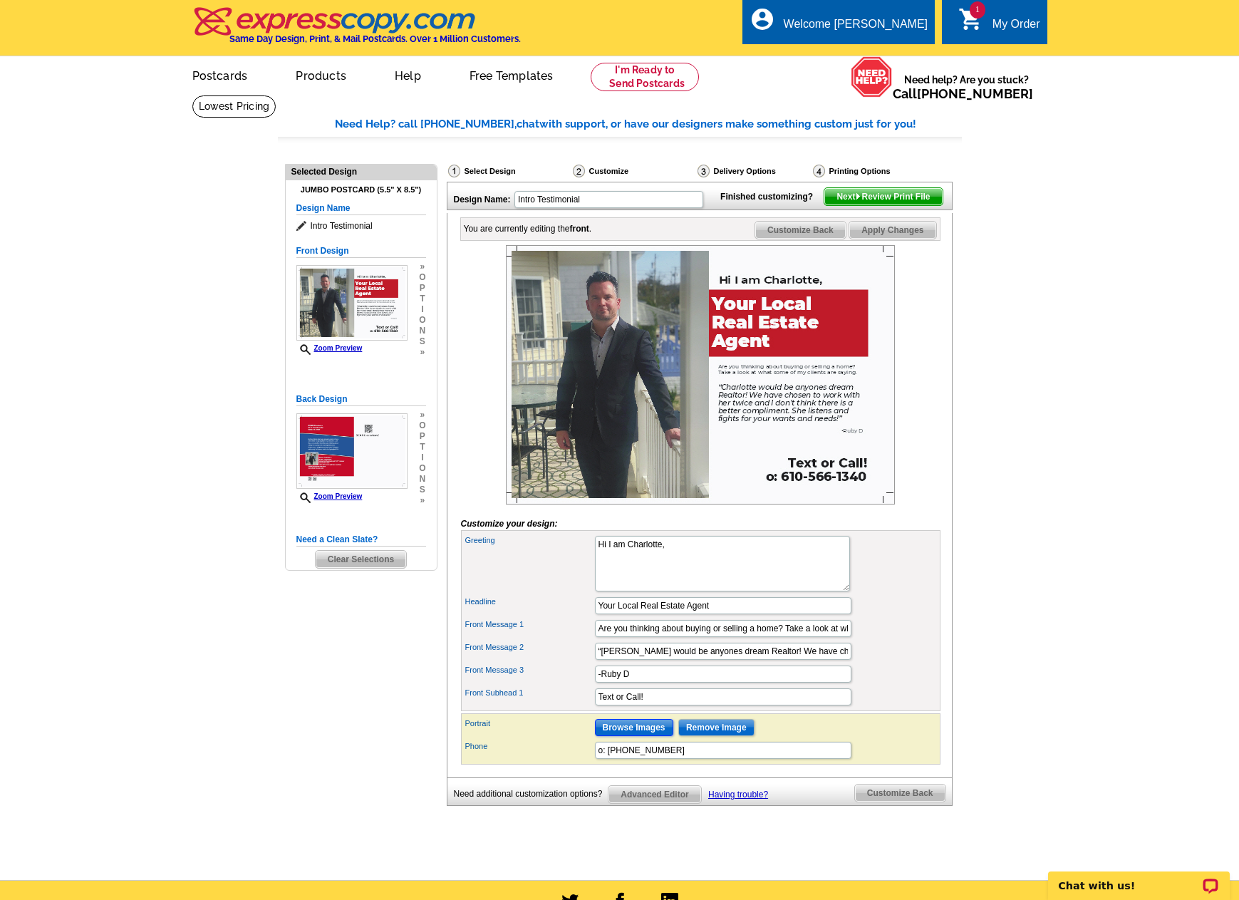
click at [625, 736] on input "Browse Images" at bounding box center [634, 727] width 78 height 17
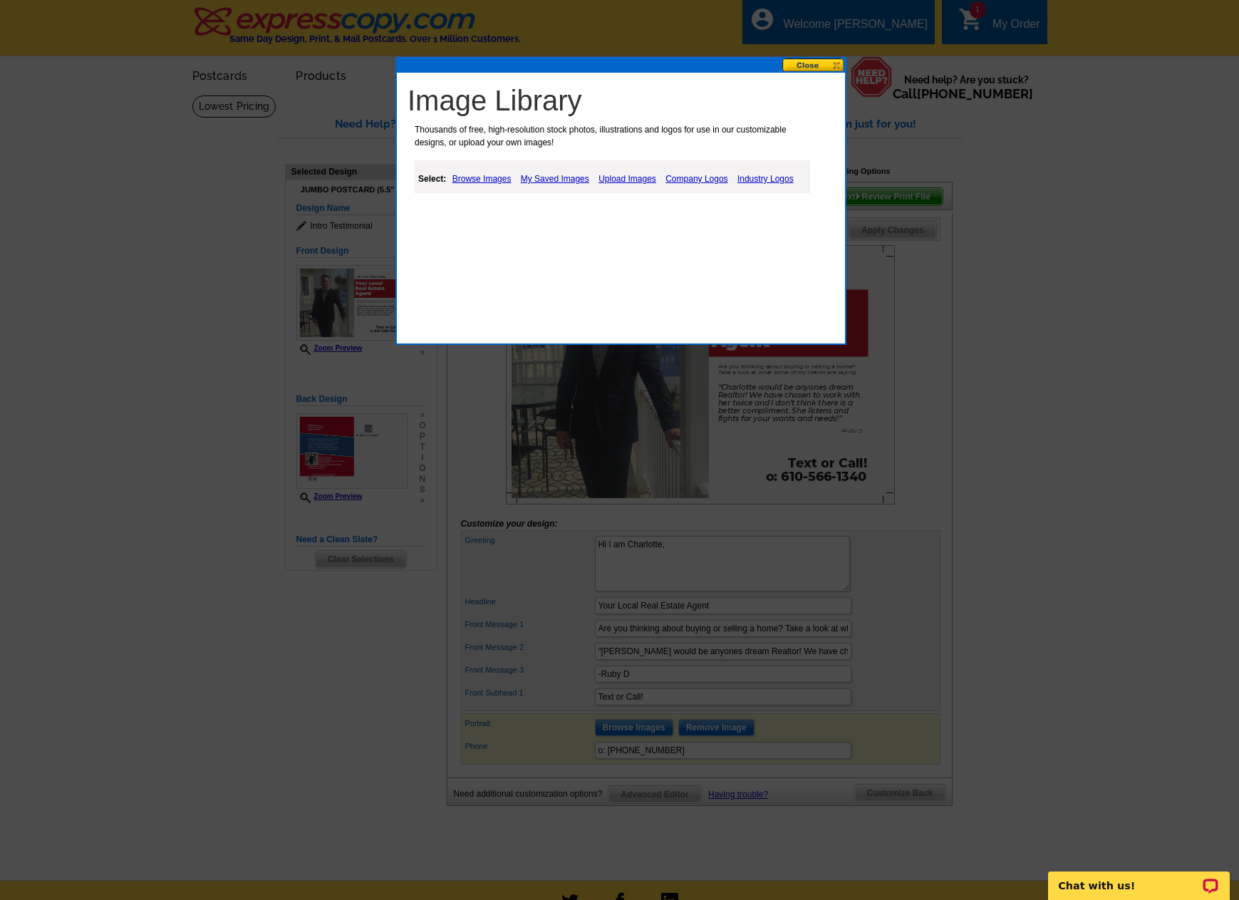
click at [617, 178] on link "Upload Images" at bounding box center [627, 178] width 65 height 17
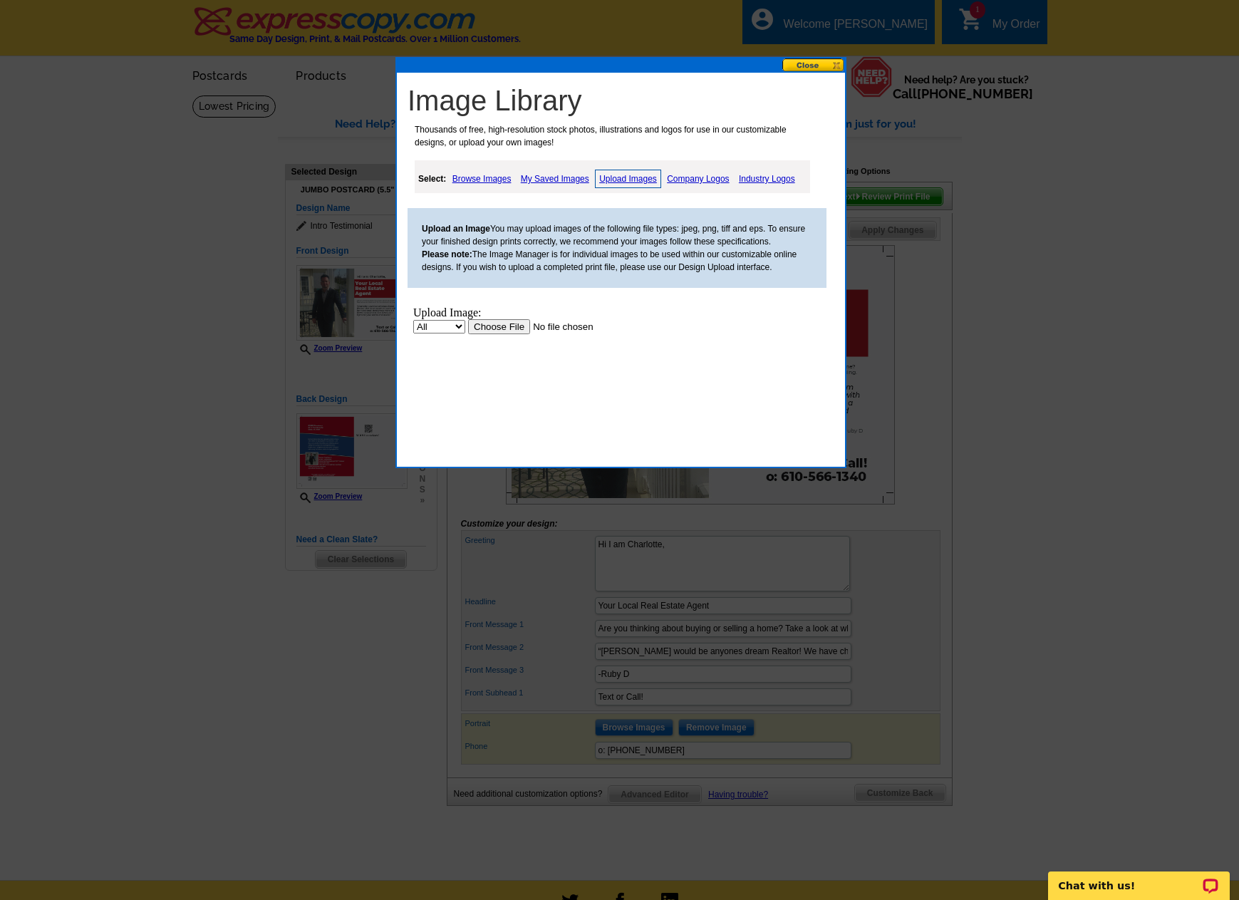
click at [569, 179] on link "My Saved Images" at bounding box center [555, 178] width 76 height 17
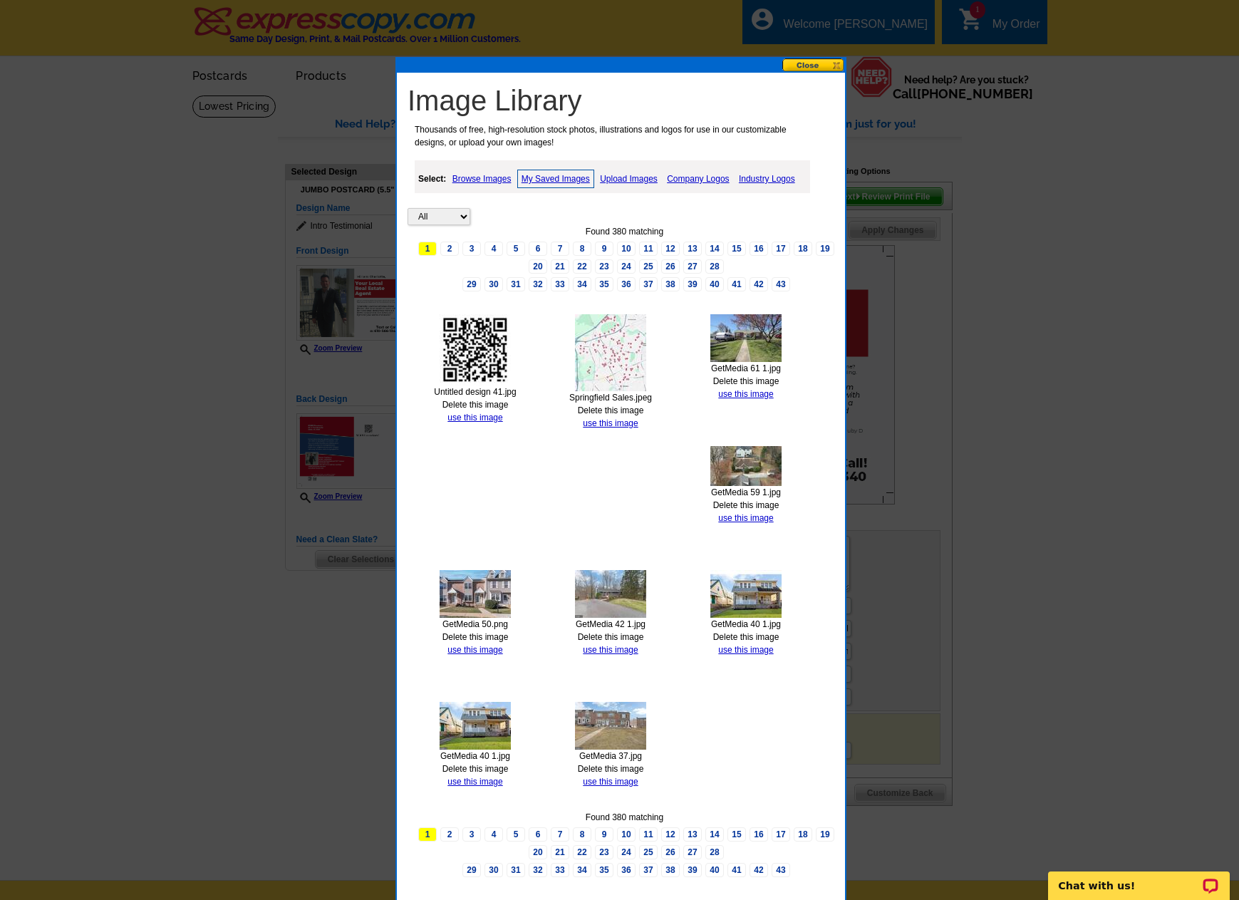
click at [624, 362] on img at bounding box center [610, 352] width 71 height 77
click at [626, 421] on link "use this image" at bounding box center [610, 423] width 55 height 10
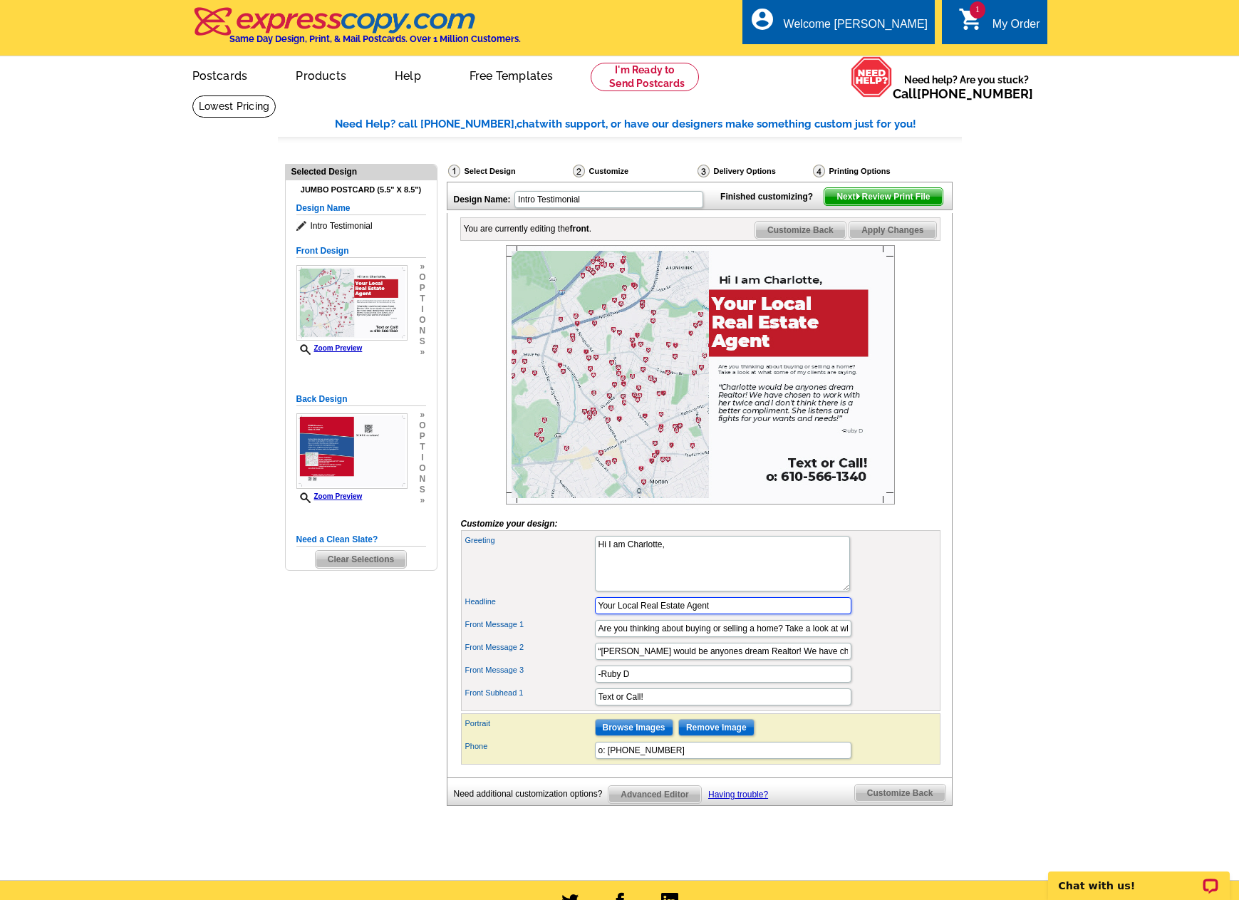
drag, startPoint x: 726, startPoint y: 629, endPoint x: 537, endPoint y: 632, distance: 188.9
click at [537, 617] on div "Headline Your Local Real Estate Agent" at bounding box center [701, 605] width 474 height 23
type input "WARNING FOR SPRINGFIELD RESIDENTS"
click at [900, 617] on div "Headline WARNING FOR SPRINGFIELD RESIDENTS" at bounding box center [701, 605] width 474 height 23
drag, startPoint x: 667, startPoint y: 569, endPoint x: 567, endPoint y: 567, distance: 100.5
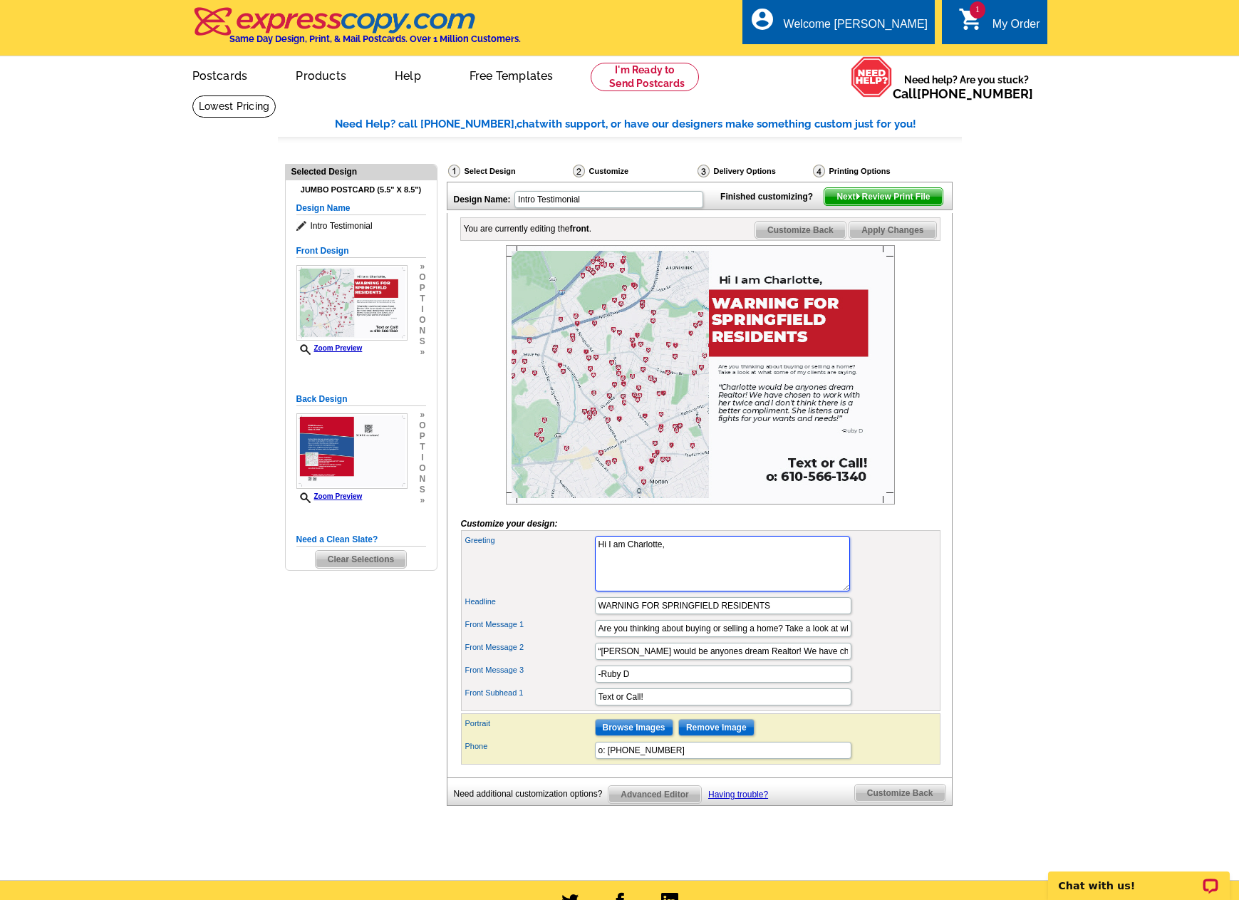
click at [567, 567] on div "Greeting Hi I am [GEOGRAPHIC_DATA]," at bounding box center [701, 563] width 474 height 61
type textarea "a"
type textarea "Are you aware?"
click at [729, 637] on input "Are you thinking about buying or selling a home? Take a look at what some of my…" at bounding box center [723, 628] width 257 height 17
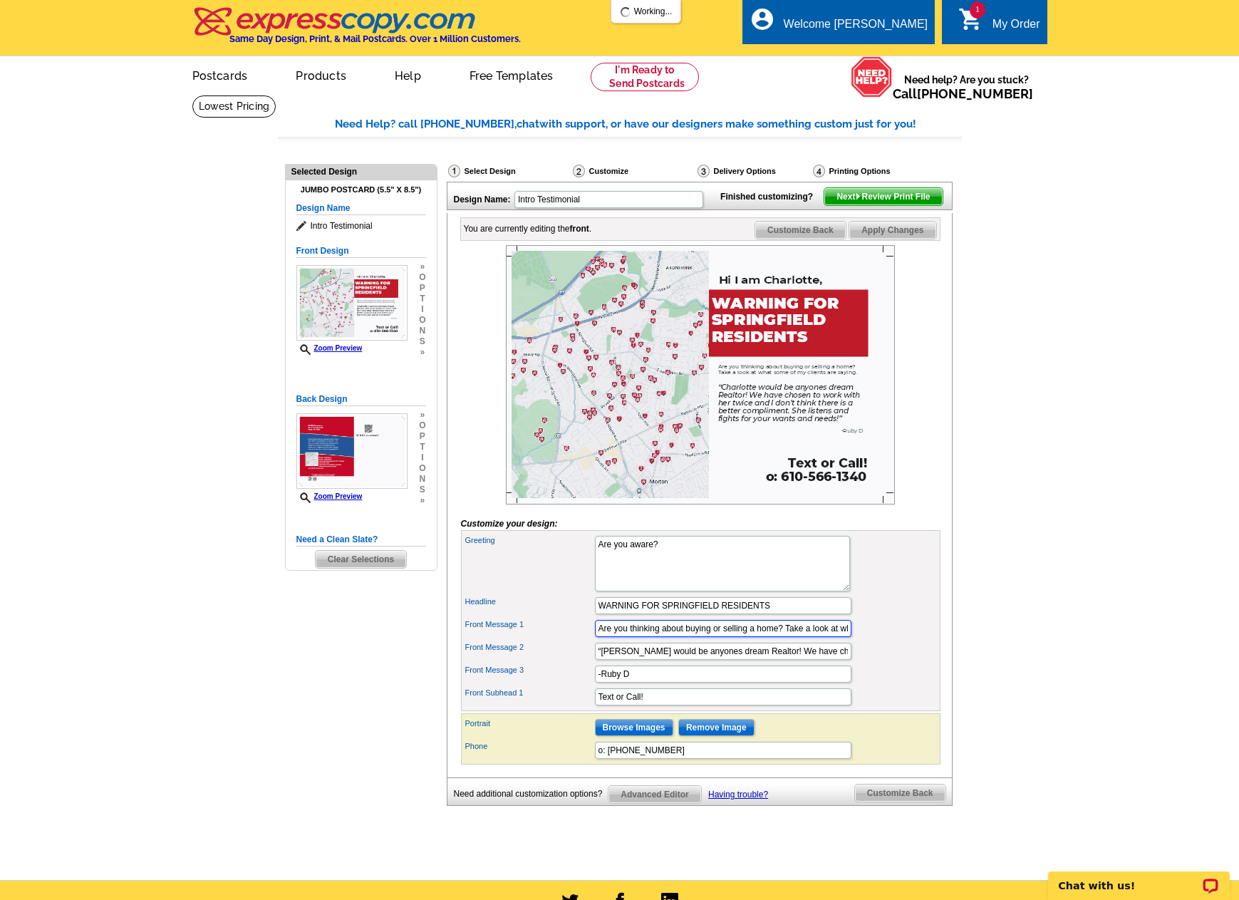
click at [729, 637] on input "Are you thinking about buying or selling a home? Take a look at what some of my…" at bounding box center [723, 628] width 257 height 17
click at [723, 660] on input "“[PERSON_NAME] would be anyones dream Realtor! We have chosen to work with her …" at bounding box center [723, 651] width 257 height 17
type input "Living here. Working here. Selling here."
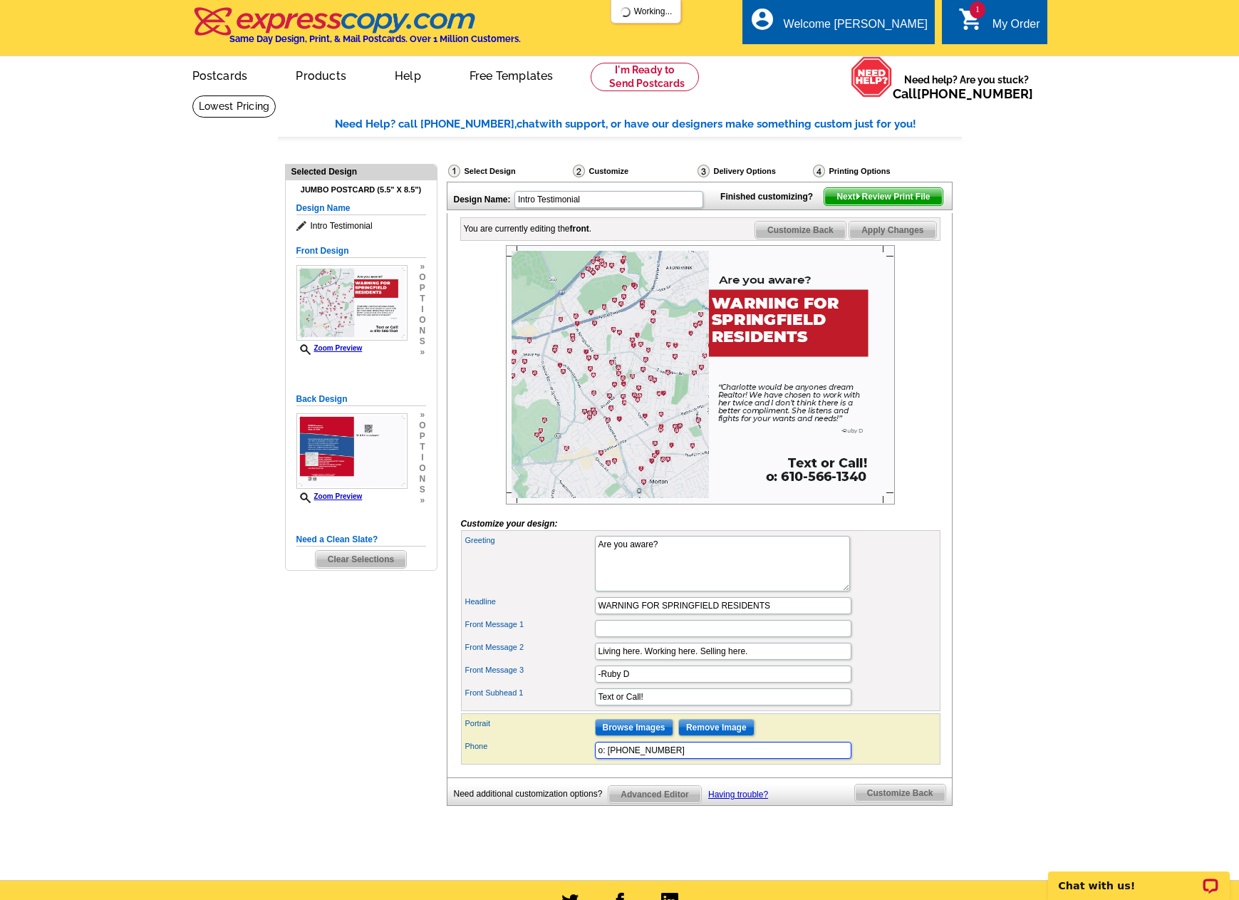
drag, startPoint x: 676, startPoint y: 772, endPoint x: 626, endPoint y: 767, distance: 50.2
click at [625, 759] on input "o: [PHONE_NUMBER]" at bounding box center [723, 750] width 257 height 17
type input "o: 610-.675.5353"
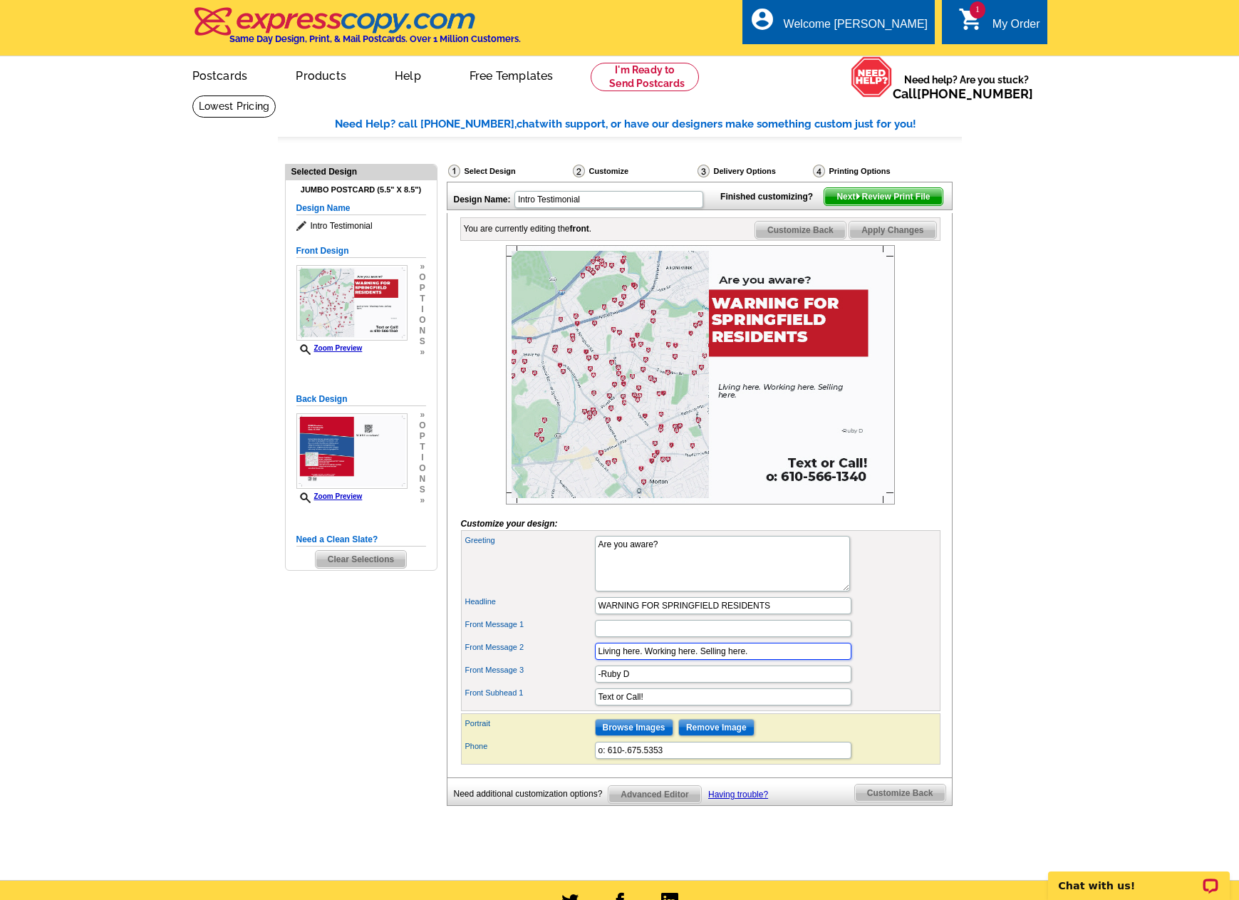
click at [770, 660] on input "Living here. Working here. Selling here." at bounding box center [723, 651] width 257 height 17
type input "Living here. Working here. Selling here.With nearly 200 homes sold in town, I'm…"
drag, startPoint x: 642, startPoint y: 694, endPoint x: 571, endPoint y: 701, distance: 71.6
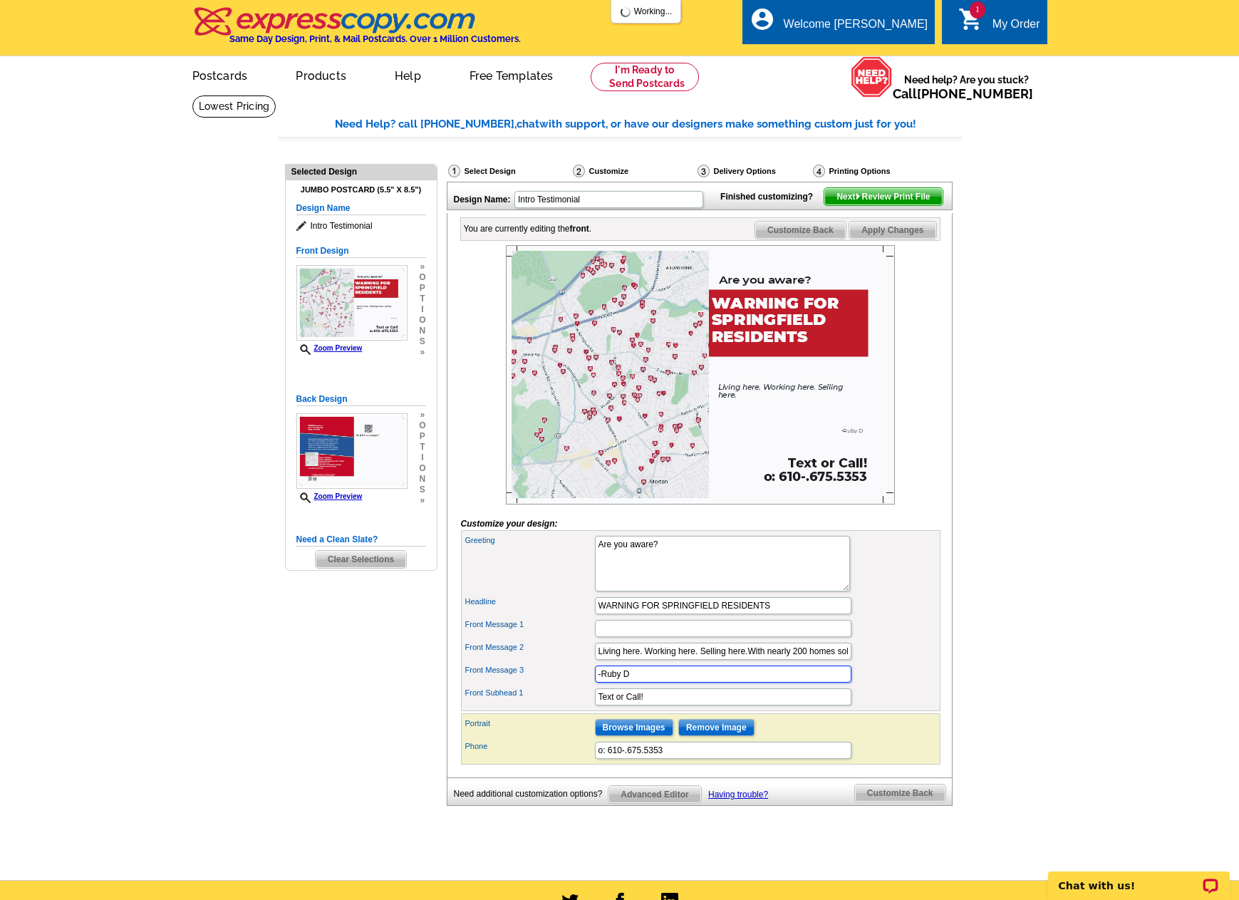
click at [571, 686] on div "Front Message 3 -Ruby D" at bounding box center [701, 674] width 474 height 23
click at [619, 637] on input "Front Message 1" at bounding box center [723, 628] width 257 height 17
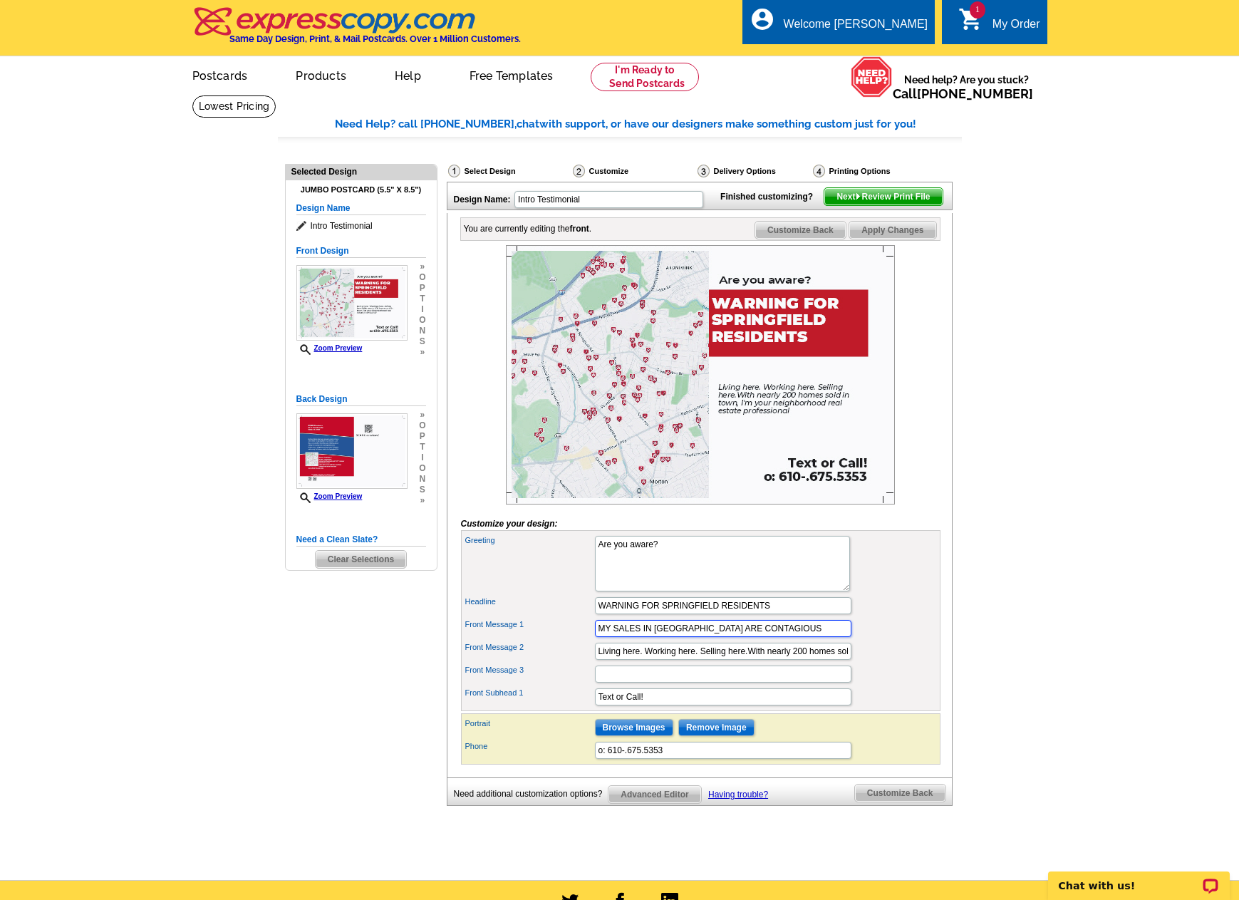
scroll to position [0, 24]
type input "MY SALES IN [GEOGRAPHIC_DATA] ARE CONTAGIOUS!"
click at [898, 640] on div "Front Message 1 MY SALES IN [GEOGRAPHIC_DATA] ARE CONTAGIOUS!" at bounding box center [701, 628] width 474 height 23
click at [806, 239] on span "Customize Back" at bounding box center [800, 230] width 90 height 17
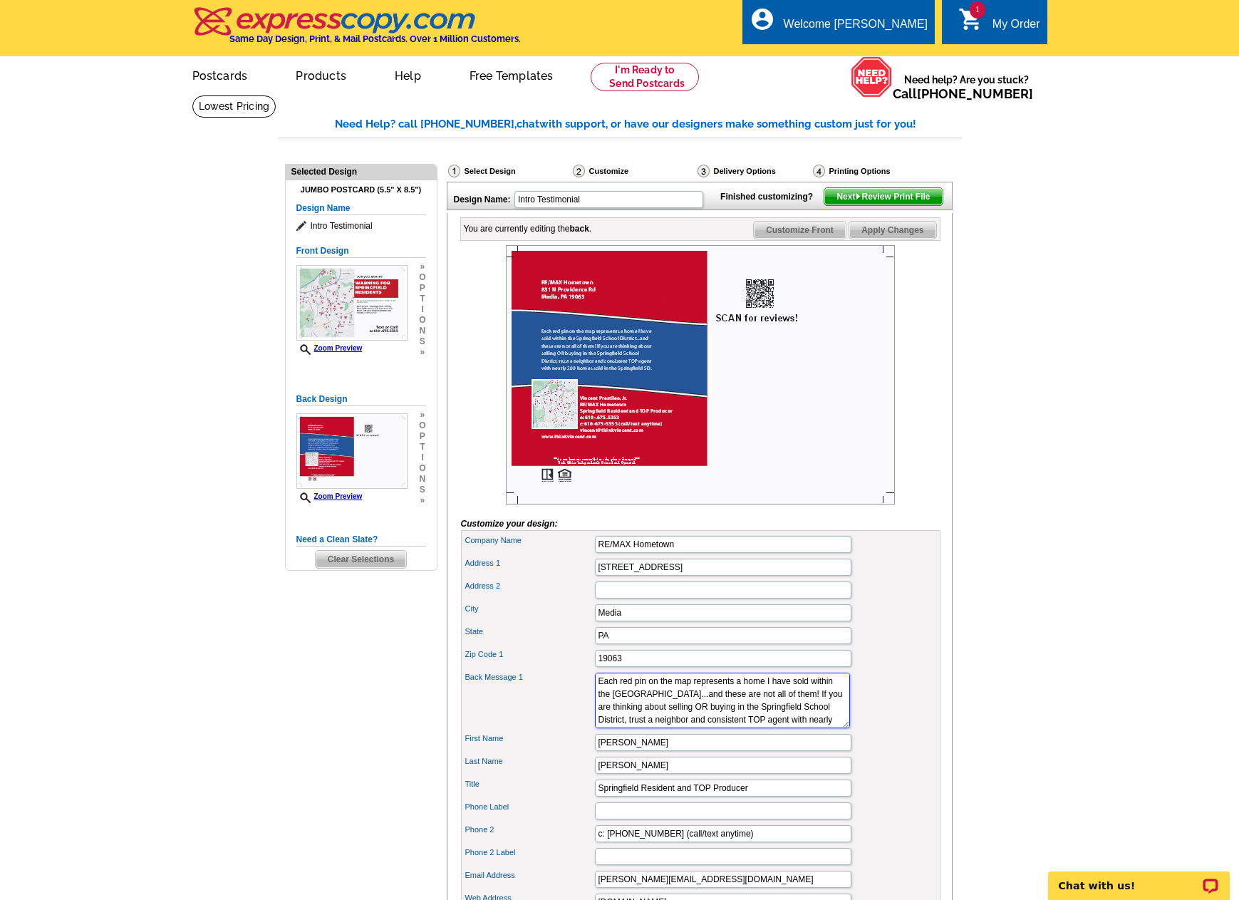
drag, startPoint x: 598, startPoint y: 704, endPoint x: 670, endPoint y: 731, distance: 76.9
click at [670, 728] on textarea "Each red pin on the map represents a home I have sold within the [GEOGRAPHIC_DA…" at bounding box center [722, 701] width 255 height 56
type textarea "If you are thinking about selling OR buying in the Springfield School District,…"
click at [810, 239] on span "Customize Front" at bounding box center [800, 230] width 92 height 17
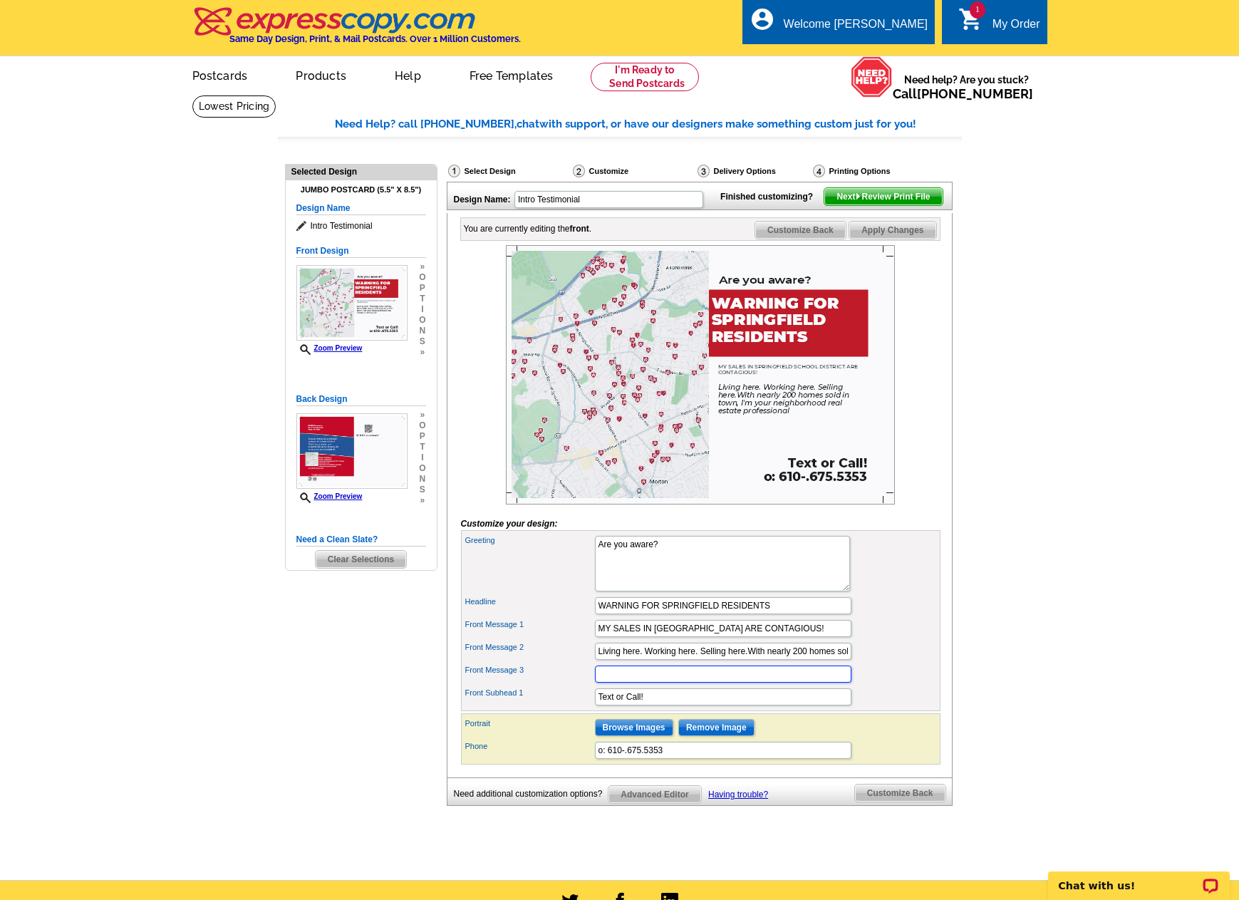
click at [649, 683] on input "Front Message 3" at bounding box center [723, 674] width 257 height 17
paste input "Each red pin on the map represents a home I have sold within the [GEOGRAPHIC_DA…"
type input "Each red pin on the map represents a home I have sold within the [GEOGRAPHIC_DA…"
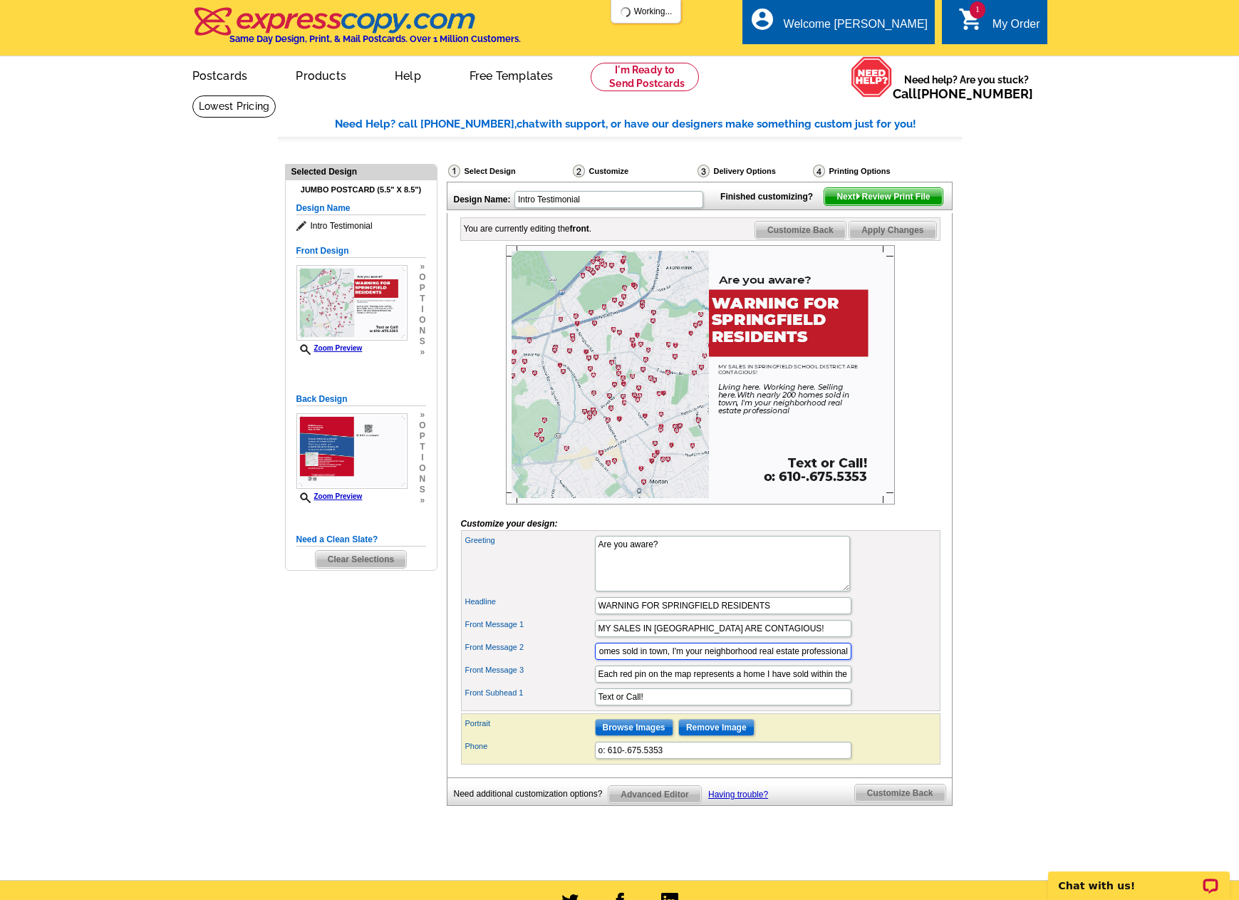
drag, startPoint x: 598, startPoint y: 675, endPoint x: 939, endPoint y: 675, distance: 341.3
click at [939, 675] on div "Greeting Hi I am [GEOGRAPHIC_DATA], Headline WARNING FOR SPRINGFIELD RESIDENTS …" at bounding box center [701, 620] width 480 height 181
click at [800, 239] on span "Customize Back" at bounding box center [800, 230] width 90 height 17
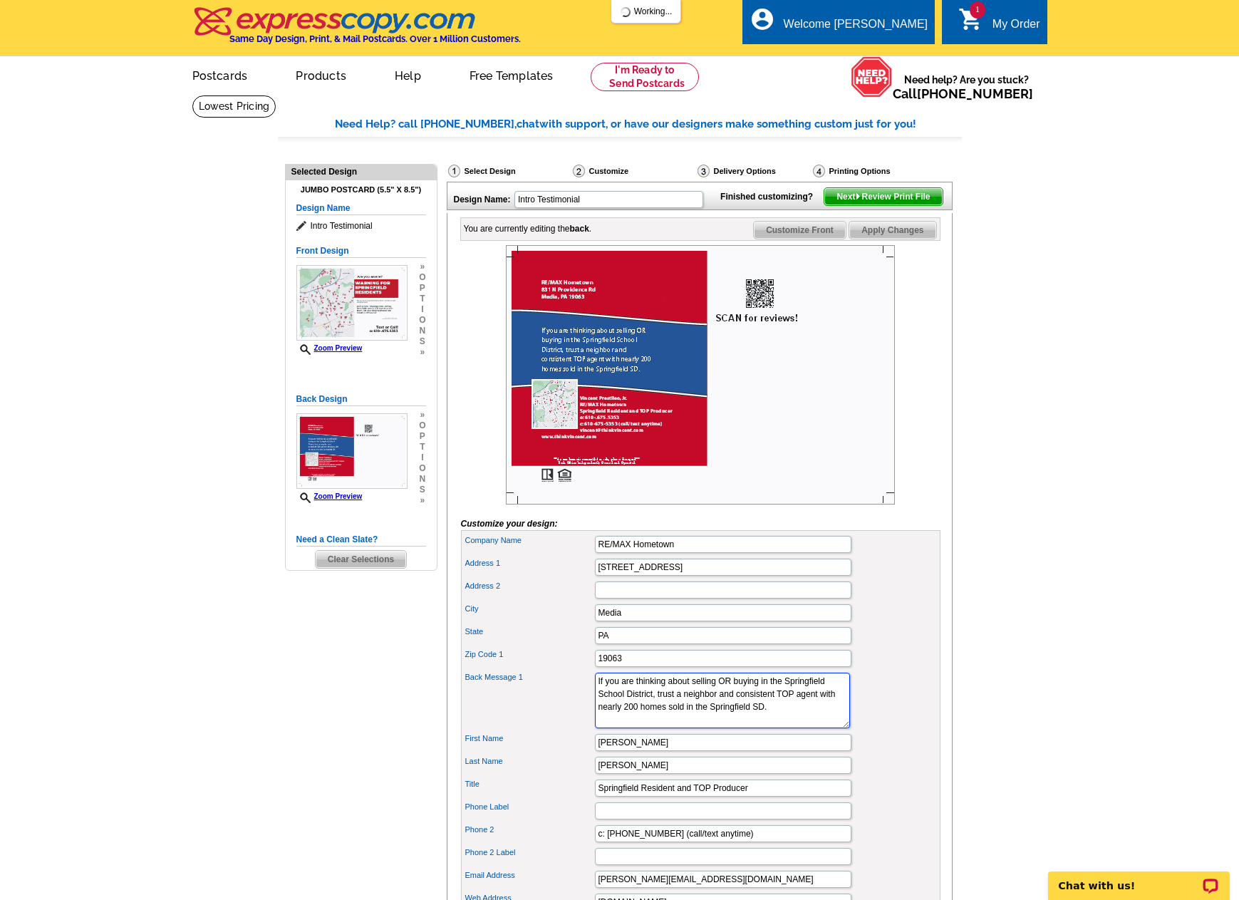
click at [599, 703] on textarea "Each red pin on the map represents a home I have sold within the [GEOGRAPHIC_DA…" at bounding box center [722, 701] width 255 height 56
paste textarea "Living here. Working here. Selling here.With nearly 200 homes sold in town, I'm…"
type textarea "Living here. Working here. Selling here.With nearly 200 homes sold in town, I'm…"
click at [799, 239] on span "Customize Front" at bounding box center [800, 230] width 92 height 17
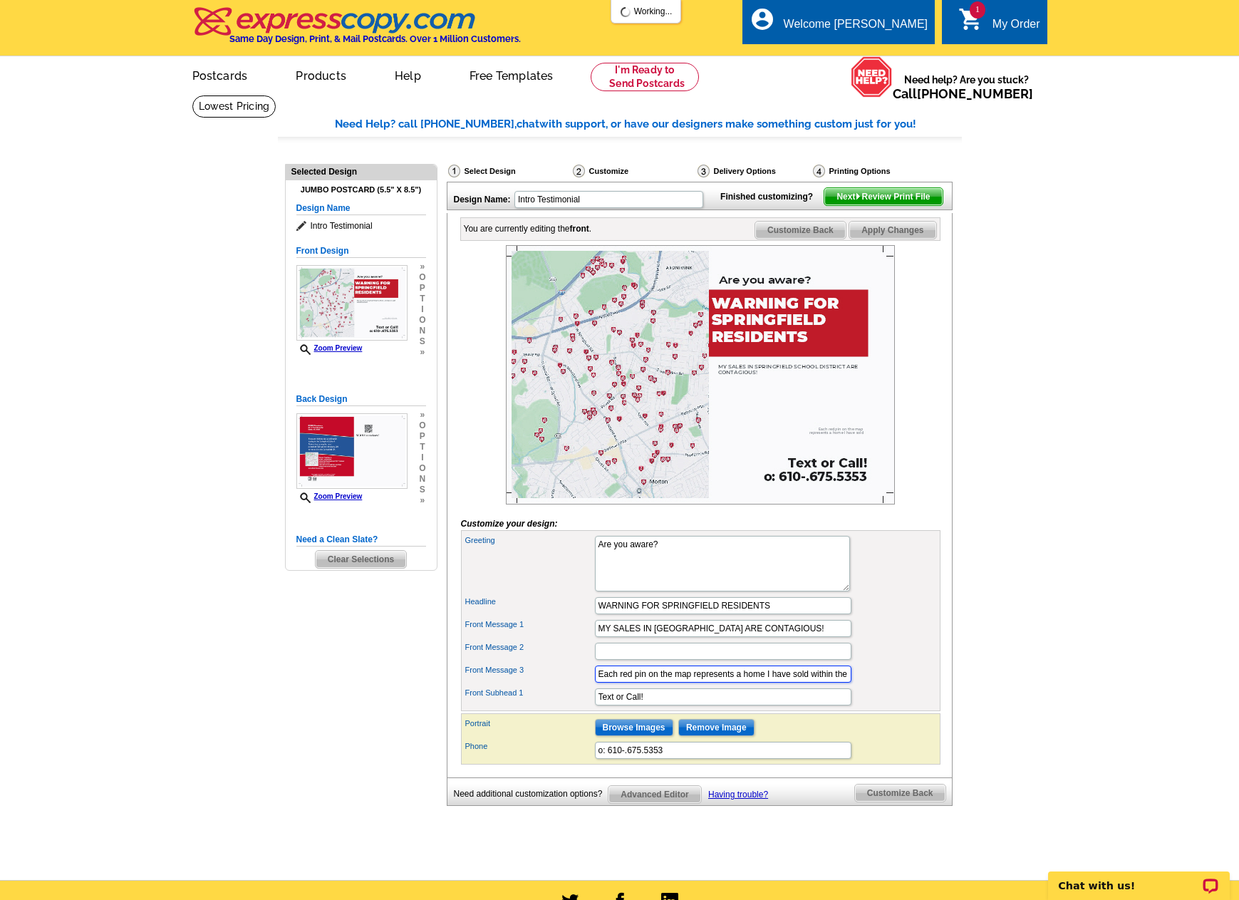
scroll to position [0, 217]
drag, startPoint x: 597, startPoint y: 697, endPoint x: 950, endPoint y: 703, distance: 352.8
click at [954, 704] on div "Select Design Customize Delivery Options Printing Options You have selected a b…" at bounding box center [699, 488] width 512 height 667
click at [678, 660] on input "Front Message 2" at bounding box center [723, 651] width 257 height 17
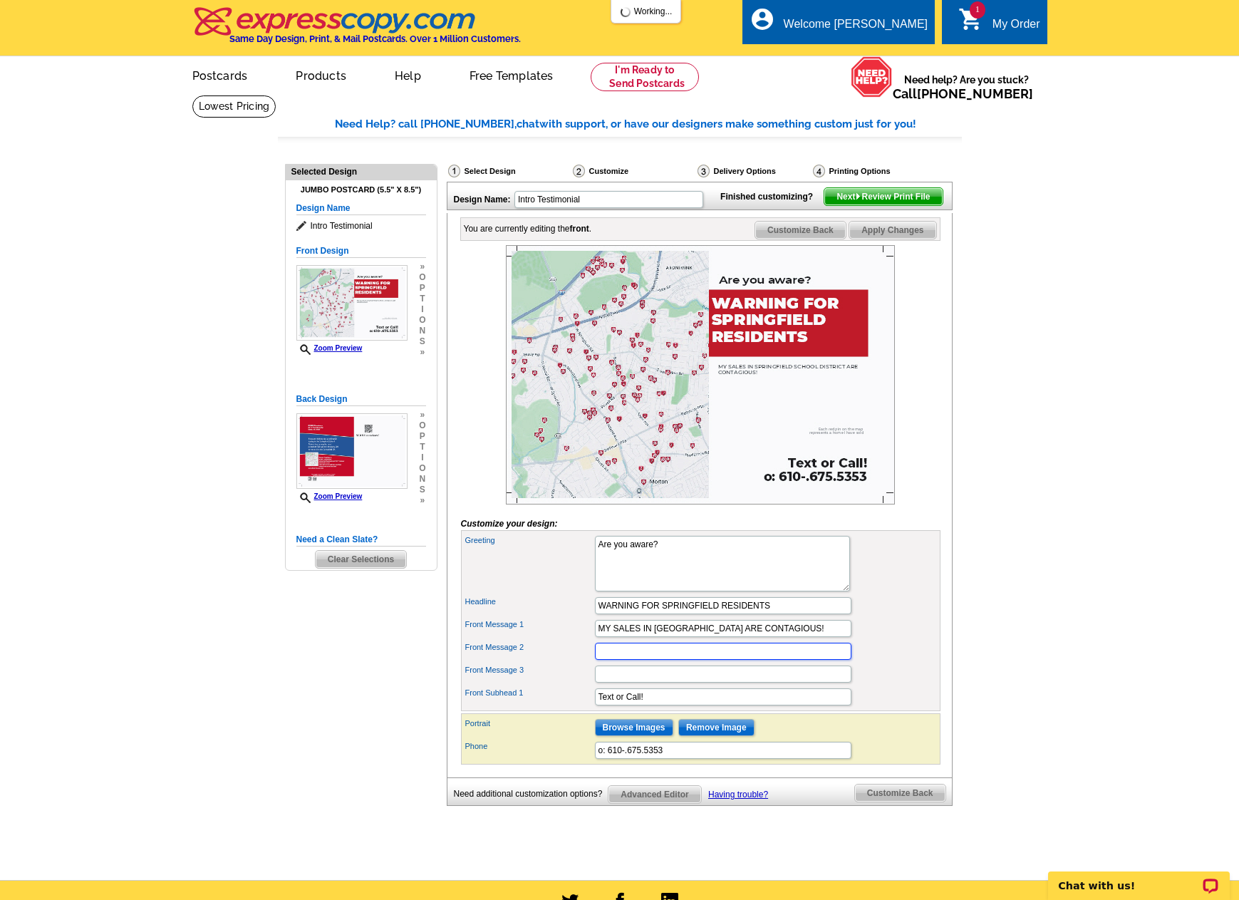
paste input "Each red pin on the map represents a home I have sold within the [GEOGRAPHIC_DA…"
type input "Each red pin on the map represents a home I have sold within the [GEOGRAPHIC_DA…"
click at [901, 617] on div "Headline WARNING FOR SPRINGFIELD RESIDENTS" at bounding box center [701, 605] width 474 height 23
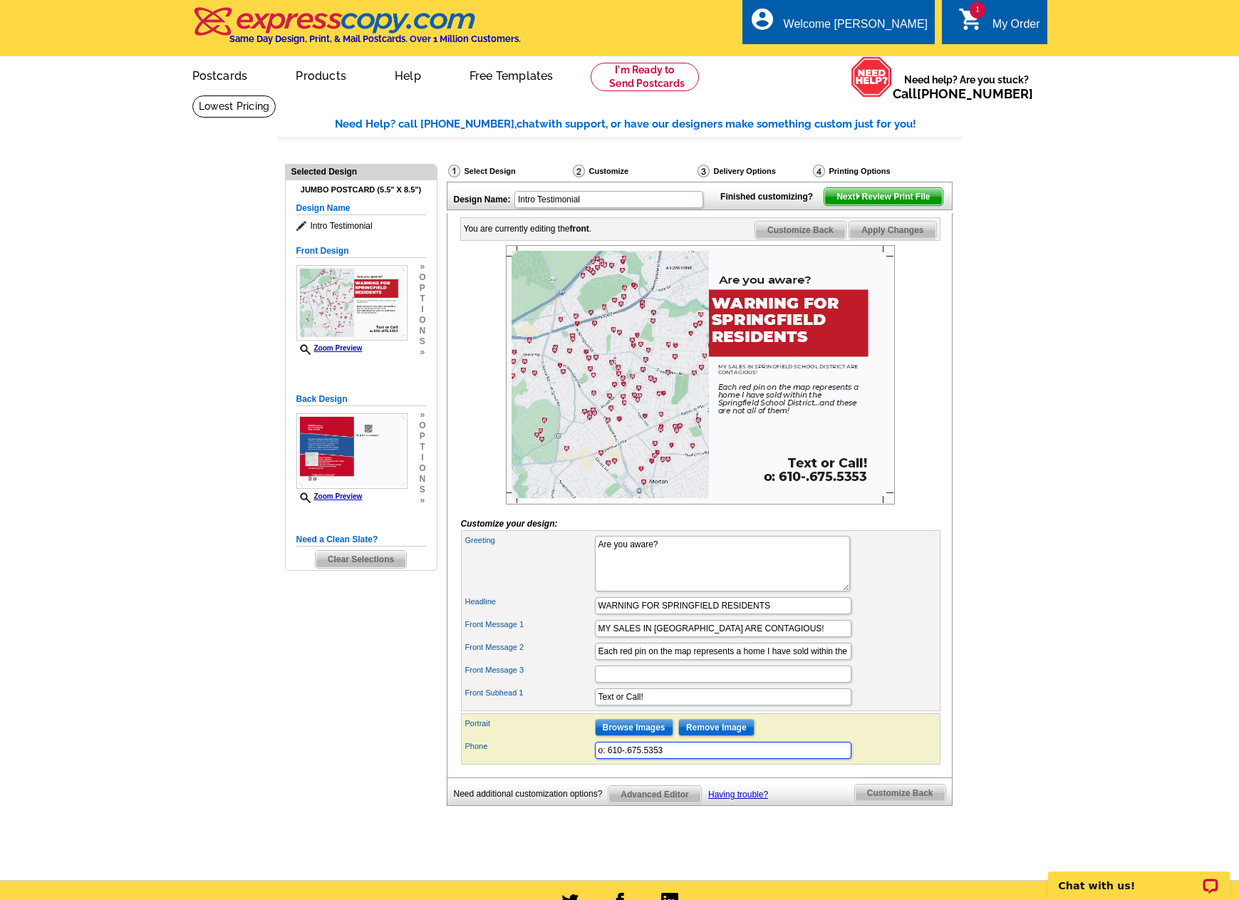
drag, startPoint x: 601, startPoint y: 776, endPoint x: 582, endPoint y: 782, distance: 20.1
click at [582, 762] on div "Phone o: 610-.675.5353" at bounding box center [701, 750] width 474 height 23
type input "c: 610-.675.5353"
click at [924, 640] on div "Front Message 1 MY SALES IN [GEOGRAPHIC_DATA] ARE CONTAGIOUS!" at bounding box center [701, 628] width 474 height 23
click at [804, 239] on span "Customize Back" at bounding box center [800, 230] width 90 height 17
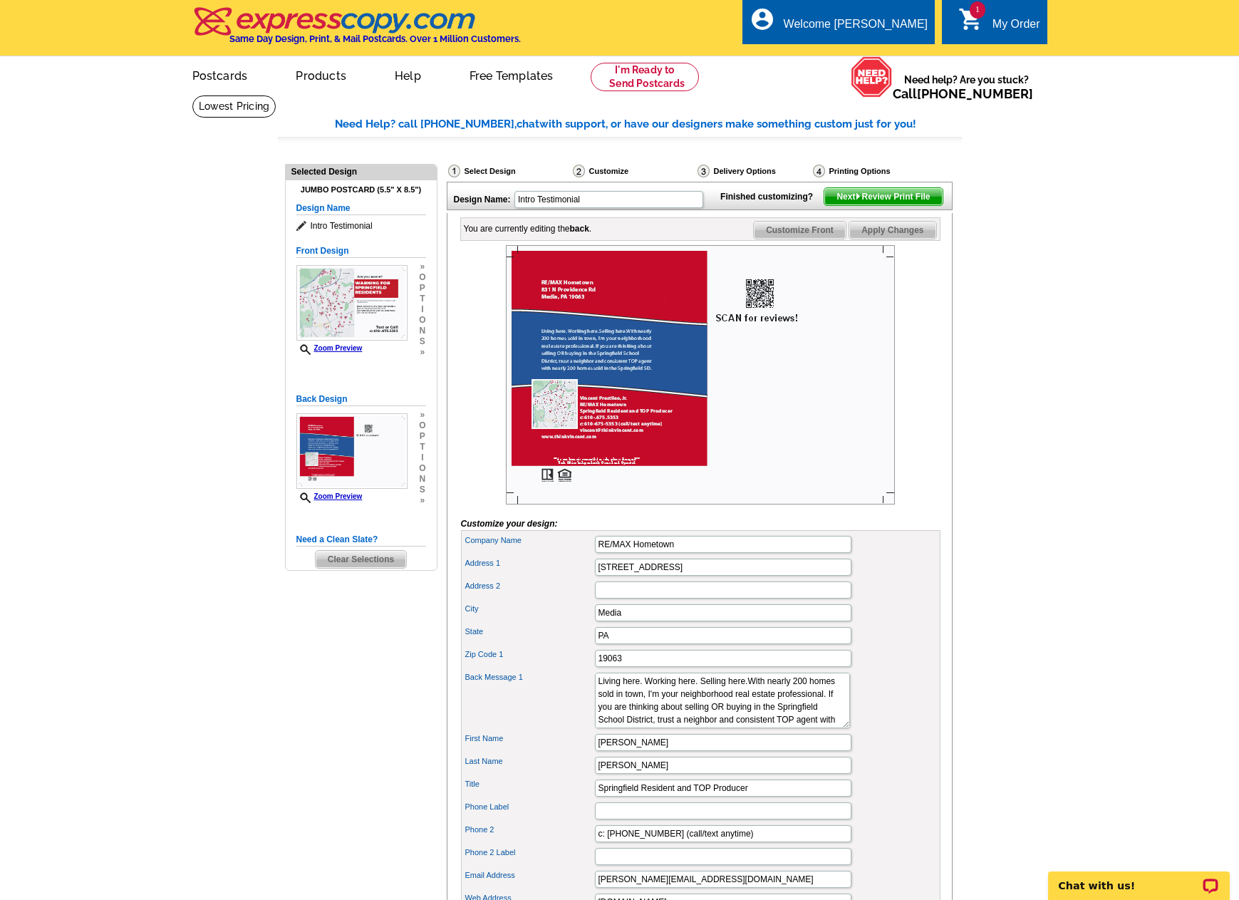
click at [963, 699] on main "Need Help? call [PHONE_NUMBER], chat with support, or have our designers make s…" at bounding box center [619, 624] width 1239 height 1059
click at [900, 670] on div "Zip Code 1 19063" at bounding box center [701, 658] width 474 height 23
